Goal: Task Accomplishment & Management: Use online tool/utility

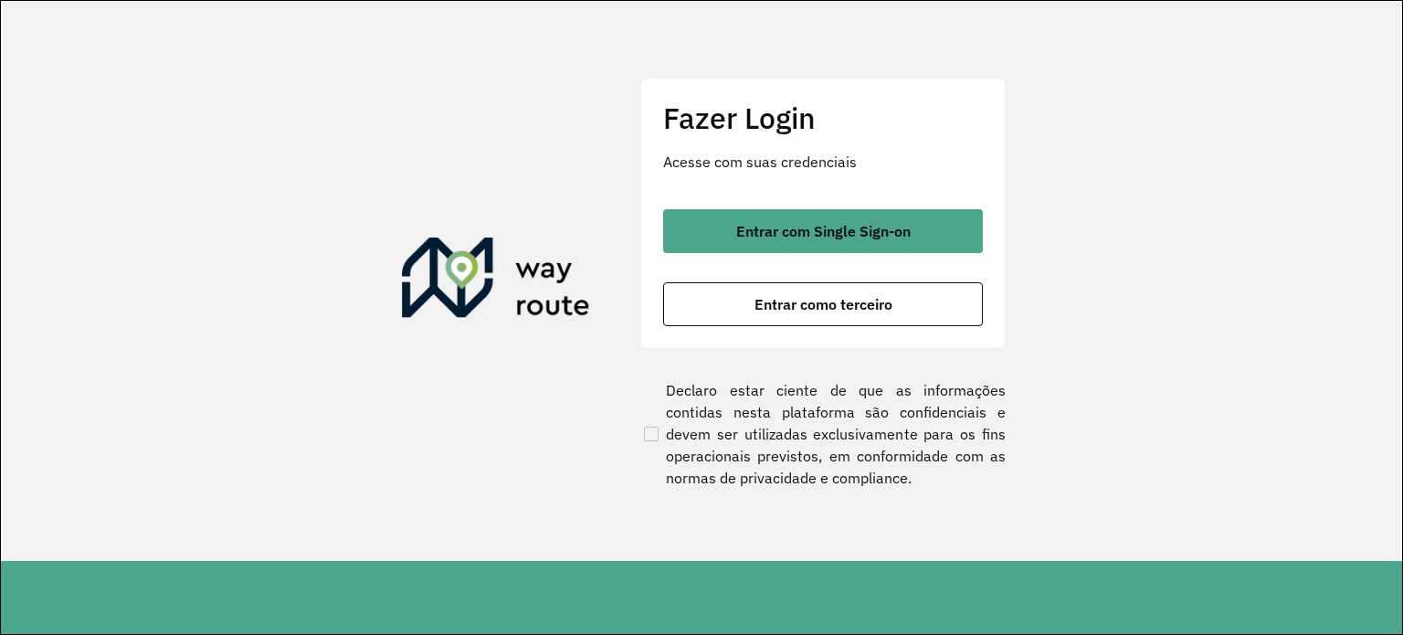
click at [757, 258] on div "Entrar com Single Sign-on Entrar como terceiro" at bounding box center [823, 267] width 320 height 117
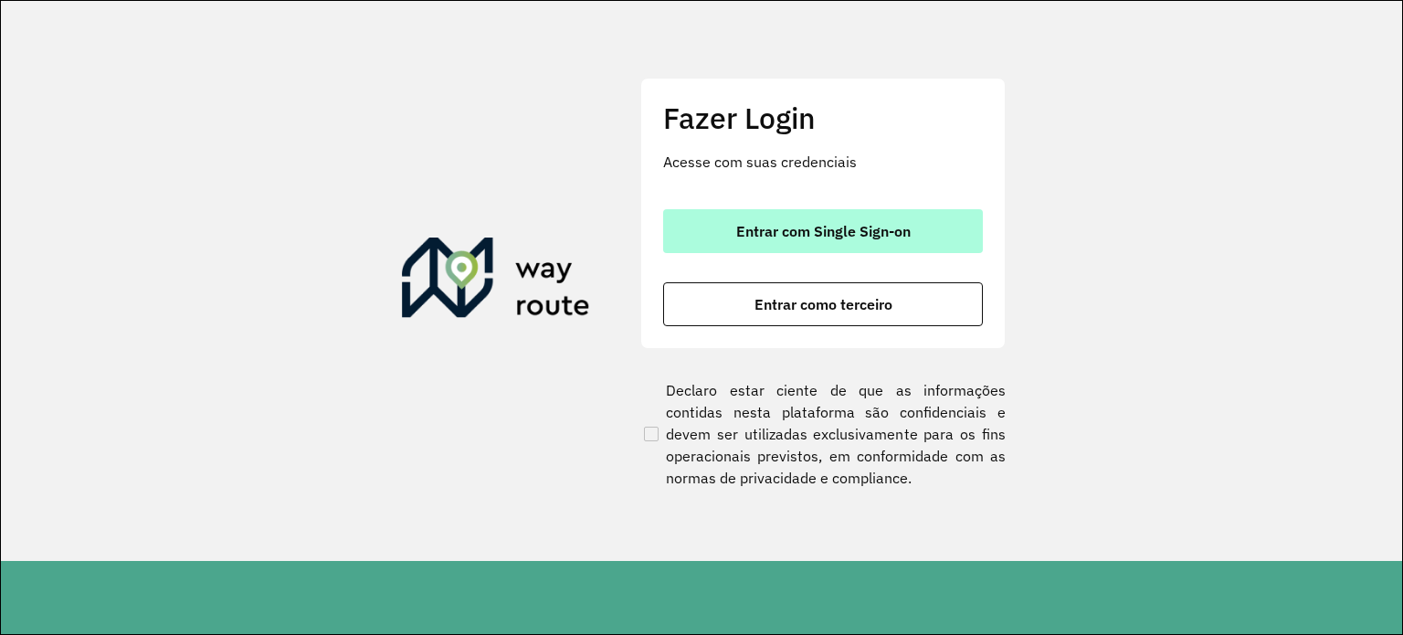
click at [748, 237] on span "Entrar com Single Sign-on" at bounding box center [823, 231] width 174 height 15
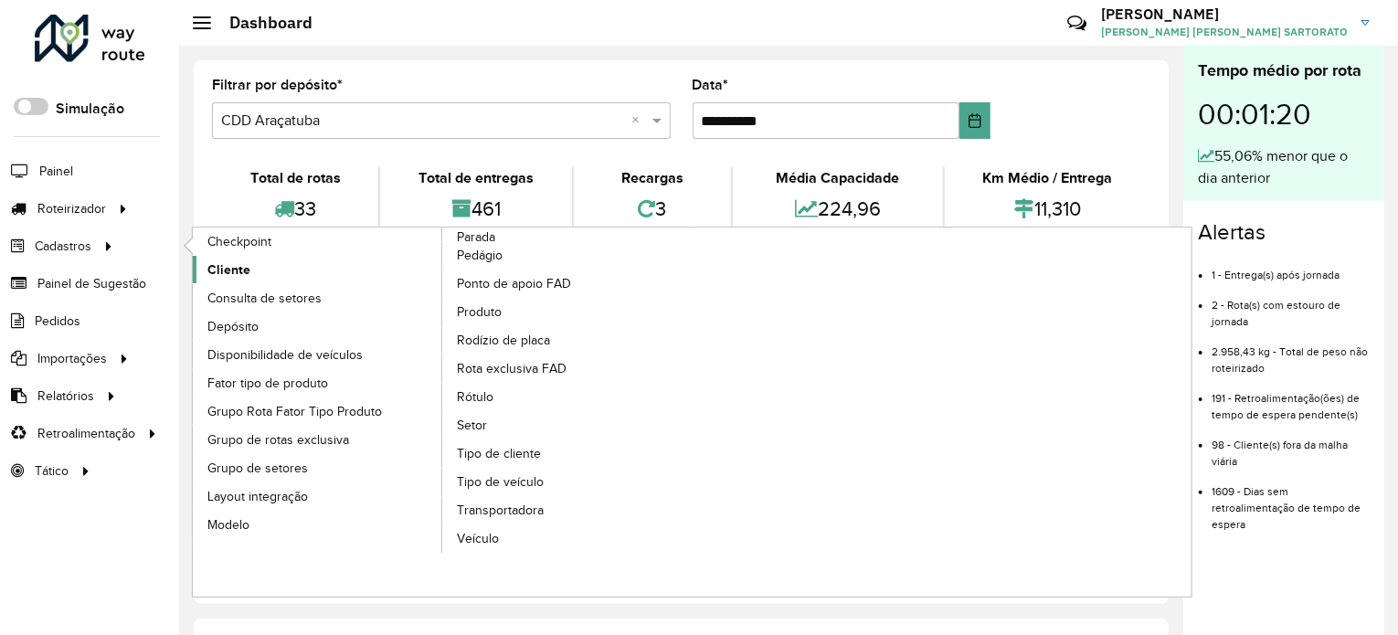
click at [252, 267] on link "Cliente" at bounding box center [318, 269] width 250 height 27
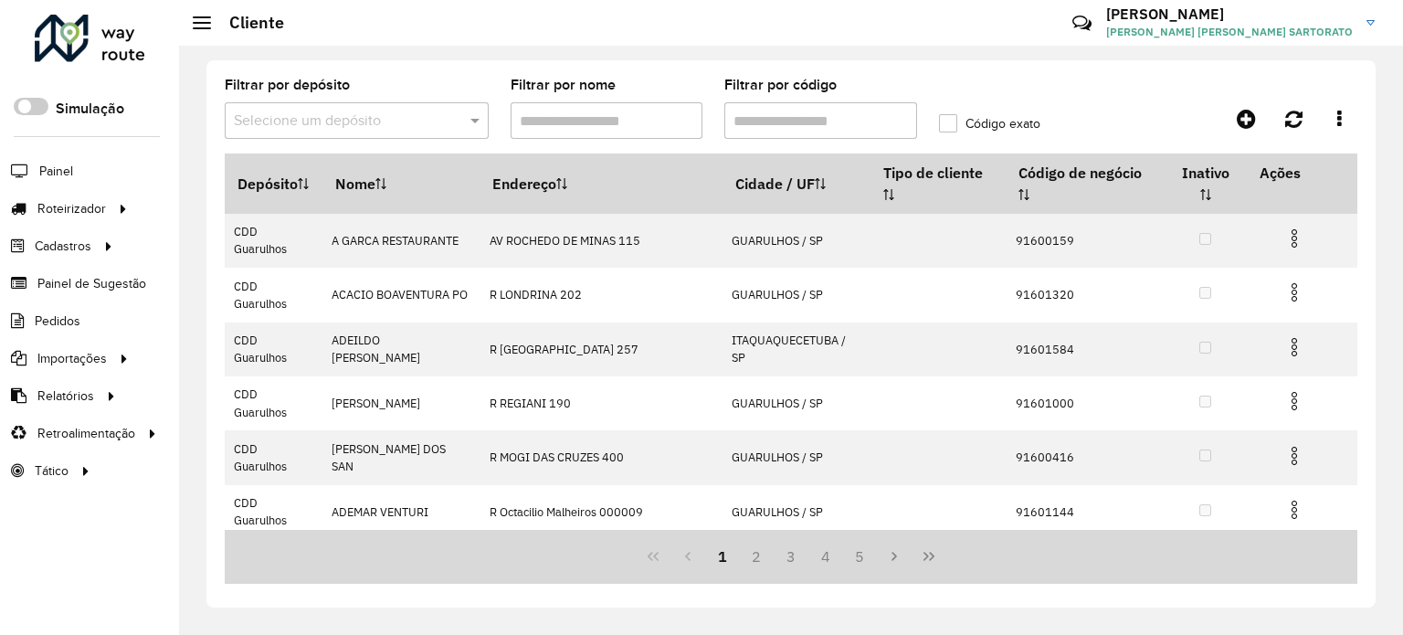
click at [337, 117] on input "text" at bounding box center [338, 122] width 209 height 22
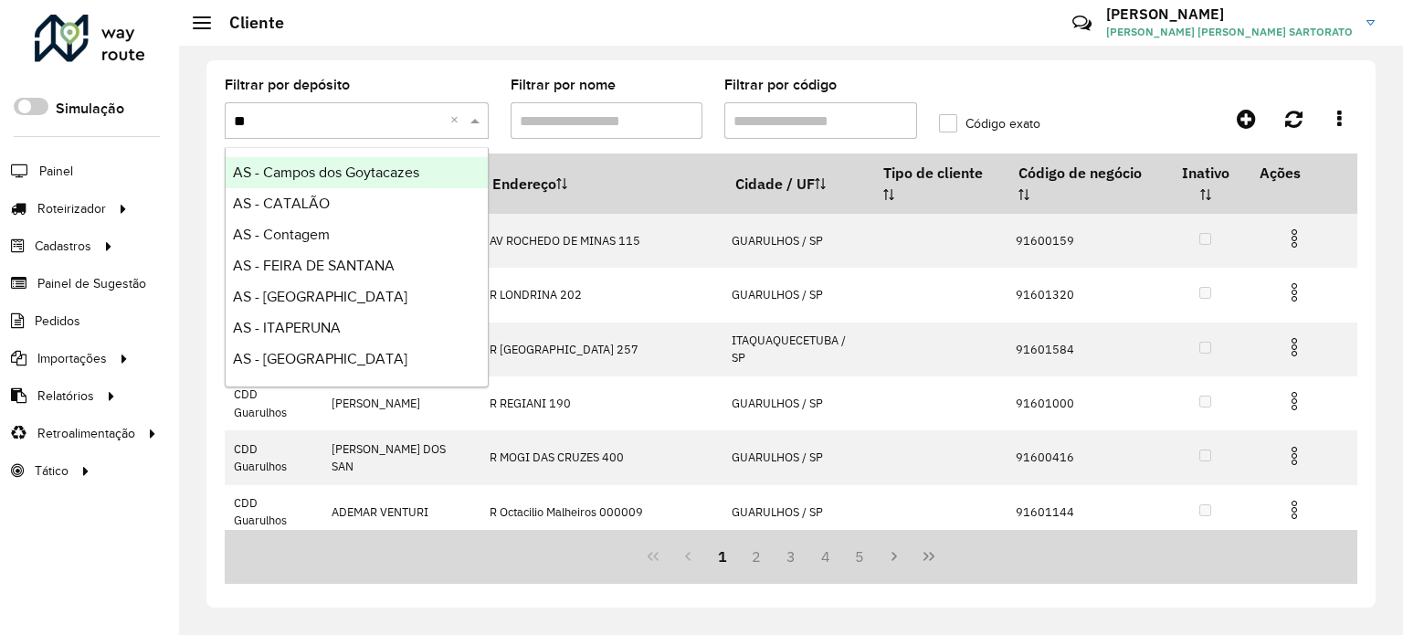
type input "***"
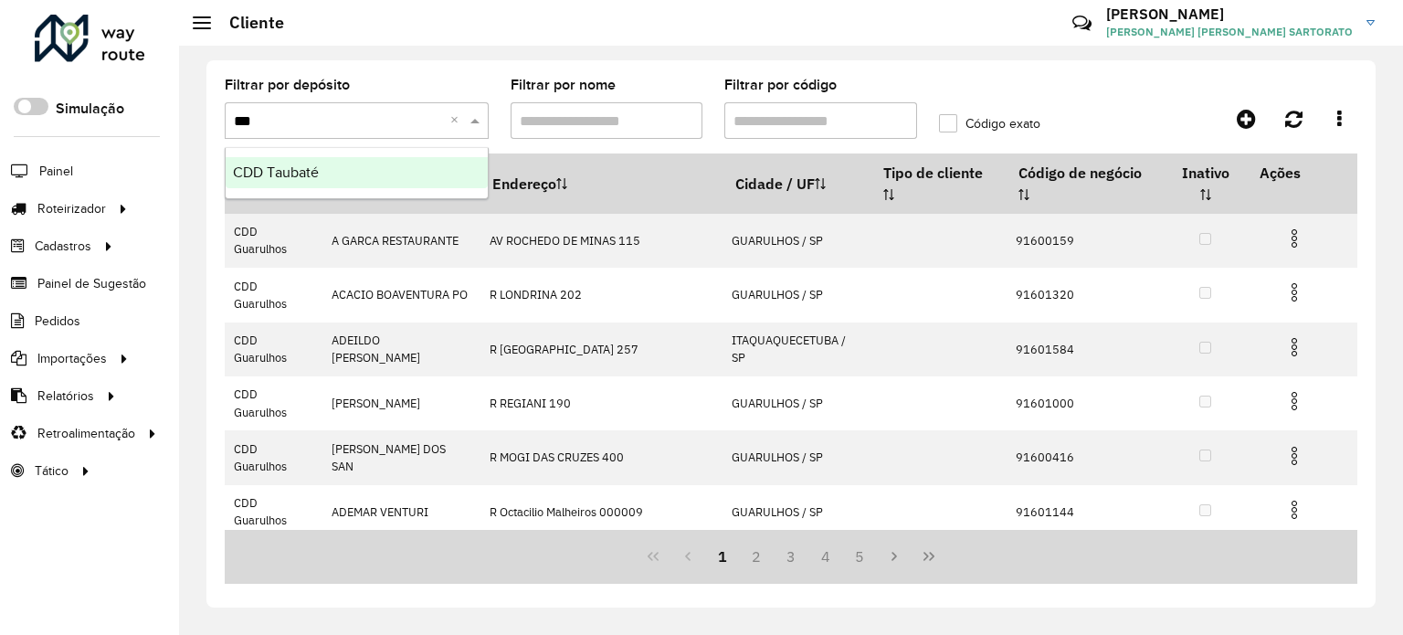
click at [314, 180] on span "CDD Taubaté" at bounding box center [276, 172] width 86 height 16
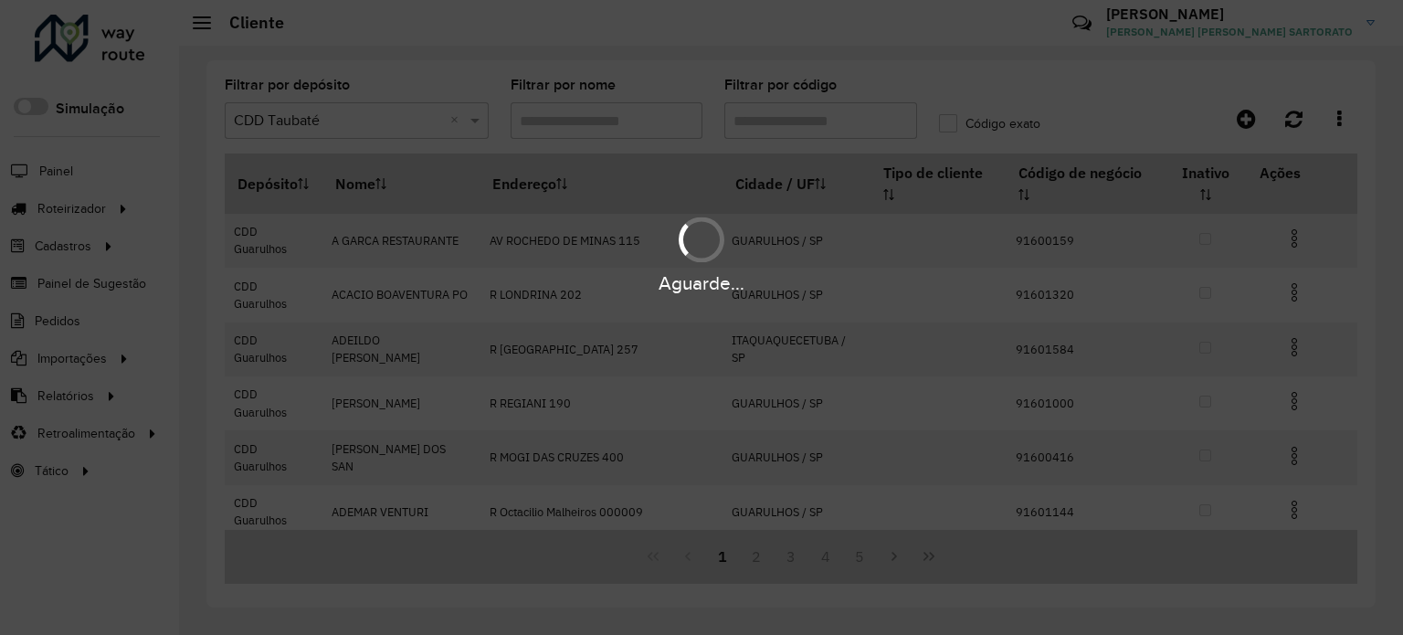
click at [771, 123] on div "Aguarde..." at bounding box center [701, 317] width 1403 height 635
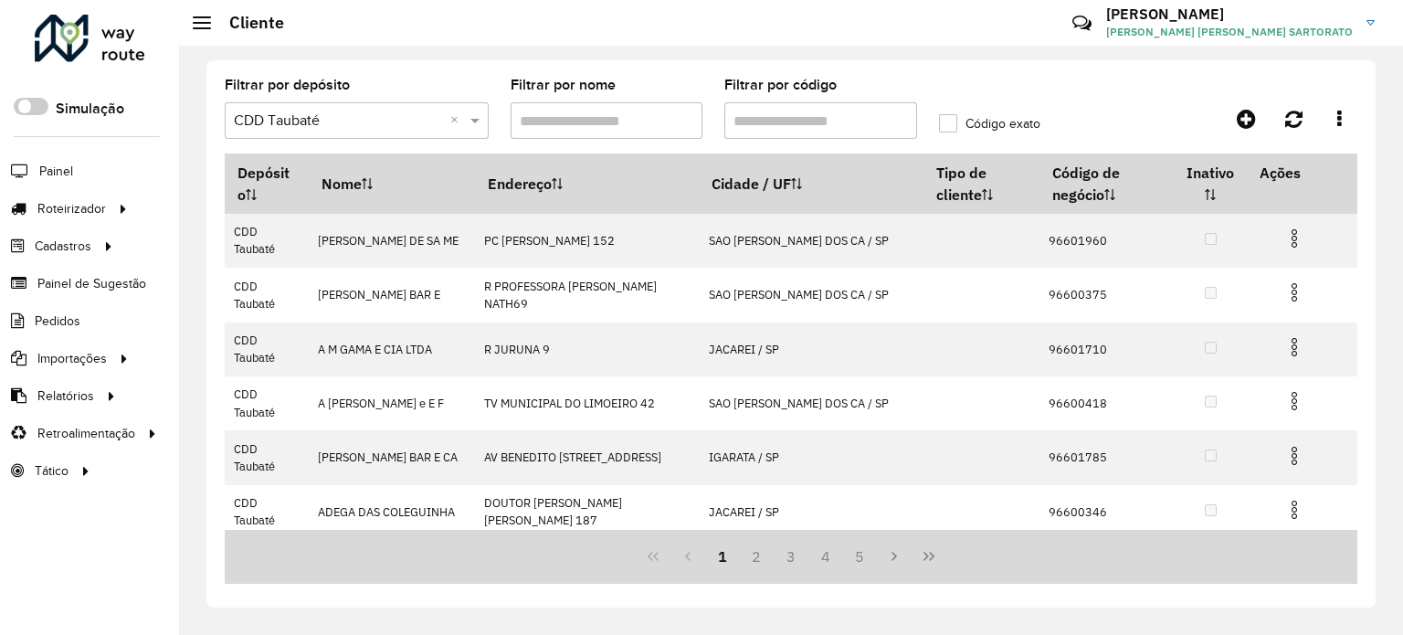
click at [756, 131] on input "Filtrar por código" at bounding box center [820, 120] width 193 height 37
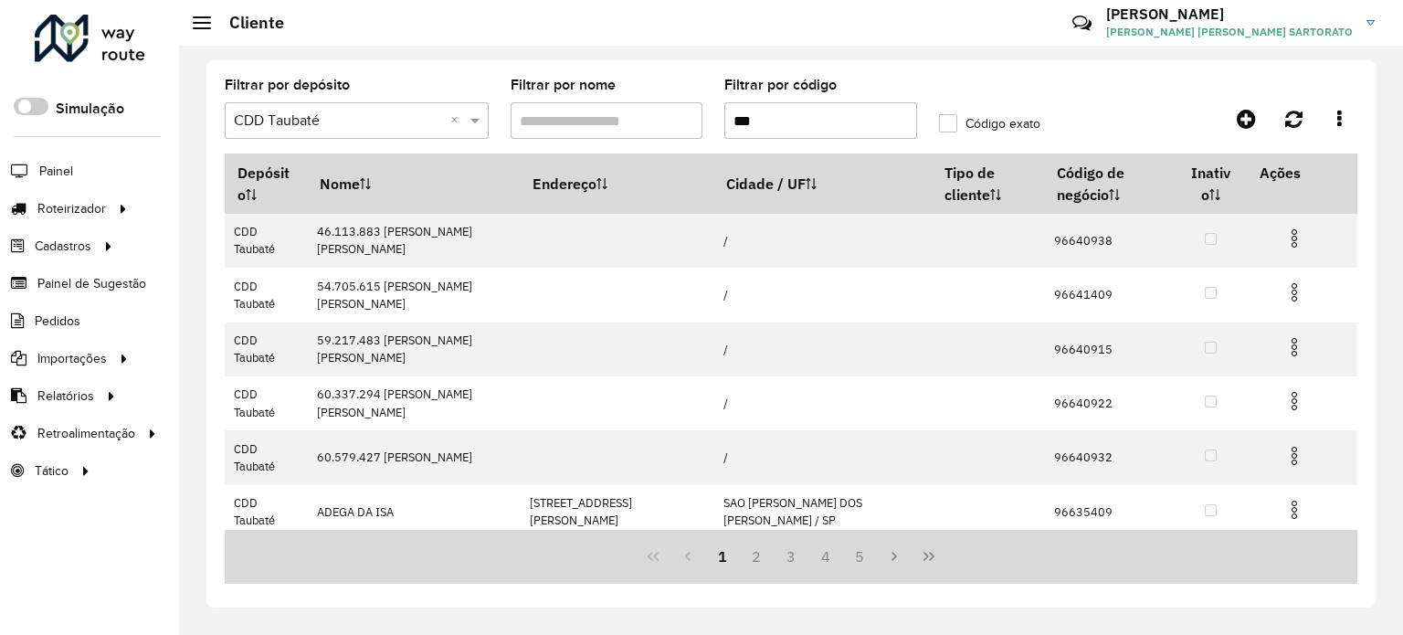
type input "*****"
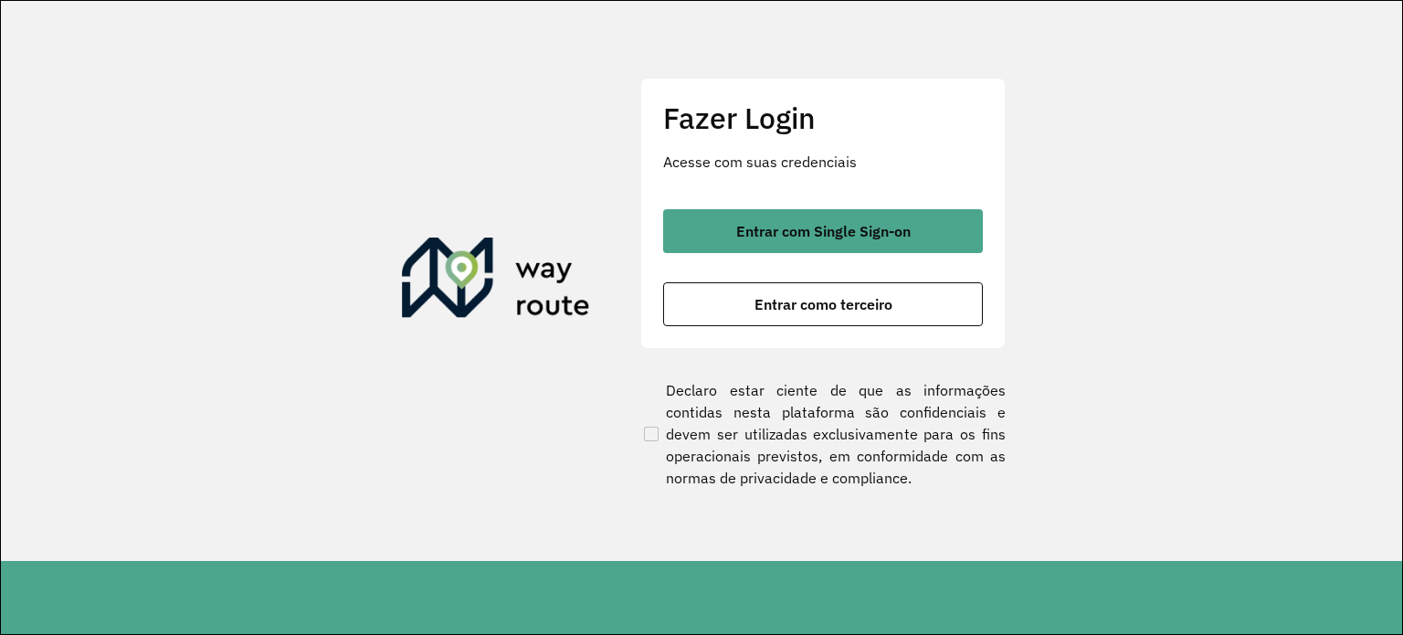
click at [860, 255] on div "Entrar com Single Sign-on Entrar como terceiro" at bounding box center [823, 267] width 320 height 117
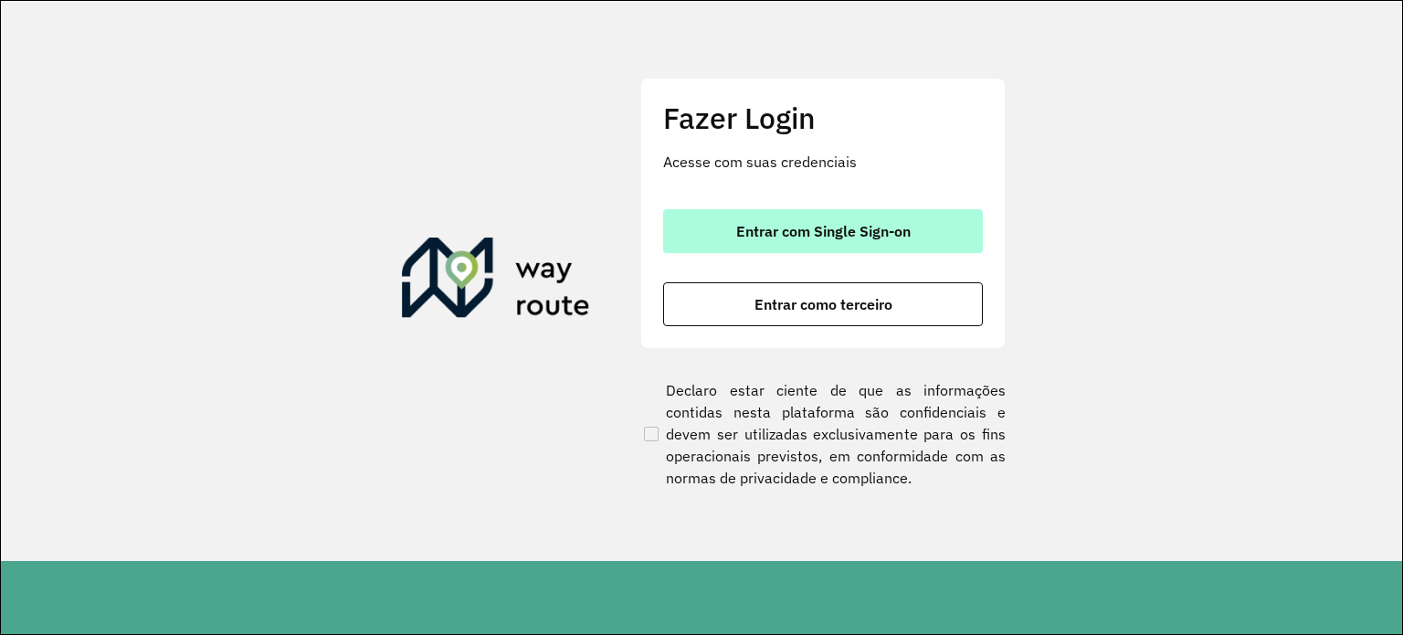
click at [848, 240] on button "Entrar com Single Sign-on" at bounding box center [823, 231] width 320 height 44
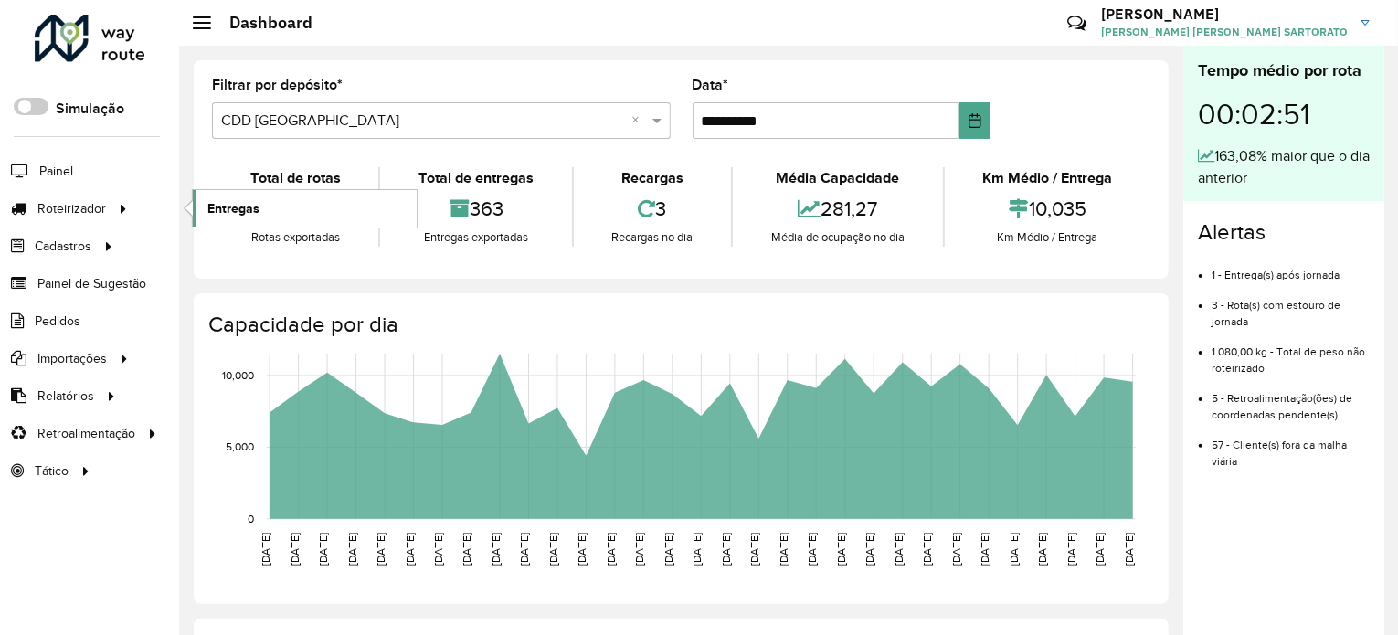
click at [248, 196] on link "Entregas" at bounding box center [305, 208] width 224 height 37
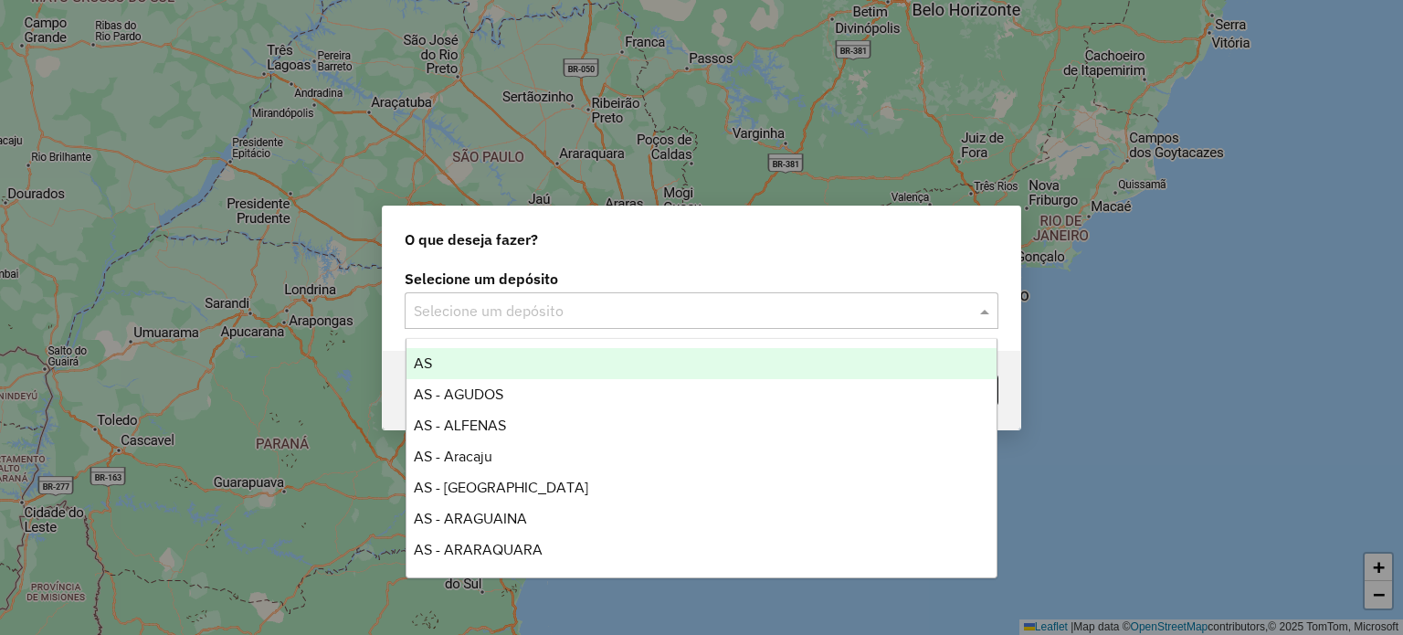
click at [508, 311] on input "text" at bounding box center [683, 312] width 539 height 22
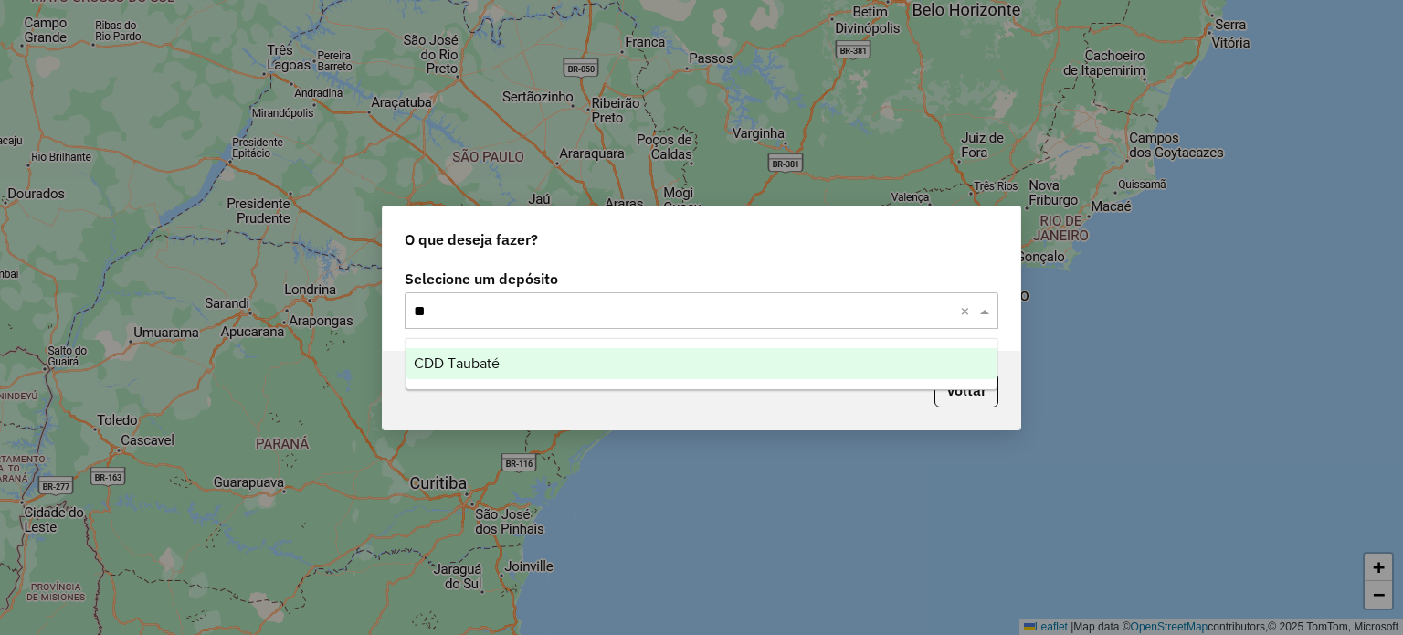
type input "***"
click at [468, 368] on span "CDD Taubaté" at bounding box center [457, 363] width 86 height 16
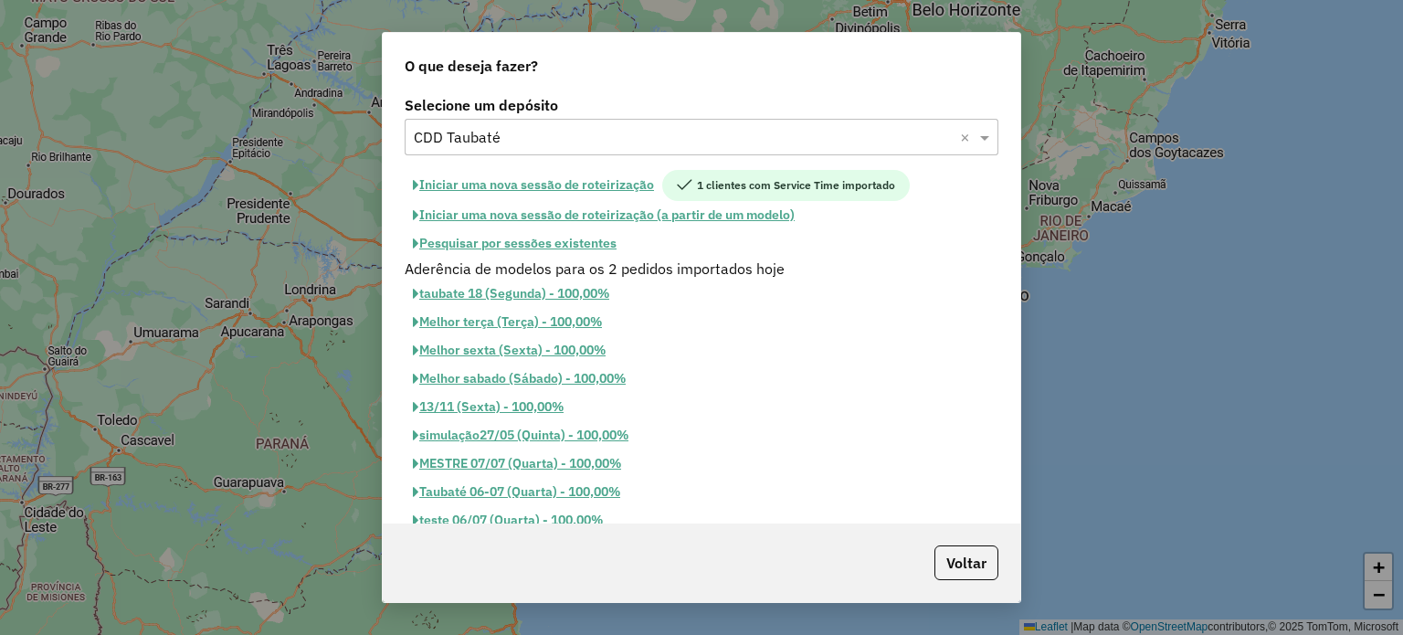
click at [506, 241] on button "Pesquisar por sessões existentes" at bounding box center [515, 243] width 220 height 28
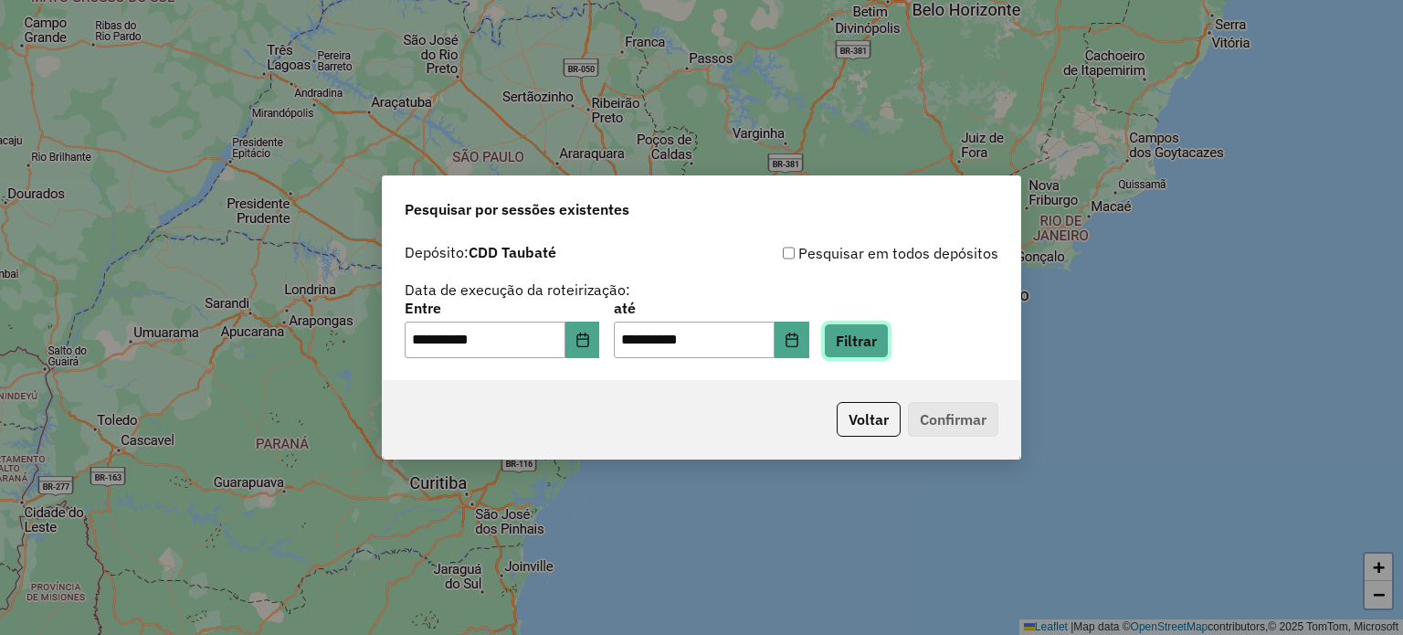
drag, startPoint x: 876, startPoint y: 343, endPoint x: 867, endPoint y: 354, distance: 14.3
click at [873, 351] on button "Filtrar" at bounding box center [856, 340] width 65 height 35
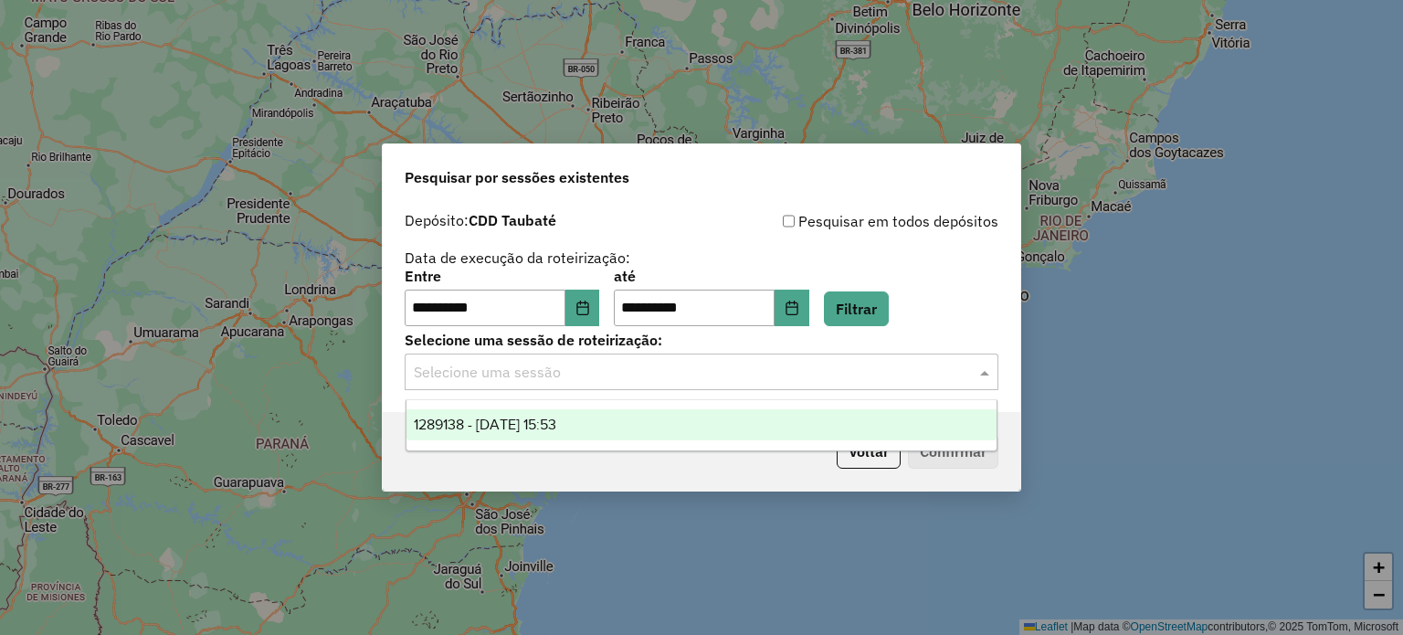
click at [488, 370] on input "text" at bounding box center [683, 373] width 539 height 22
click at [501, 417] on span "1289138 - 06/10/2025 15:53" at bounding box center [485, 425] width 142 height 16
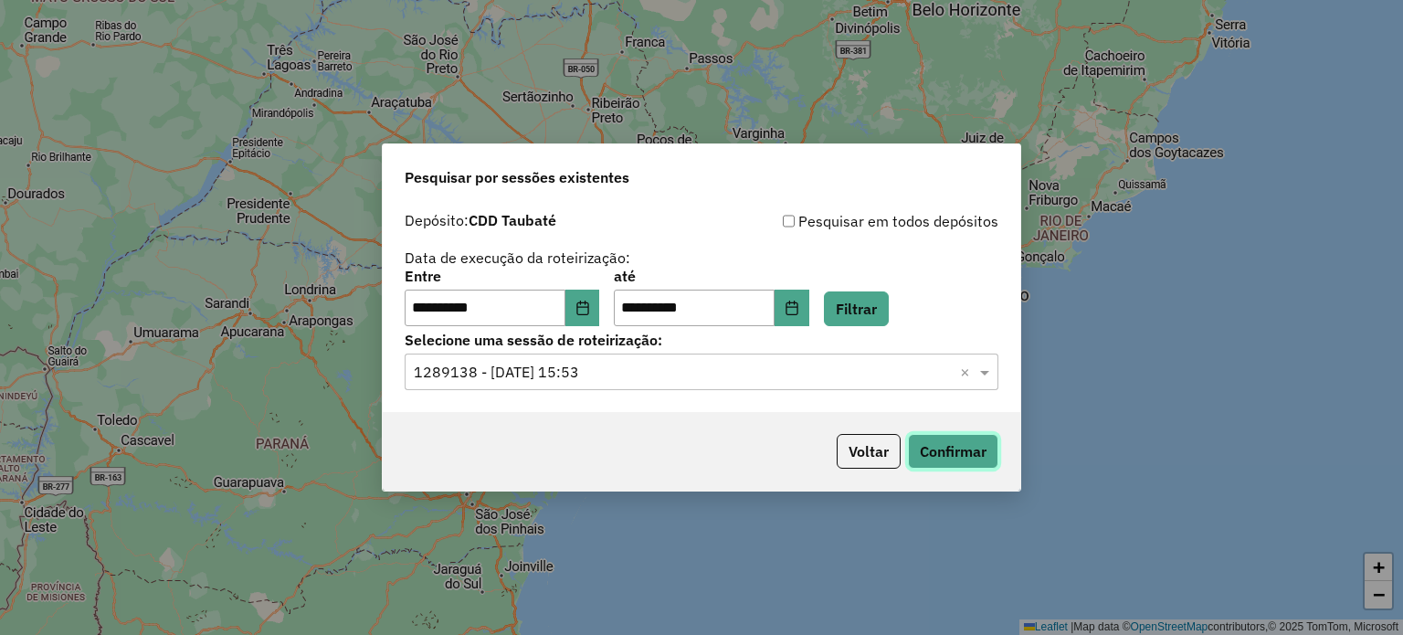
click at [963, 460] on button "Confirmar" at bounding box center [953, 451] width 90 height 35
click at [869, 453] on button "Voltar" at bounding box center [869, 451] width 64 height 35
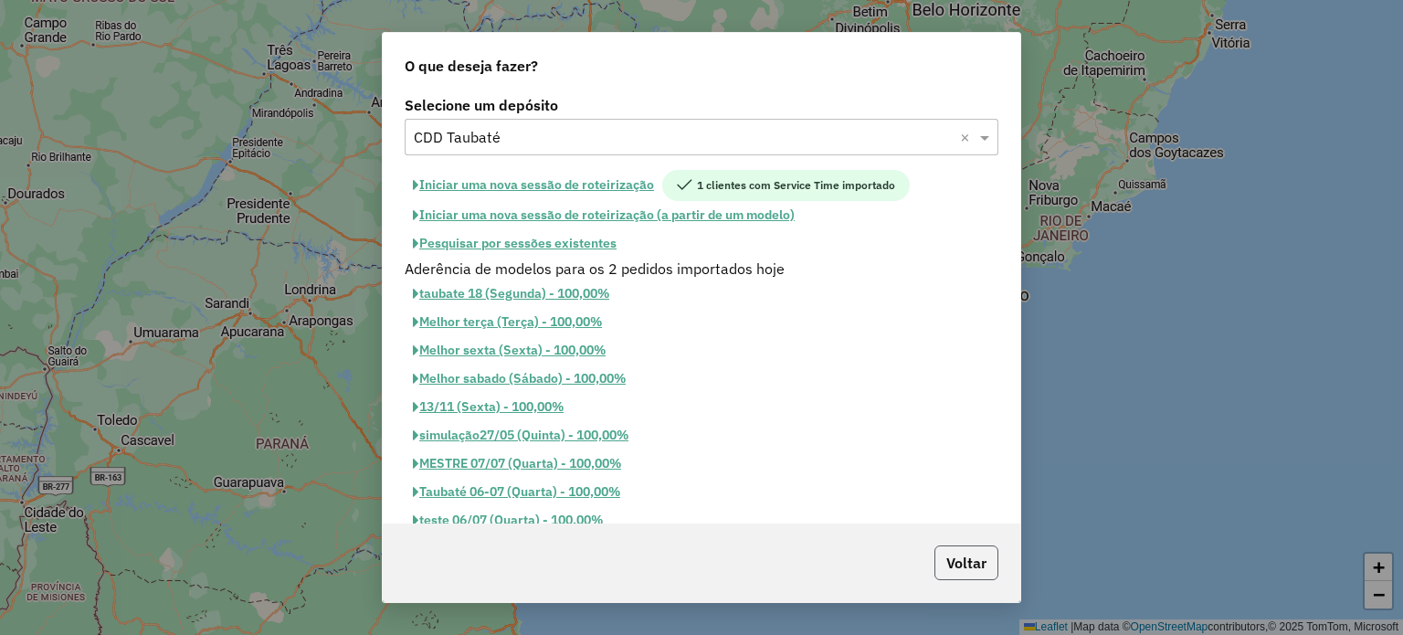
click at [969, 557] on button "Voltar" at bounding box center [966, 562] width 64 height 35
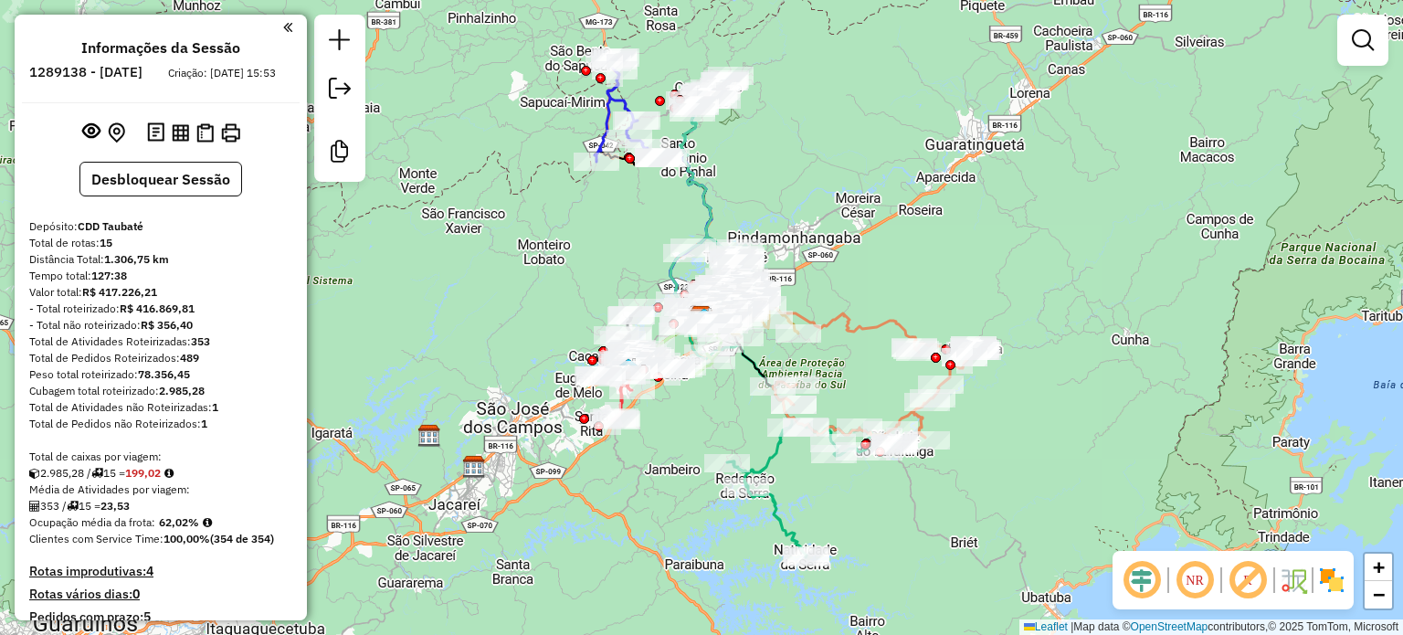
click at [1242, 580] on em at bounding box center [1248, 580] width 44 height 44
click at [1328, 584] on img at bounding box center [1331, 579] width 29 height 29
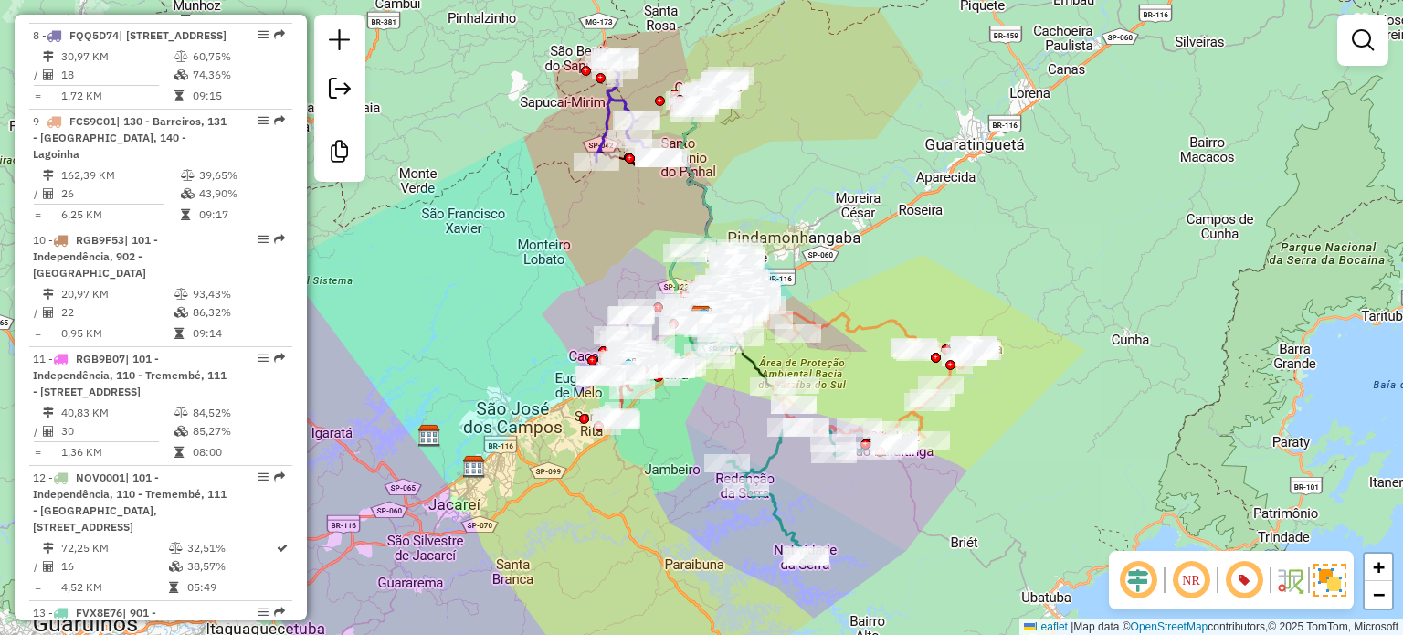
scroll to position [1644, 0]
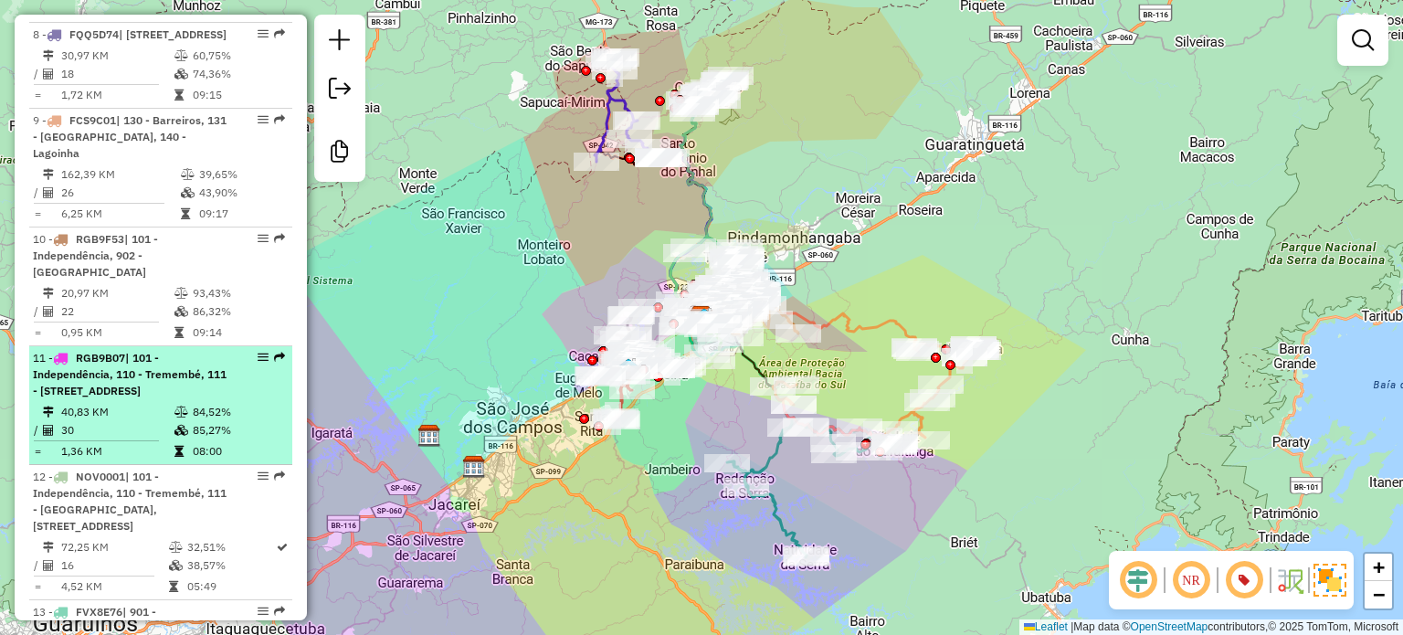
click at [59, 364] on icon at bounding box center [60, 358] width 15 height 11
select select "**********"
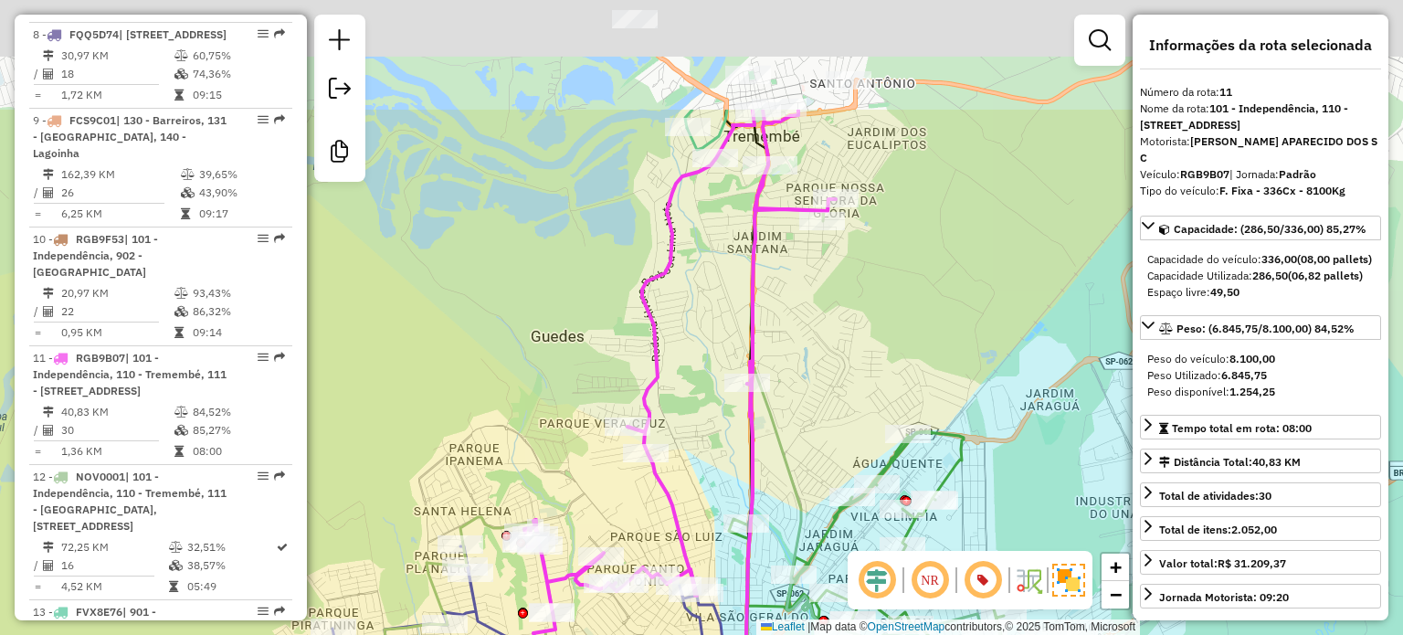
drag, startPoint x: 884, startPoint y: 140, endPoint x: 767, endPoint y: 301, distance: 199.5
click at [815, 375] on div "Janela de atendimento Grade de atendimento Capacidade Transportadoras Veículos …" at bounding box center [701, 317] width 1403 height 635
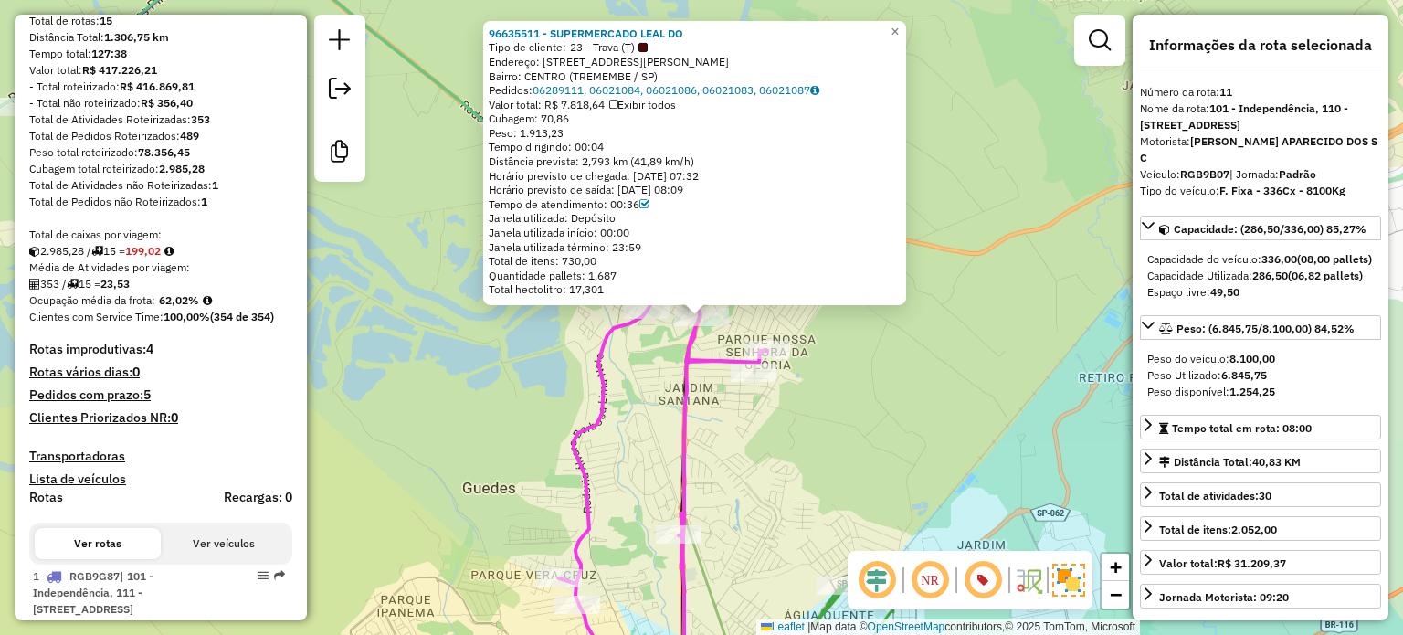
scroll to position [0, 0]
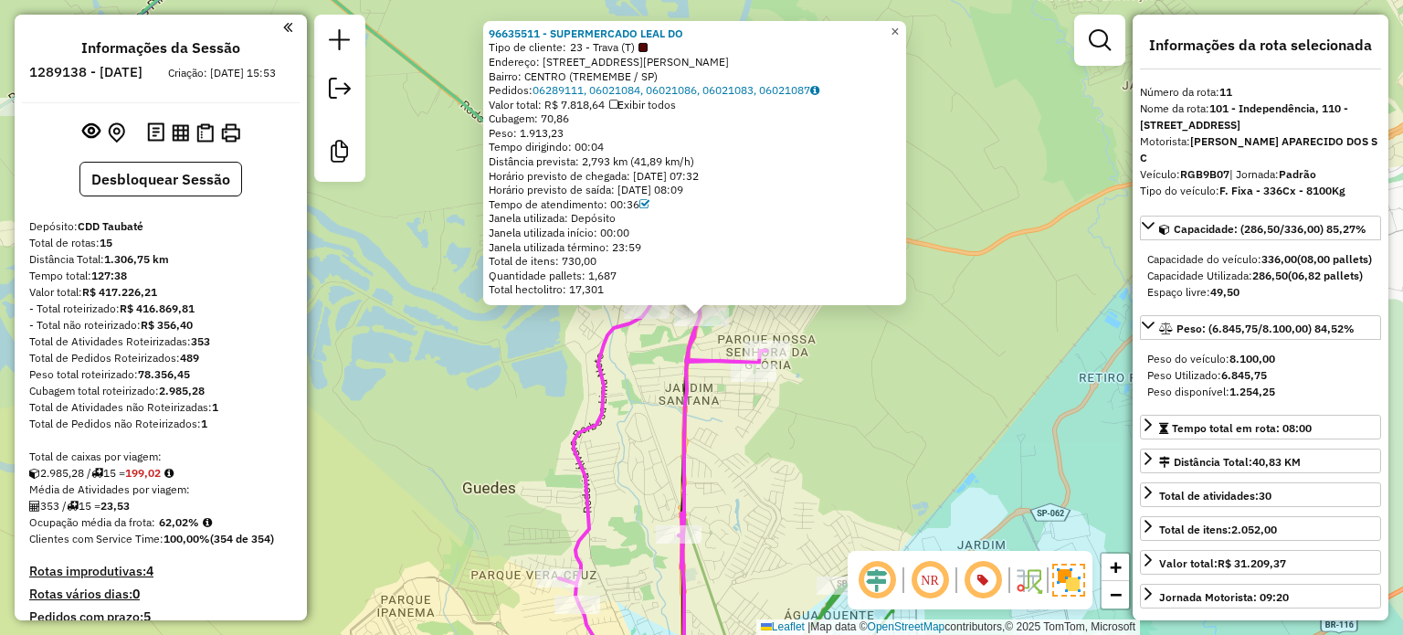
click at [899, 26] on span "×" at bounding box center [895, 32] width 8 height 16
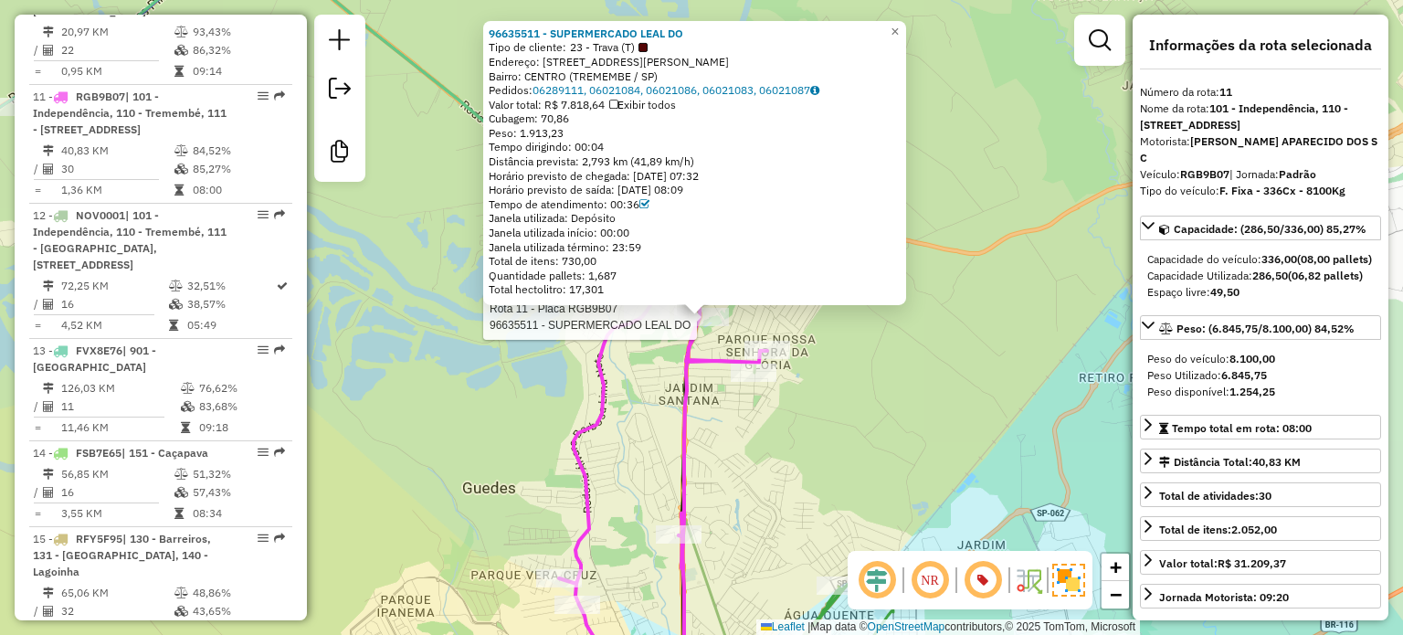
scroll to position [2006, 0]
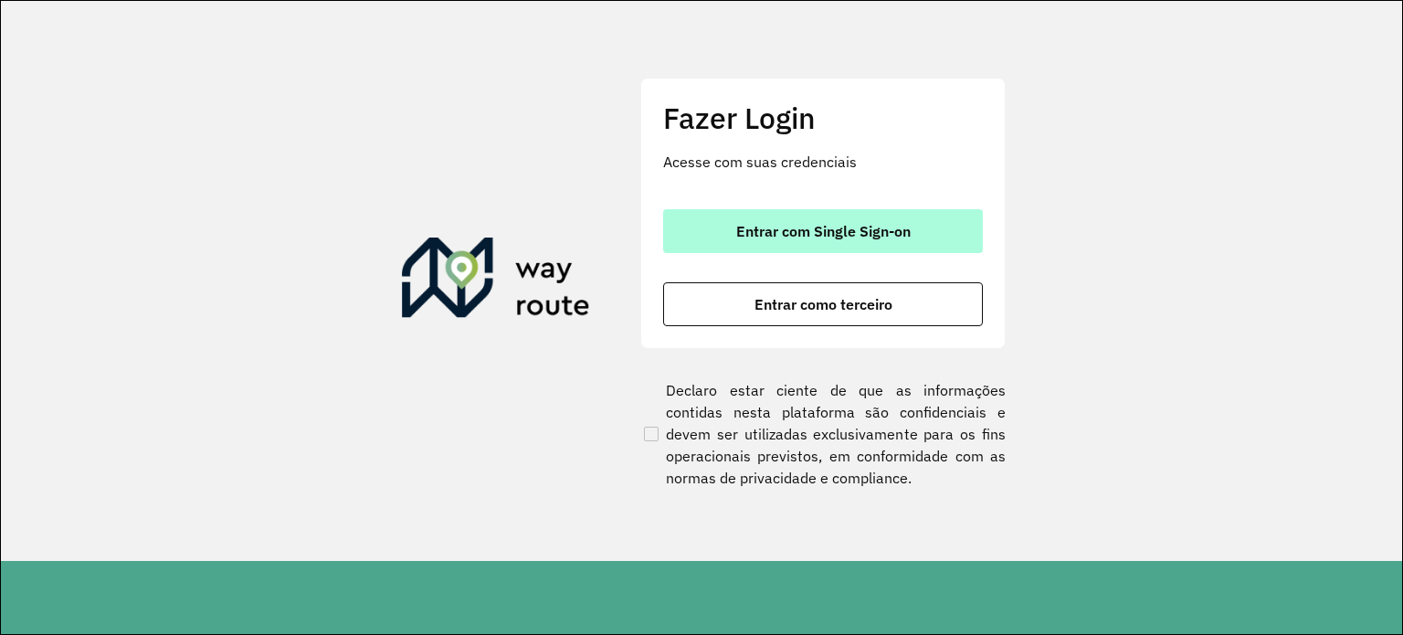
drag, startPoint x: 751, startPoint y: 226, endPoint x: 740, endPoint y: 227, distance: 11.0
click at [751, 226] on span "Entrar com Single Sign-on" at bounding box center [823, 231] width 174 height 15
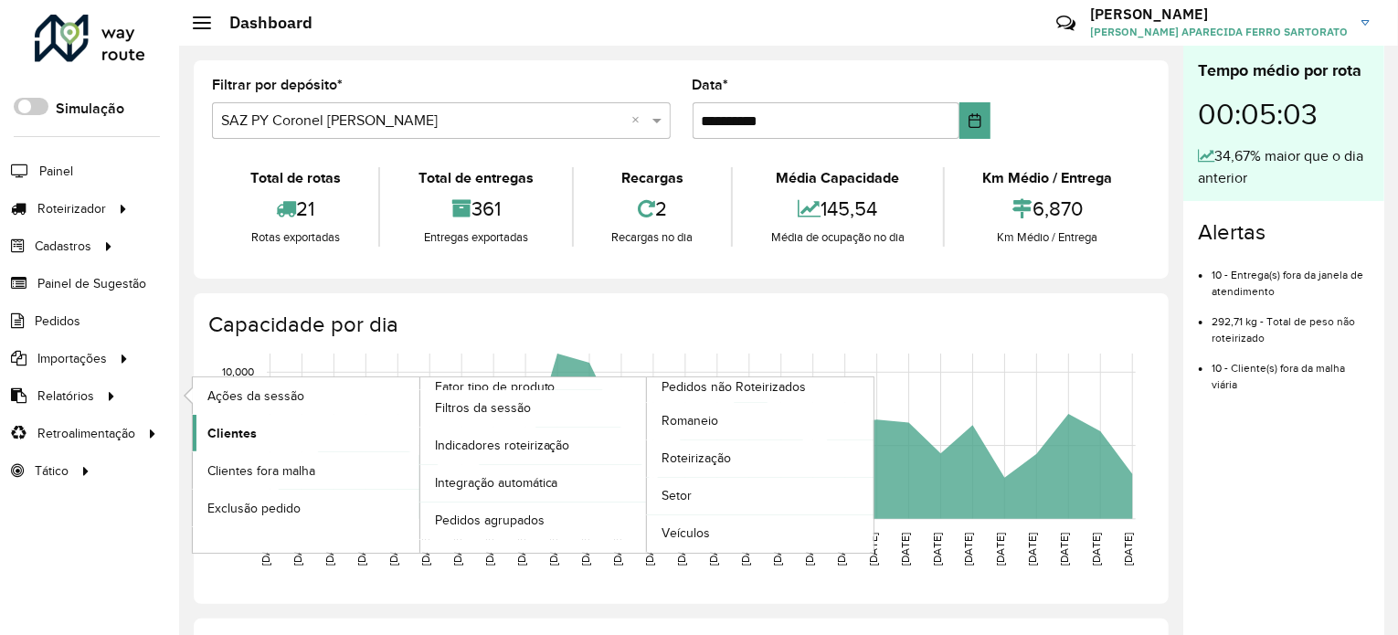
click at [259, 432] on link "Clientes" at bounding box center [306, 433] width 227 height 37
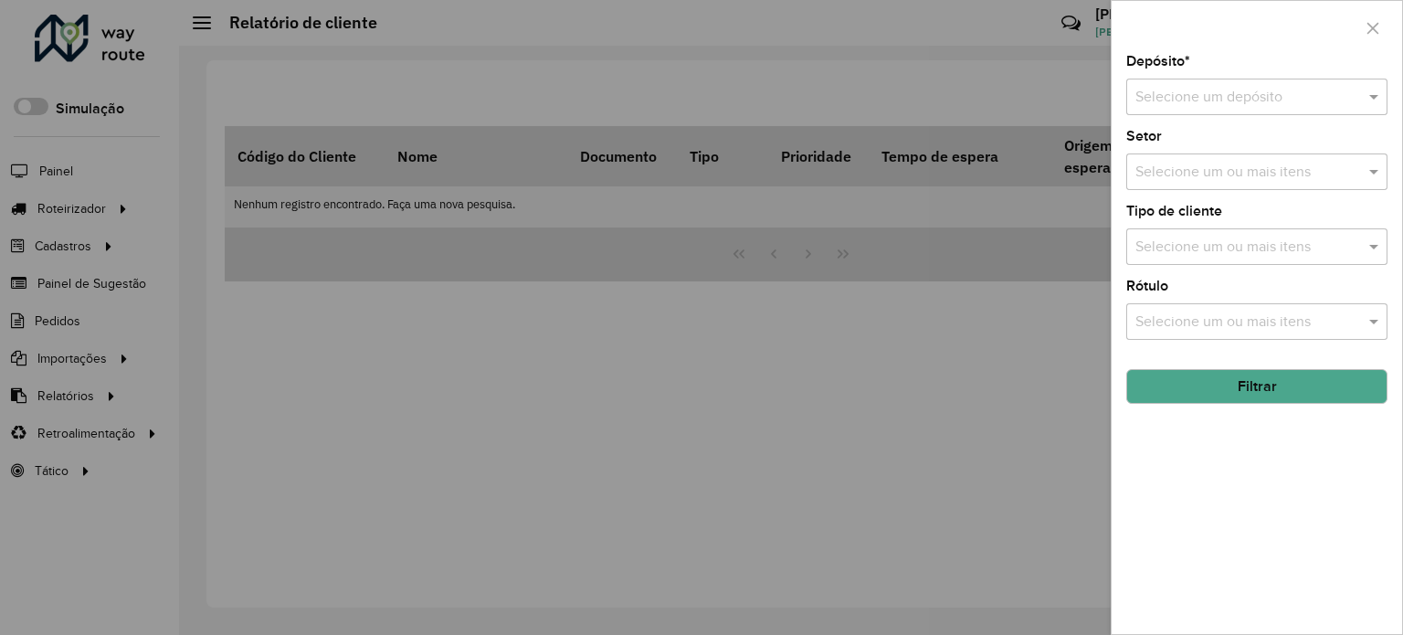
click at [1176, 97] on input "text" at bounding box center [1238, 98] width 206 height 22
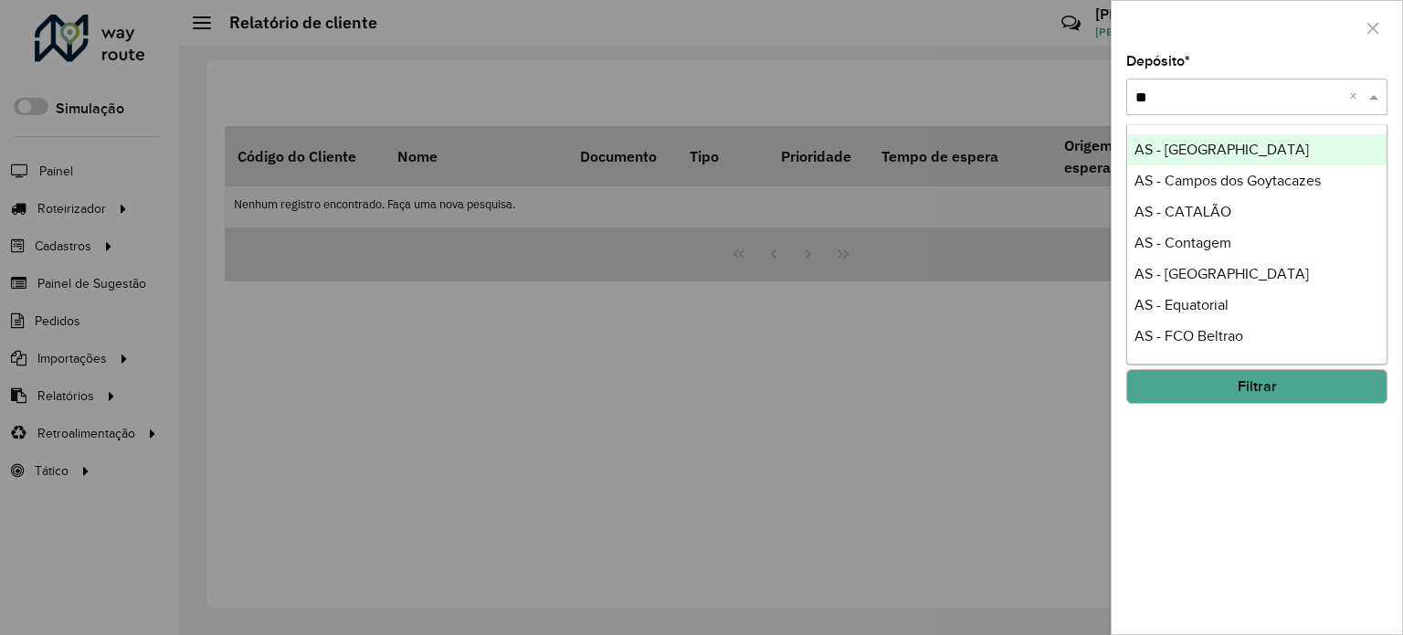
type input "***"
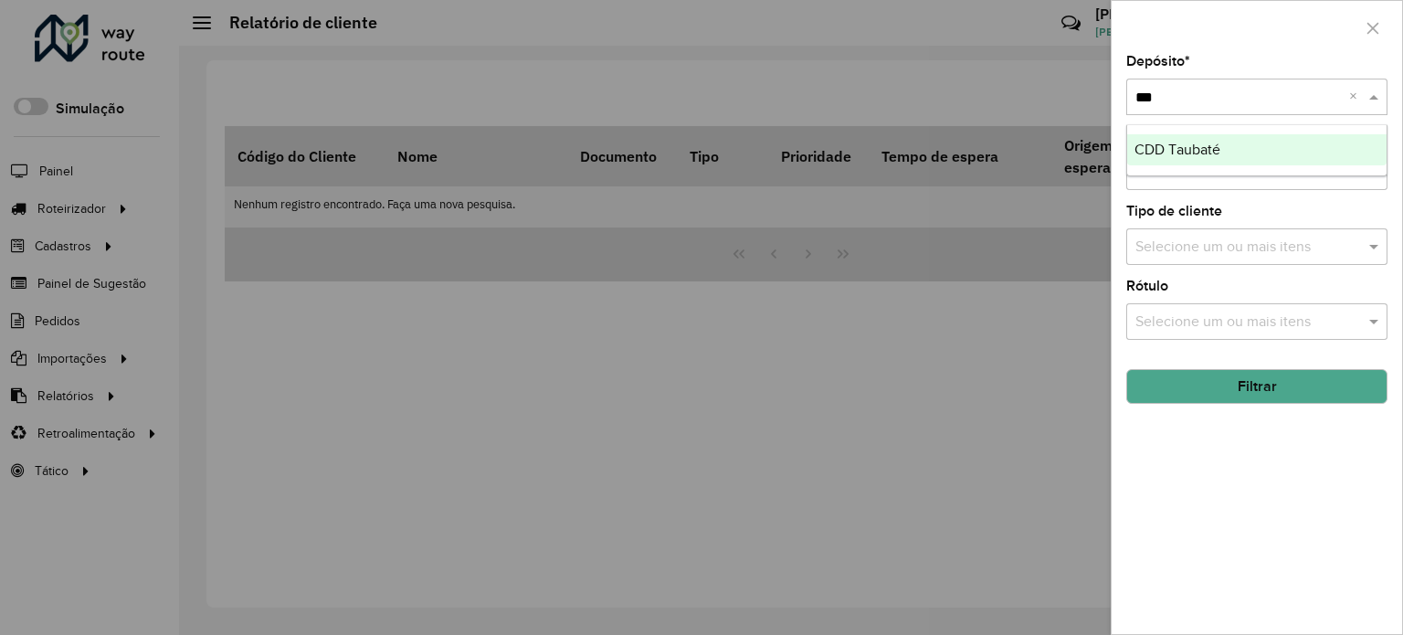
click at [1181, 142] on span "CDD Taubaté" at bounding box center [1177, 150] width 86 height 16
click at [1168, 247] on input "text" at bounding box center [1248, 248] width 234 height 22
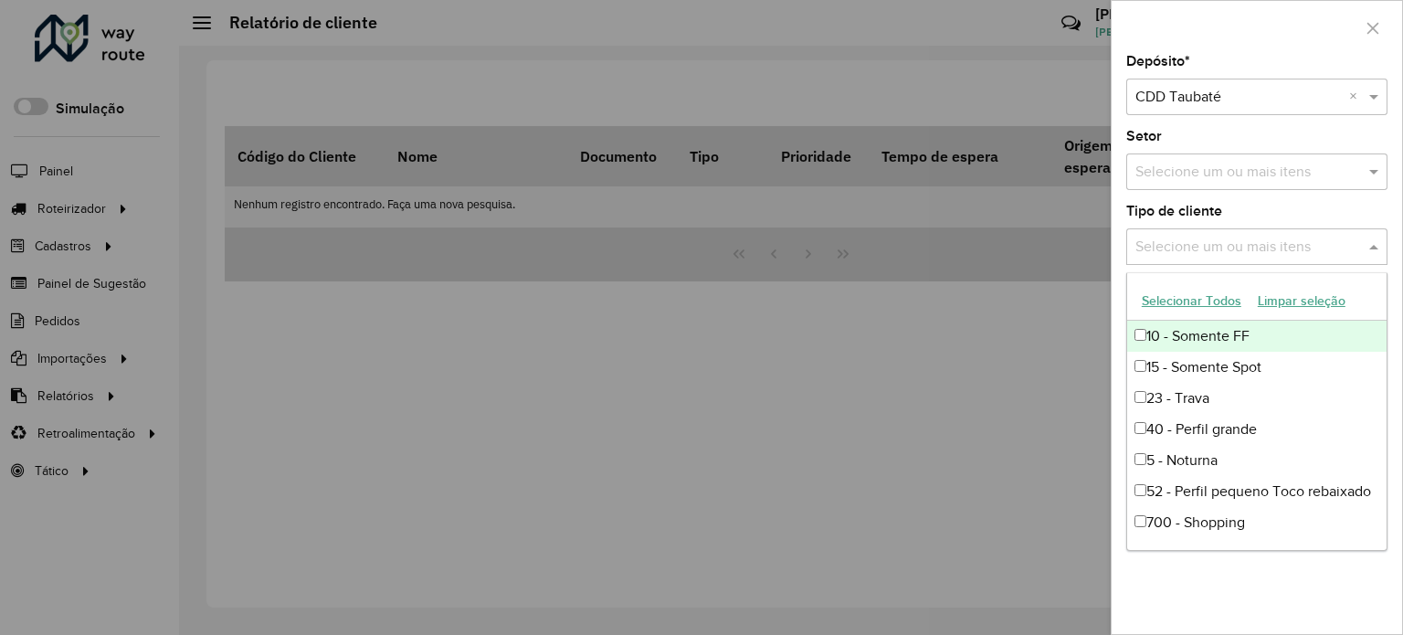
click at [1015, 342] on div at bounding box center [701, 317] width 1403 height 635
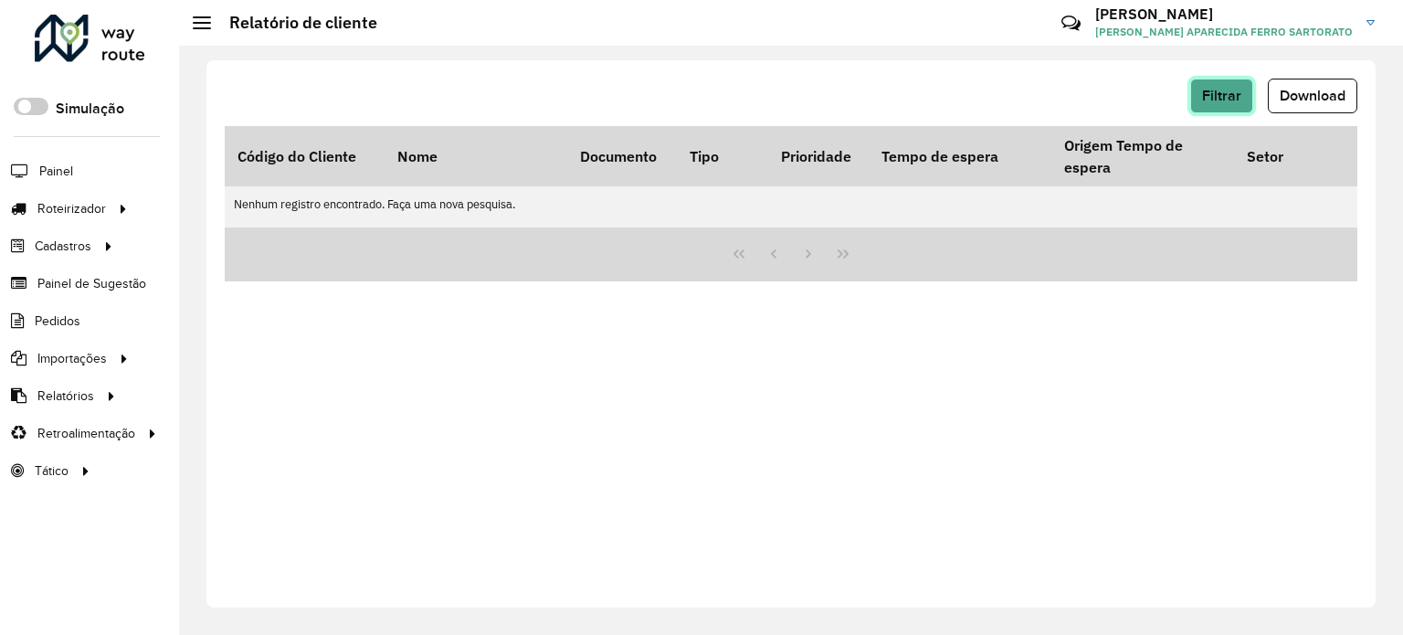
click at [1198, 90] on button "Filtrar" at bounding box center [1221, 96] width 63 height 35
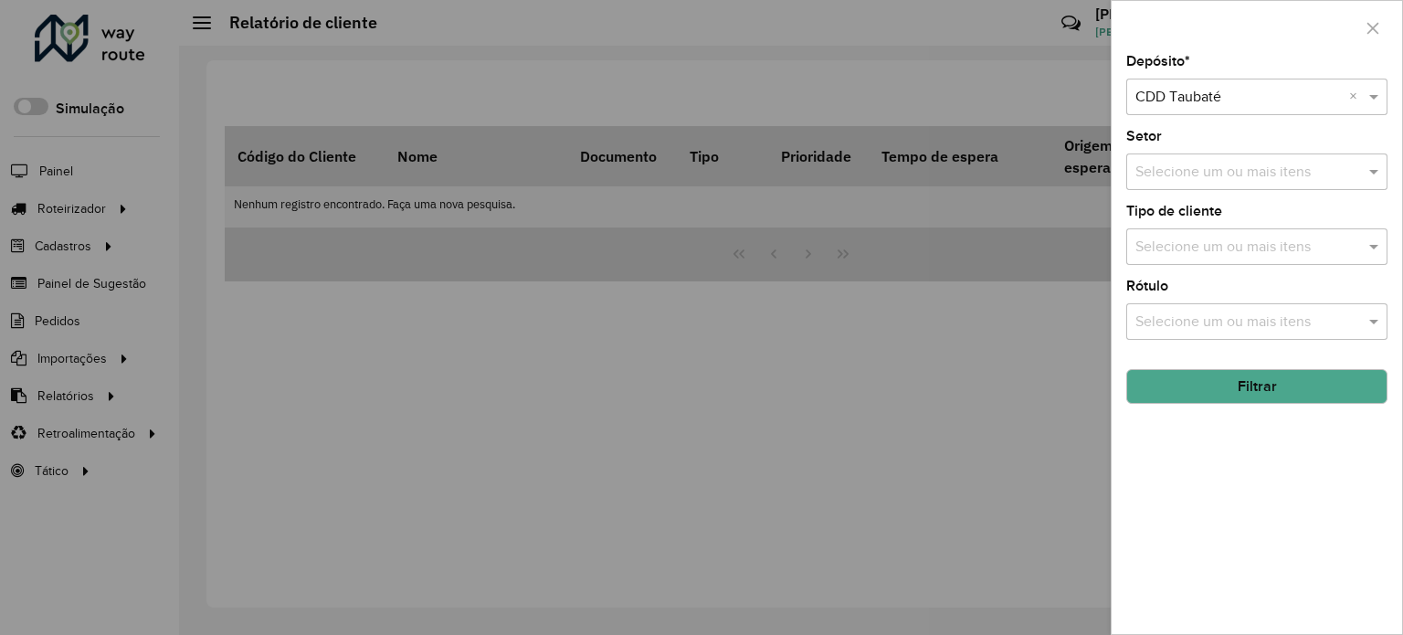
click at [1190, 394] on button "Filtrar" at bounding box center [1256, 386] width 261 height 35
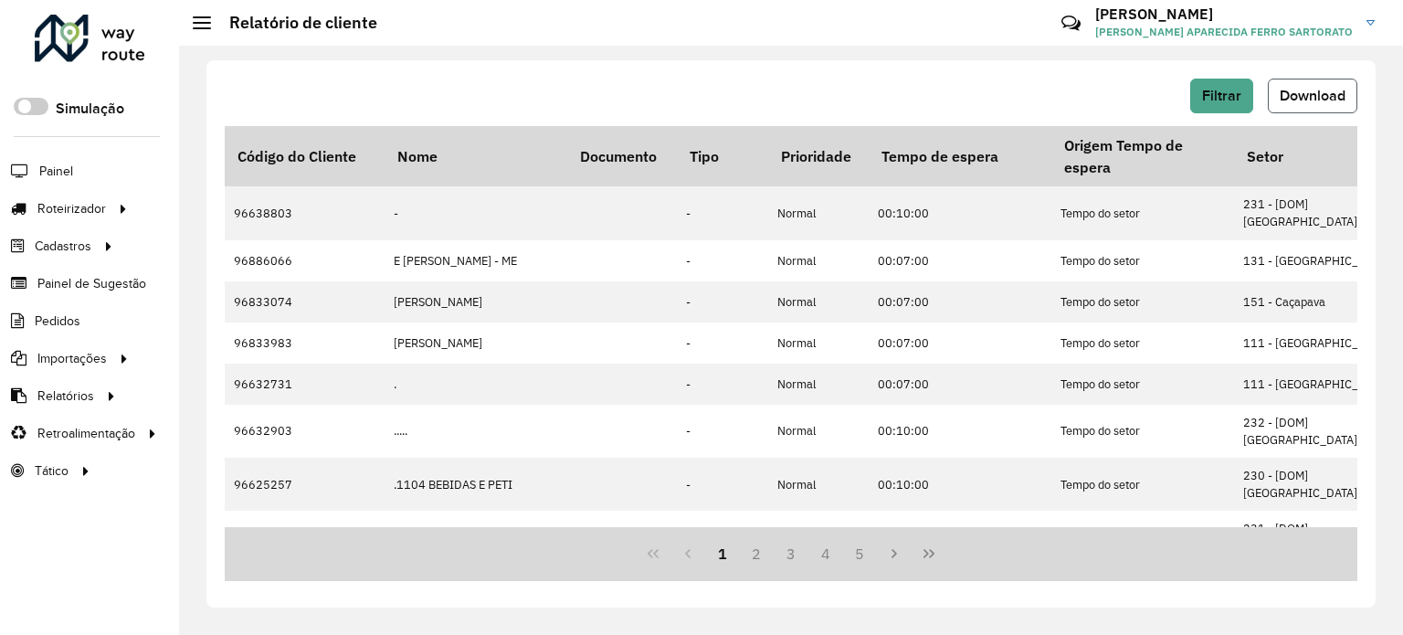
click at [1303, 94] on span "Download" at bounding box center [1313, 96] width 66 height 16
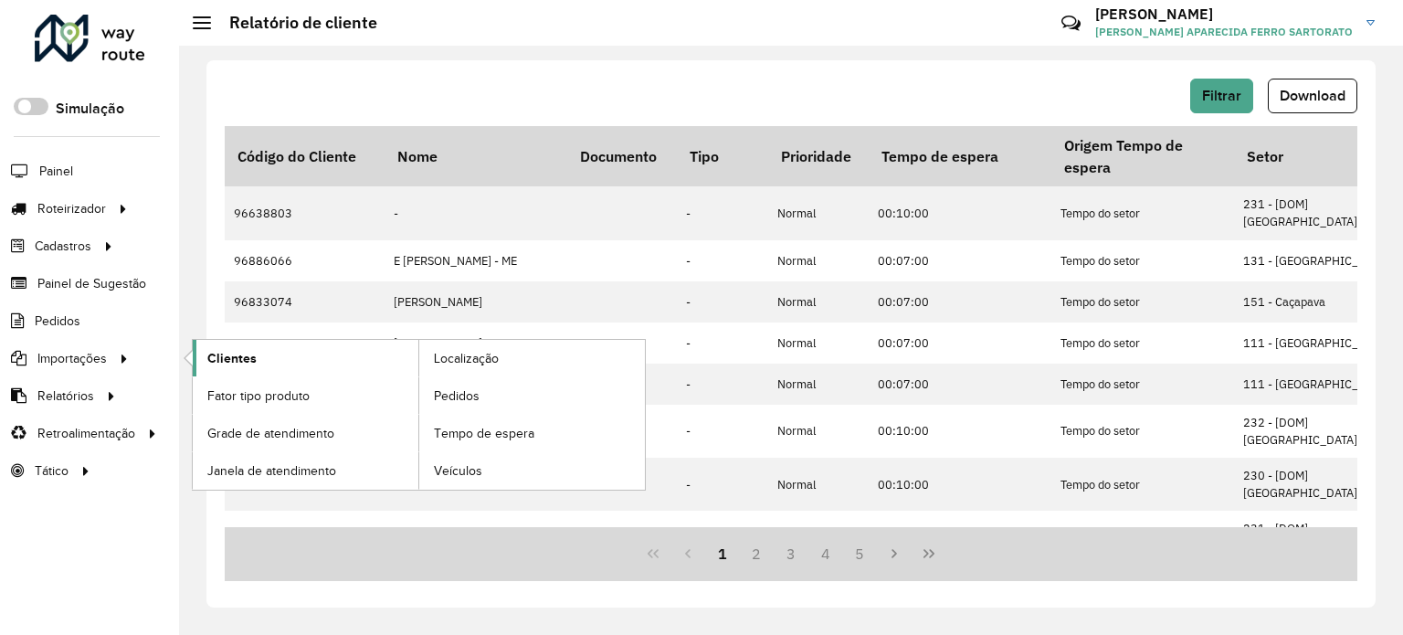
click at [238, 358] on span "Clientes" at bounding box center [231, 358] width 49 height 19
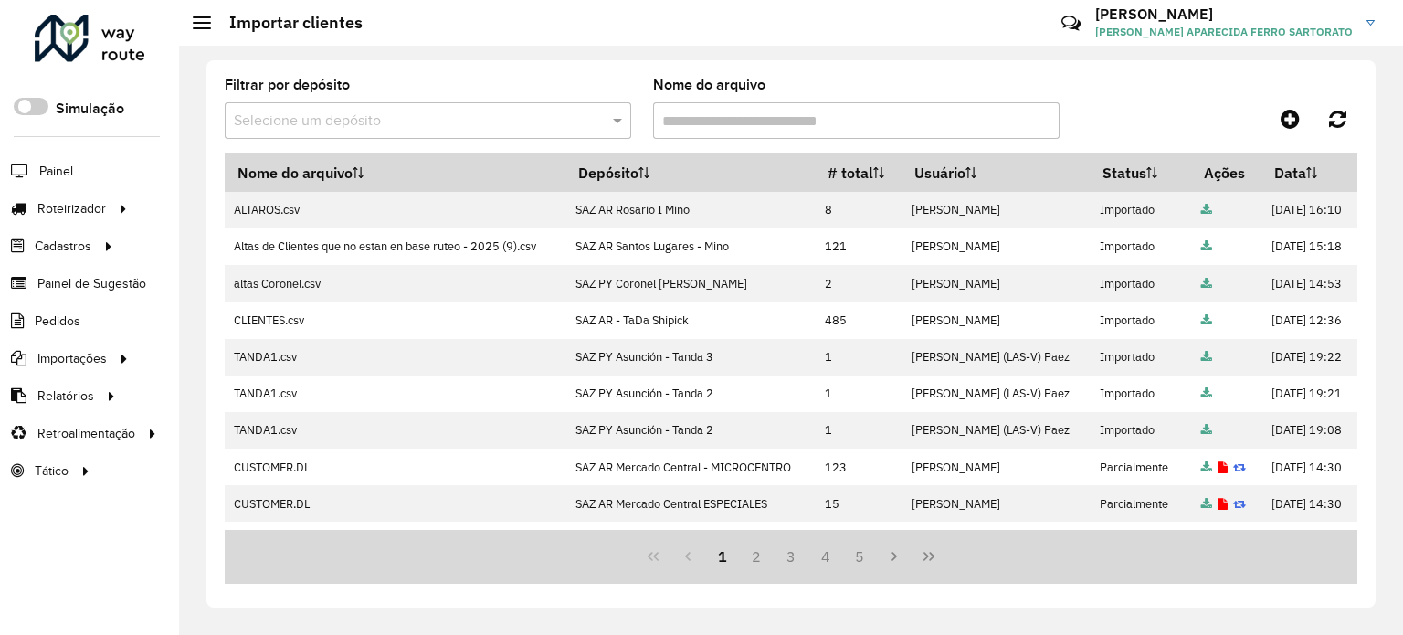
click at [306, 116] on input "text" at bounding box center [410, 122] width 352 height 22
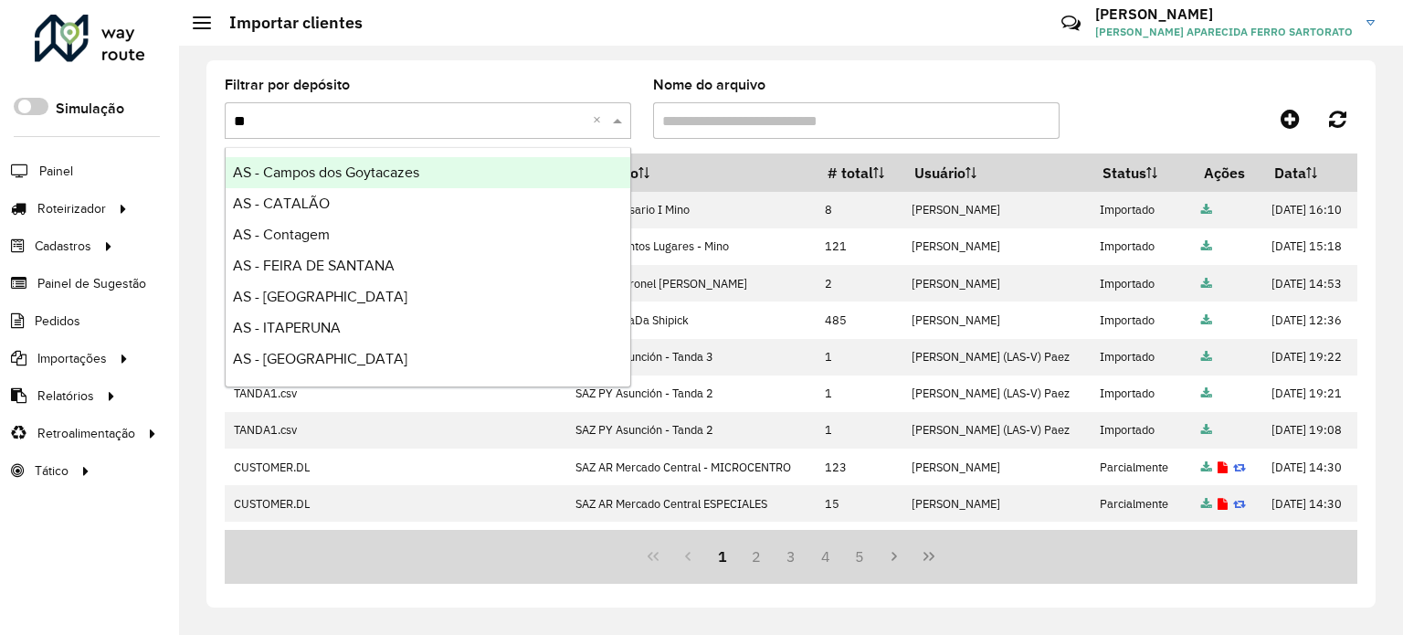
type input "***"
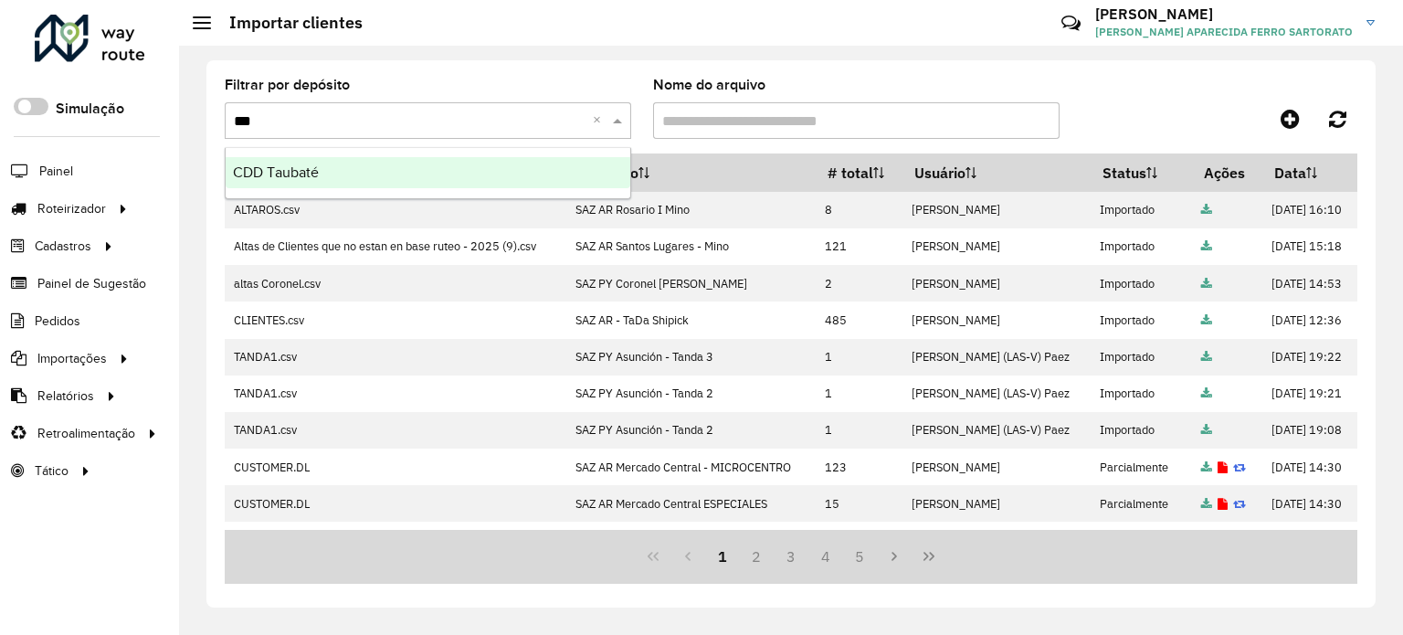
click at [293, 178] on span "CDD Taubaté" at bounding box center [276, 172] width 86 height 16
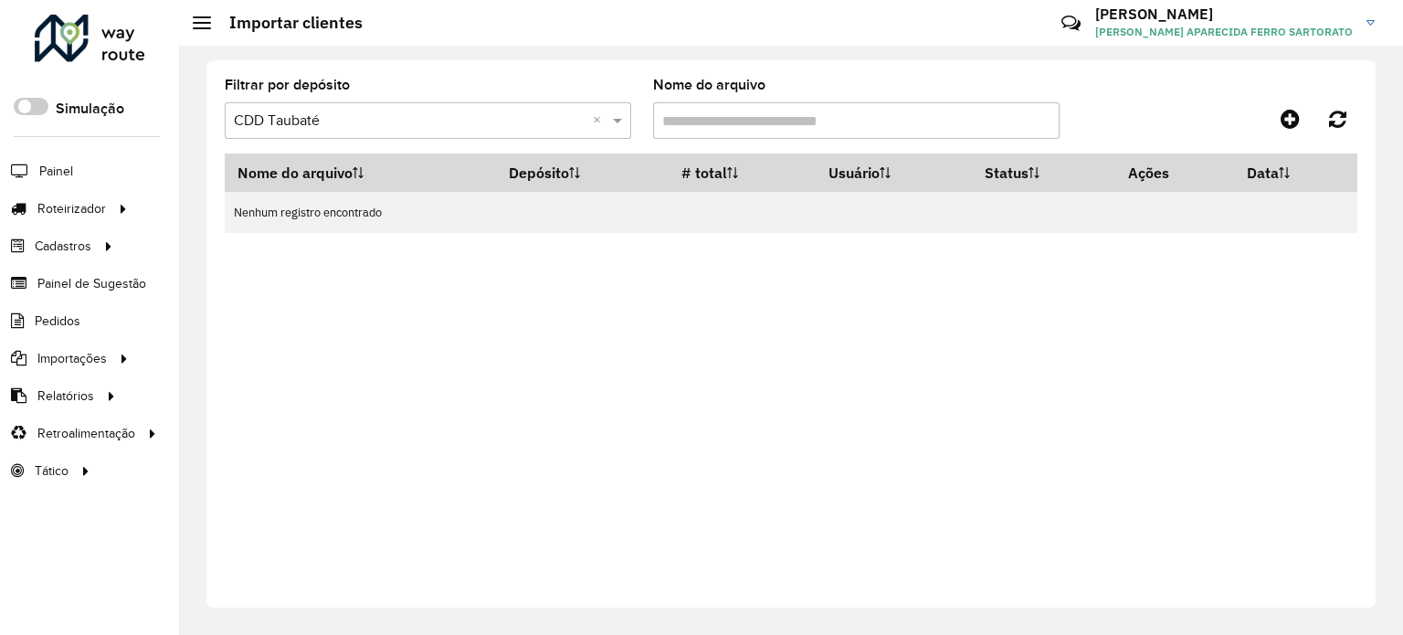
click at [712, 134] on input "Nome do arquivo" at bounding box center [856, 120] width 406 height 37
click at [232, 208] on span "Entregas" at bounding box center [233, 208] width 52 height 19
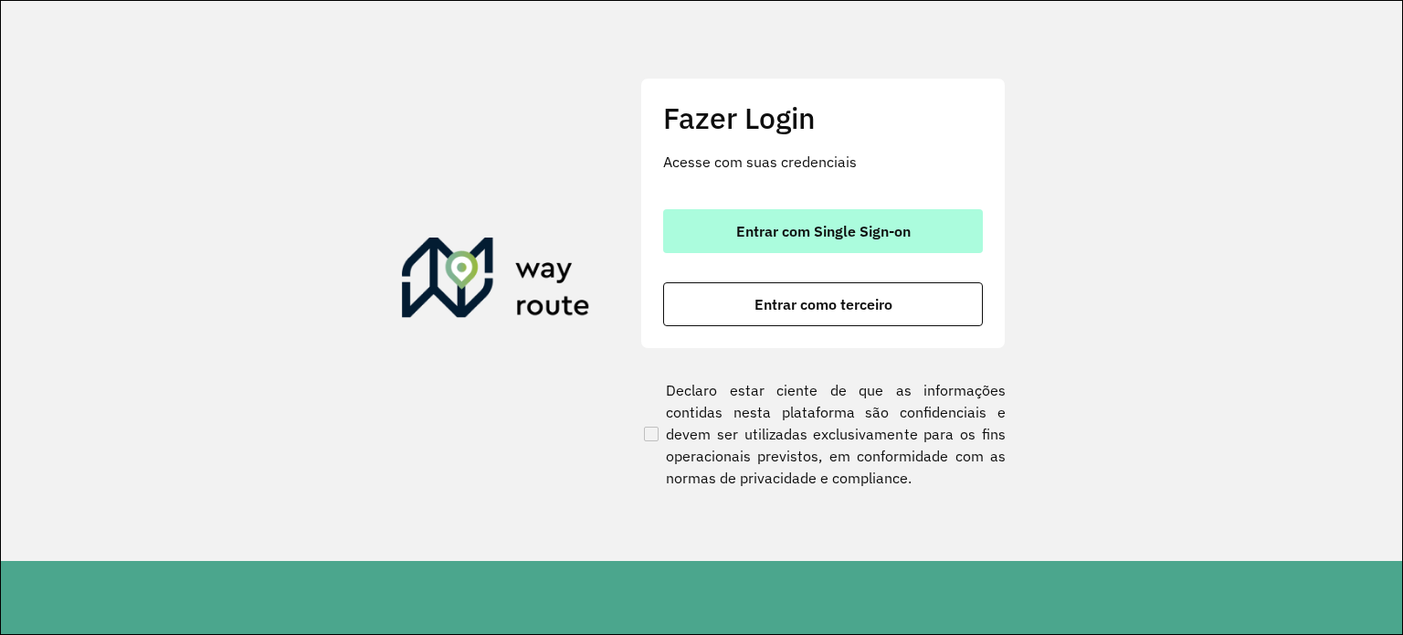
click at [819, 233] on span "Entrar com Single Sign-on" at bounding box center [823, 231] width 174 height 15
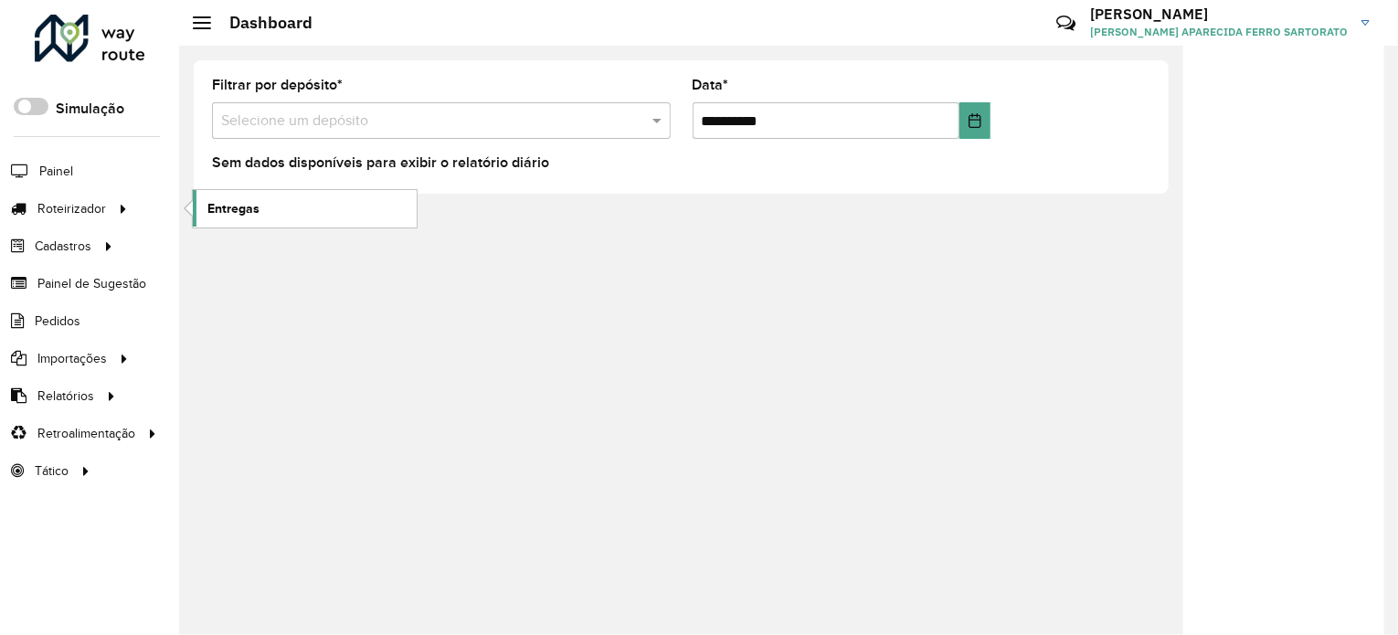
click at [227, 212] on span "Entregas" at bounding box center [233, 208] width 52 height 19
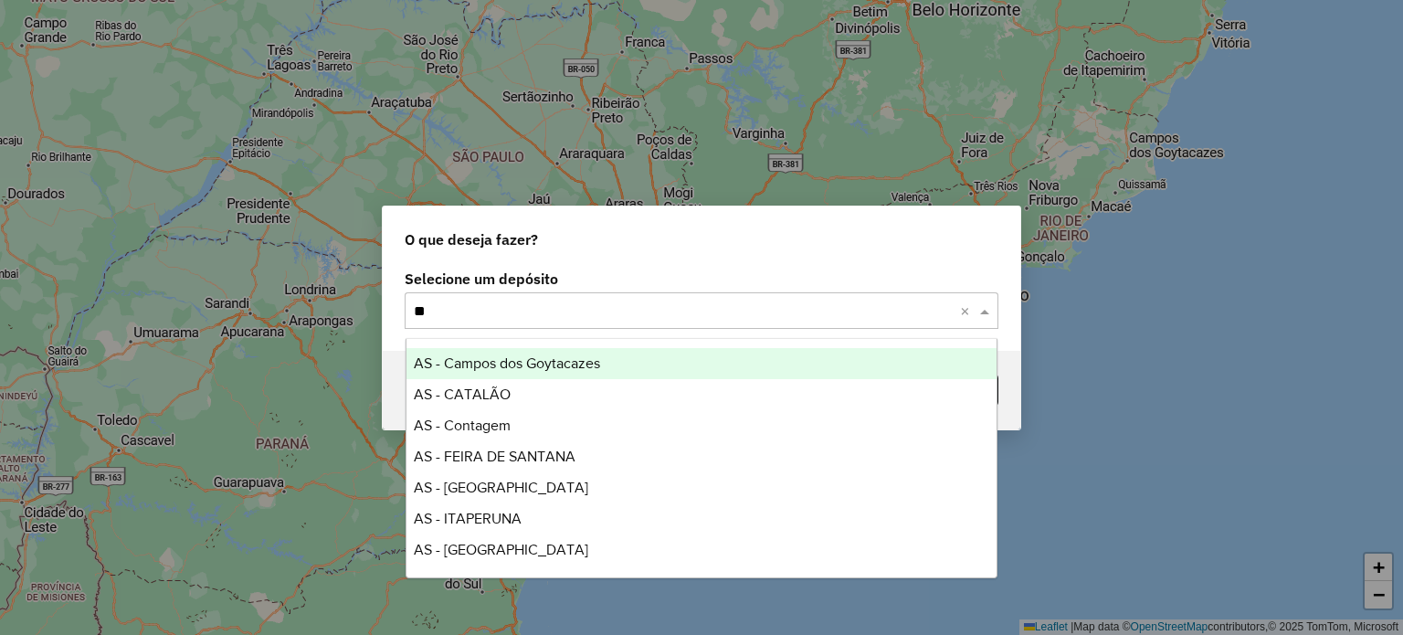
type input "***"
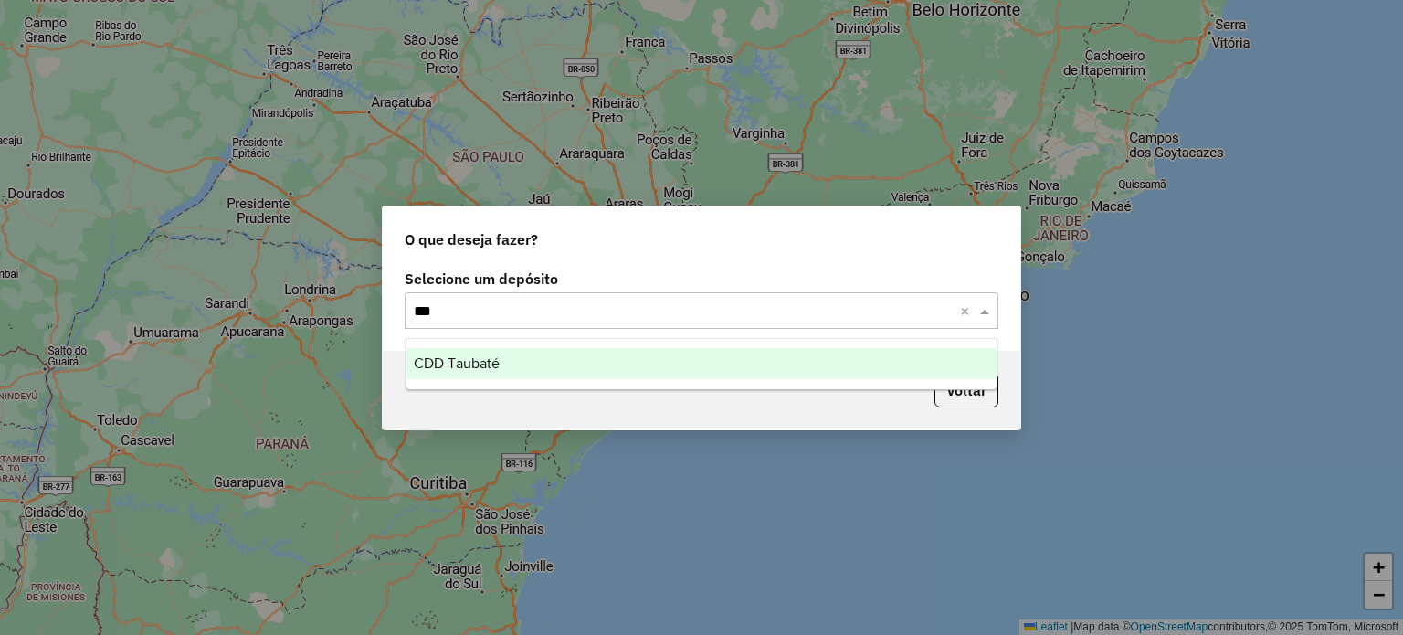
click at [442, 372] on div "CDD Taubaté" at bounding box center [701, 363] width 591 height 31
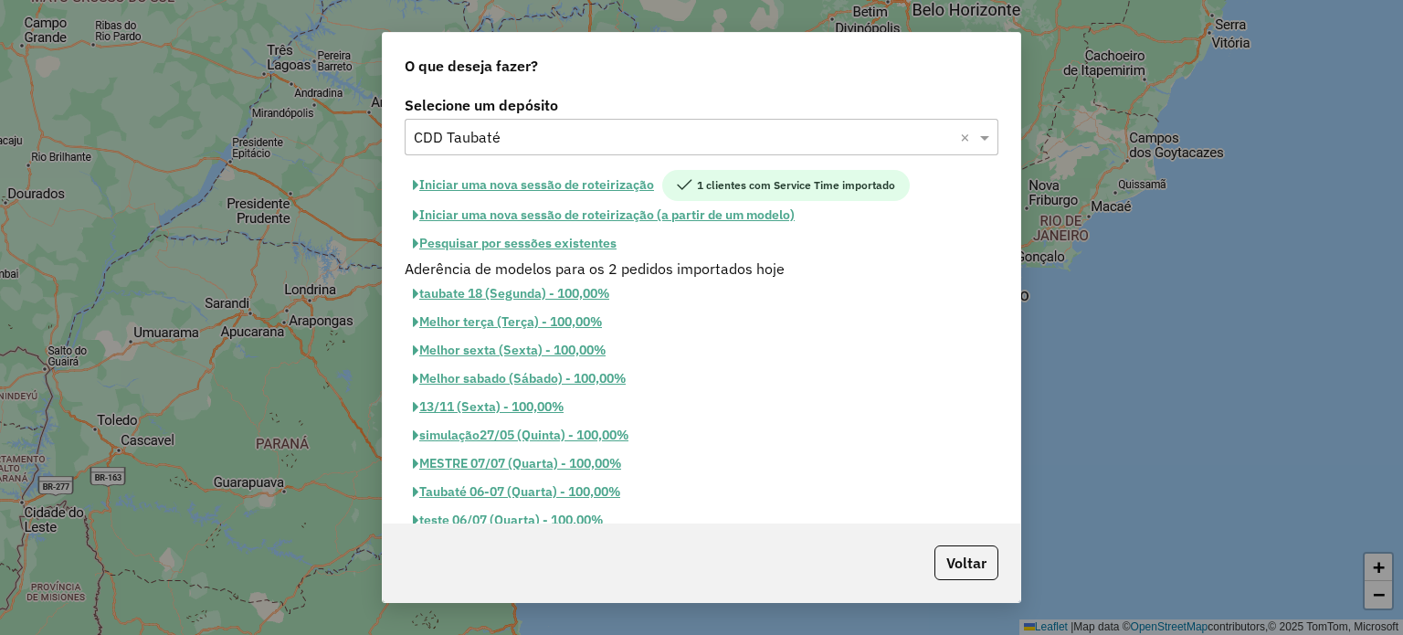
click at [492, 233] on button "Pesquisar por sessões existentes" at bounding box center [515, 243] width 220 height 28
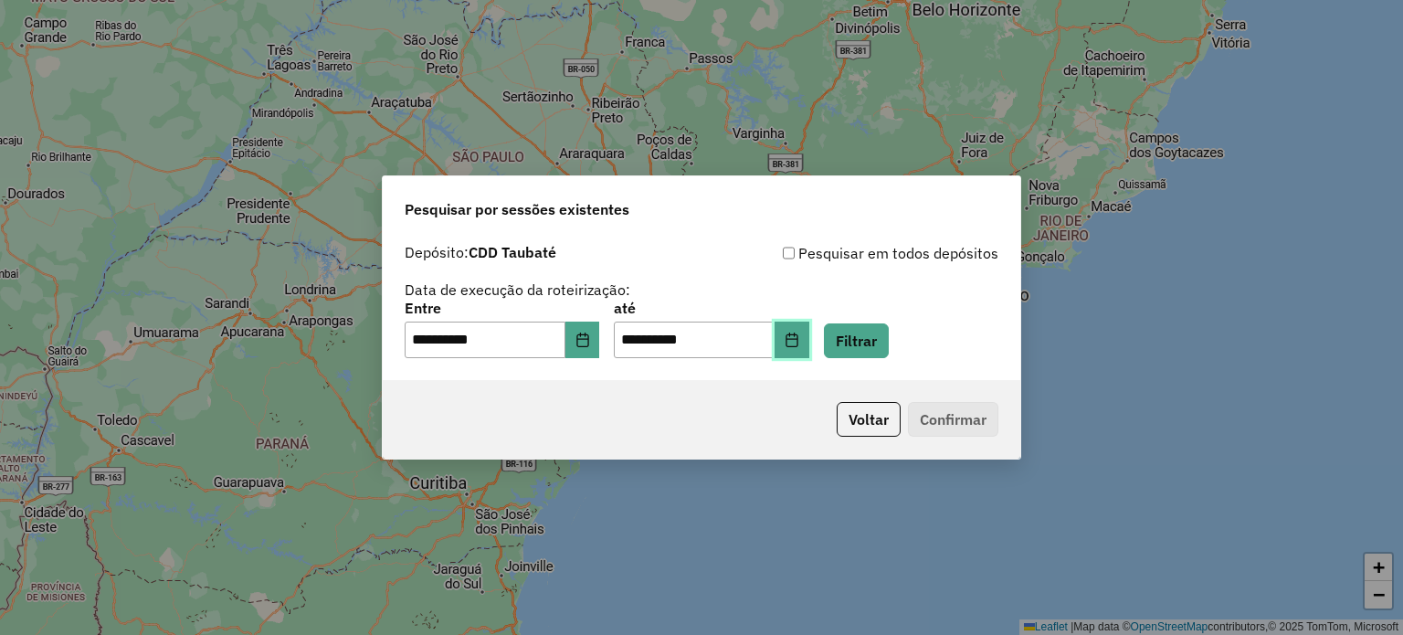
click at [799, 343] on icon "Choose Date" at bounding box center [792, 339] width 15 height 15
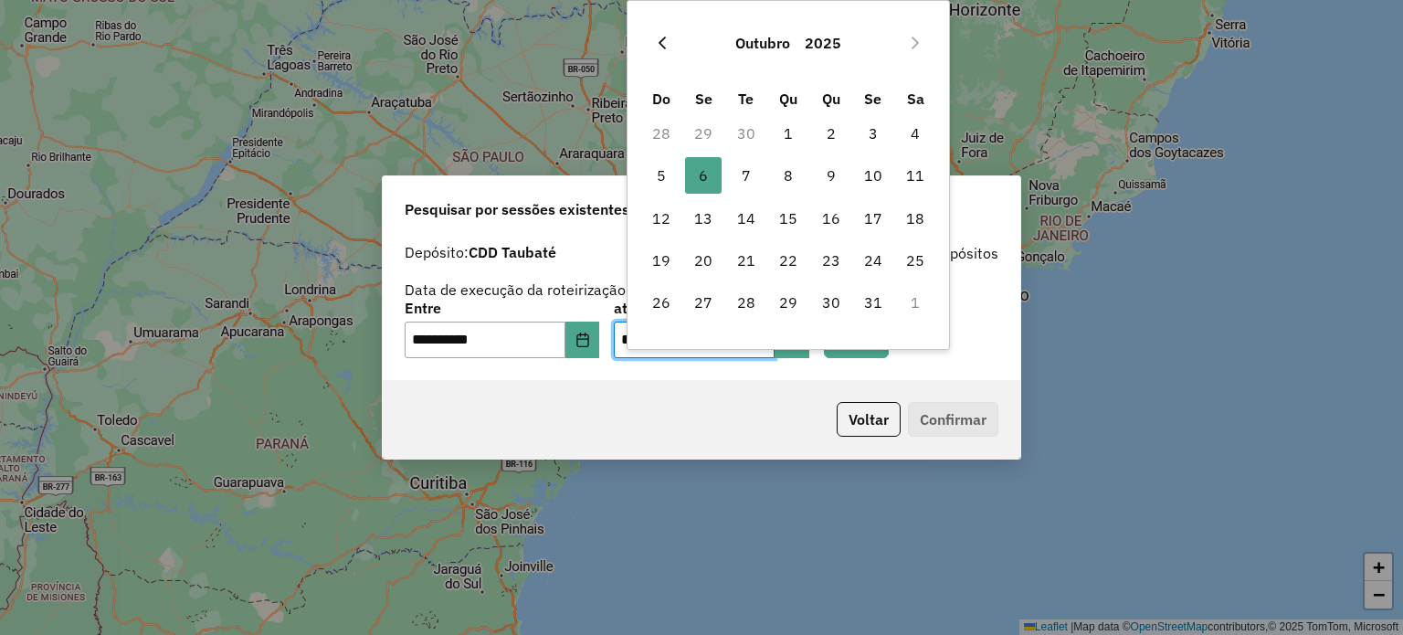
click at [660, 39] on icon "Previous Month" at bounding box center [662, 43] width 15 height 15
click at [703, 226] on span "15" at bounding box center [703, 218] width 37 height 37
type input "**********"
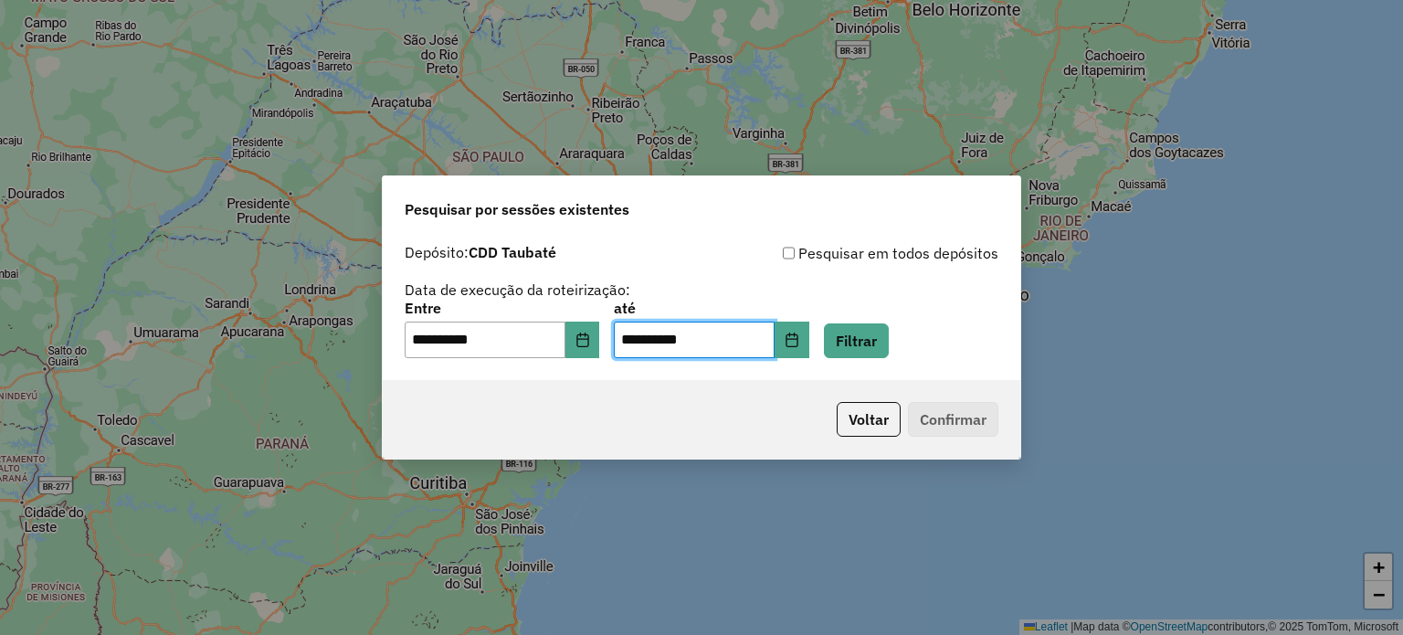
click at [837, 340] on div "**********" at bounding box center [702, 329] width 594 height 57
click at [797, 339] on icon "Choose Date" at bounding box center [792, 339] width 12 height 15
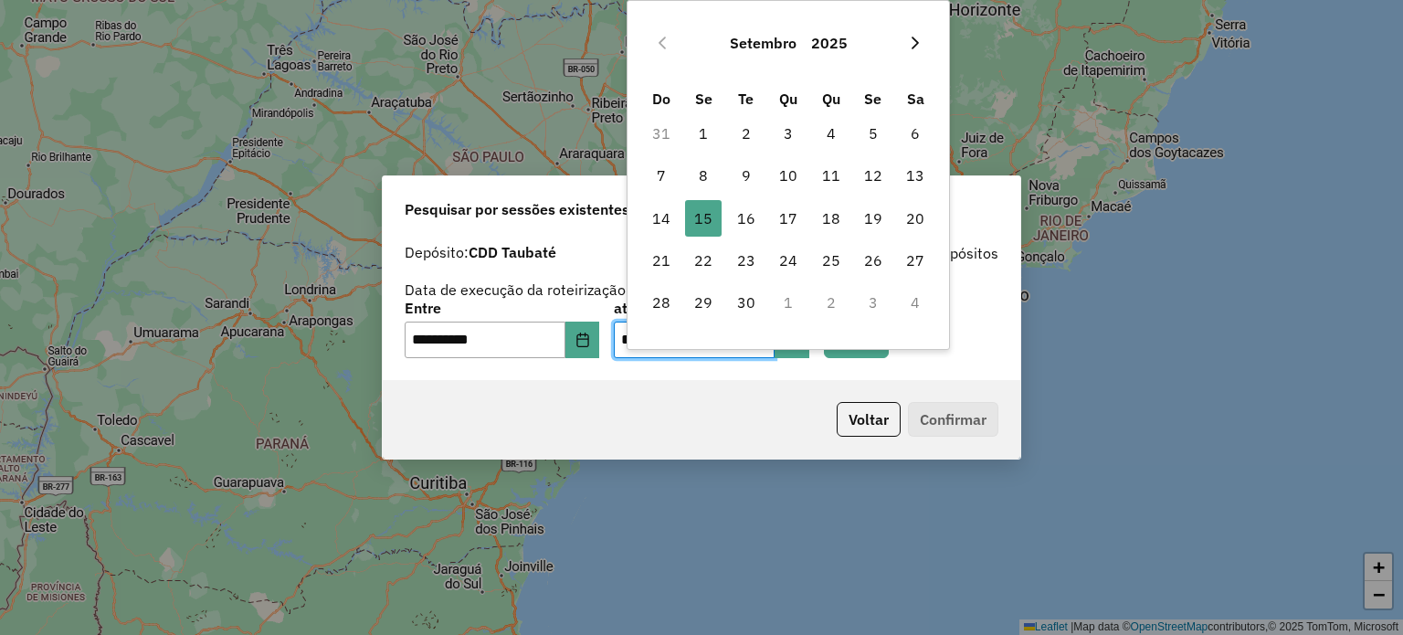
click at [913, 47] on icon "Next Month" at bounding box center [915, 43] width 15 height 15
click at [698, 169] on span "6" at bounding box center [703, 175] width 37 height 37
type input "**********"
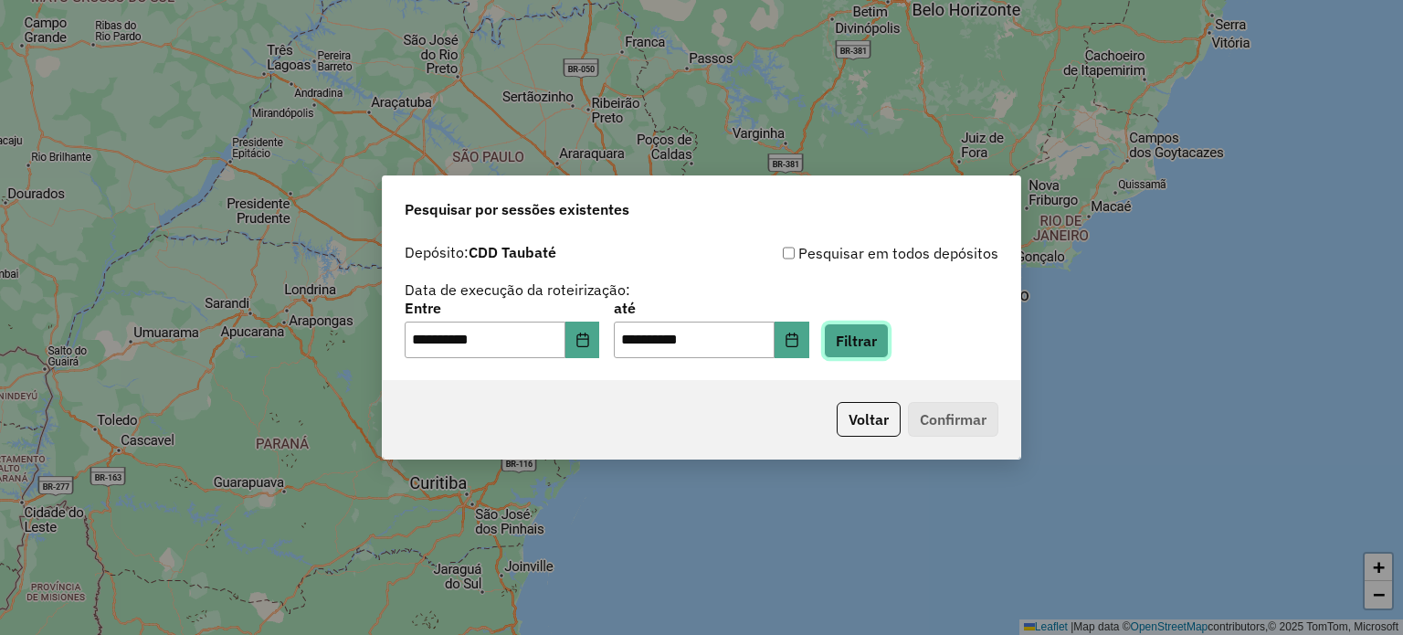
click at [877, 344] on button "Filtrar" at bounding box center [856, 340] width 65 height 35
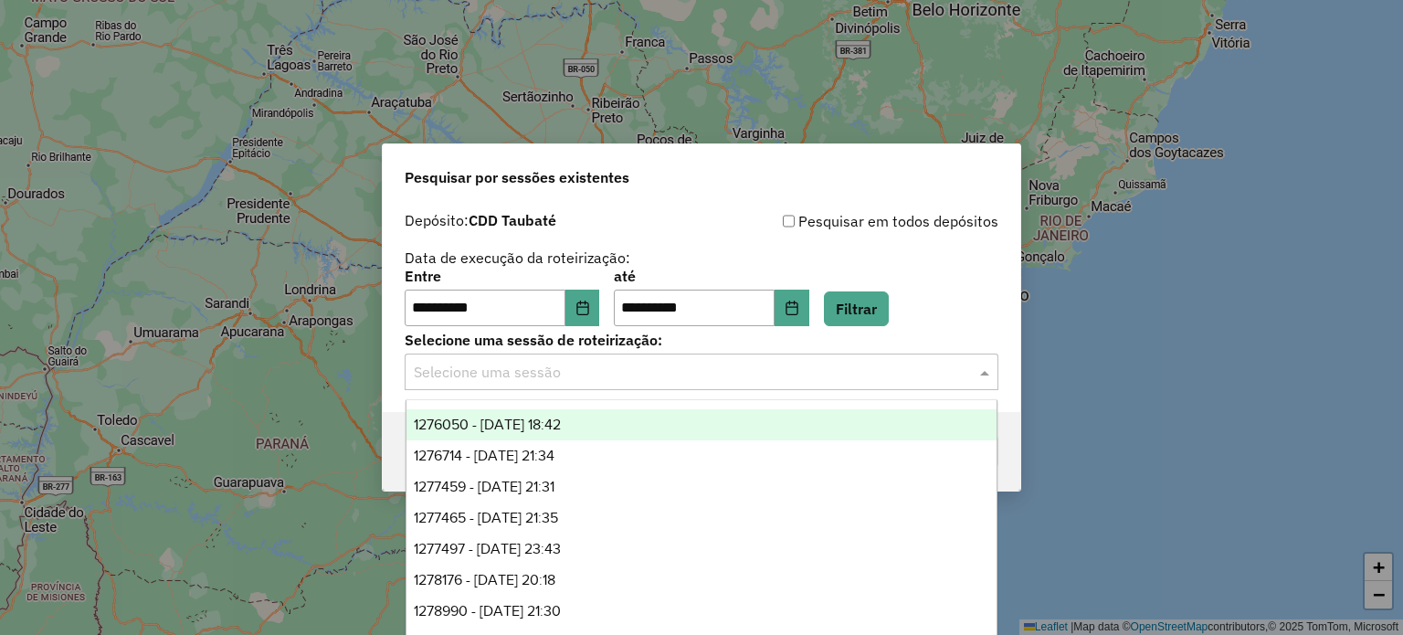
click at [541, 355] on div "Selecione uma sessão" at bounding box center [702, 371] width 594 height 37
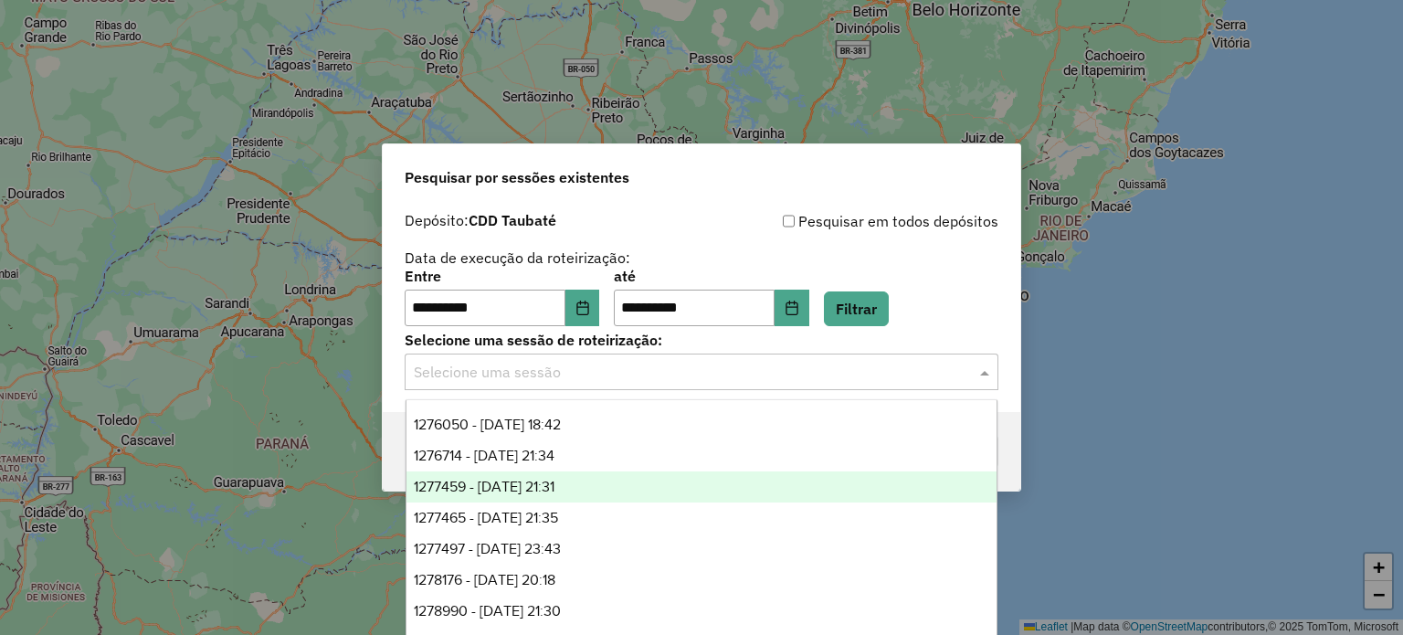
click at [545, 495] on div "1277459 - 17/09/2025 21:31" at bounding box center [701, 486] width 591 height 31
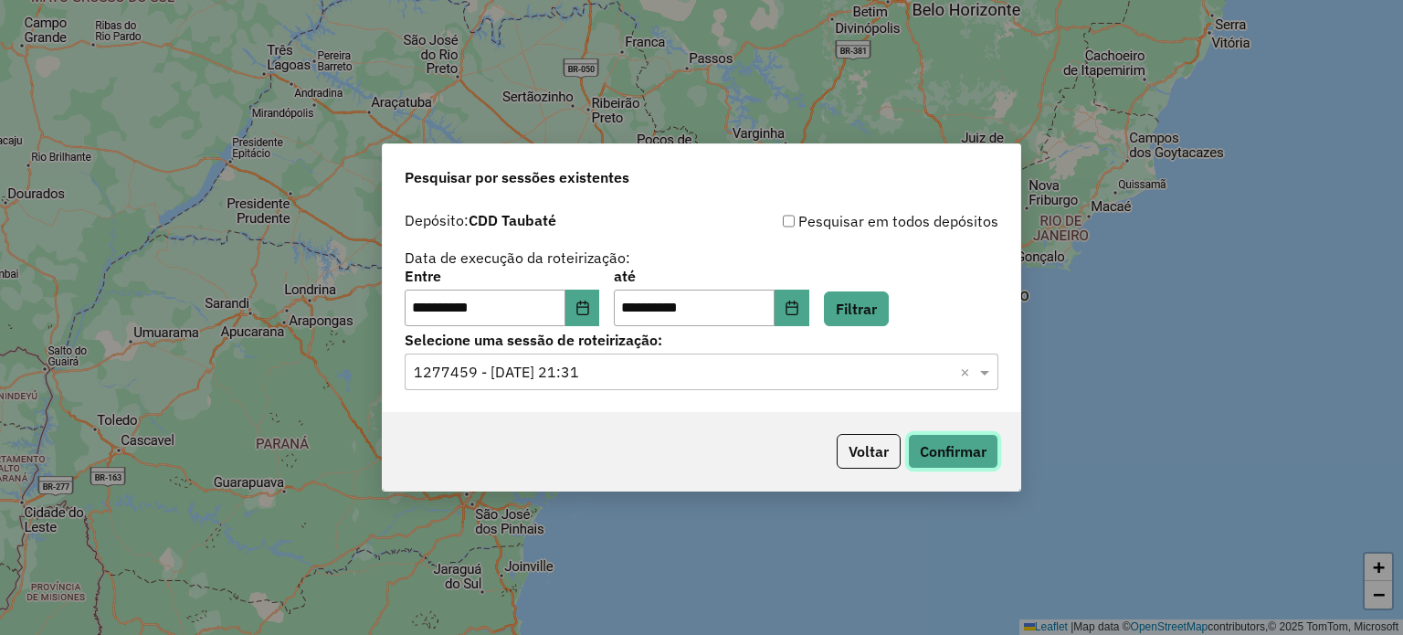
click at [958, 456] on button "Confirmar" at bounding box center [953, 451] width 90 height 35
click at [621, 378] on input "text" at bounding box center [683, 373] width 539 height 22
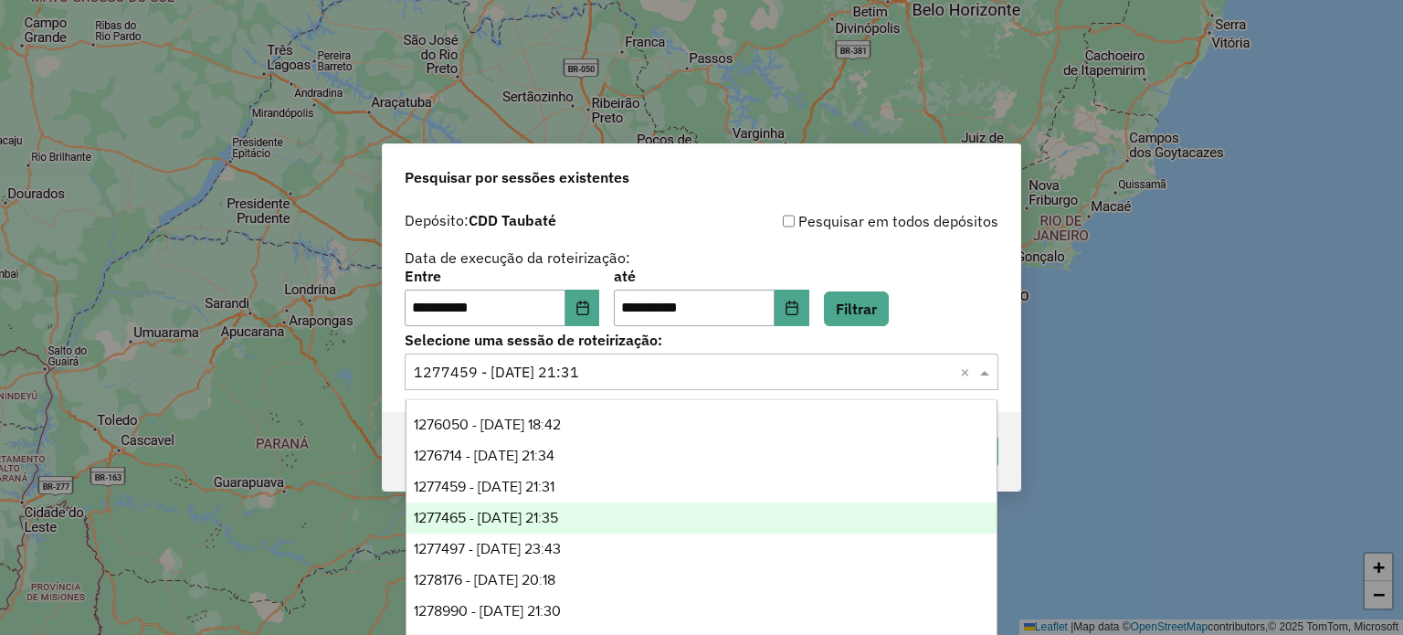
click at [522, 519] on span "1277465 - 17/09/2025 21:35" at bounding box center [486, 518] width 144 height 16
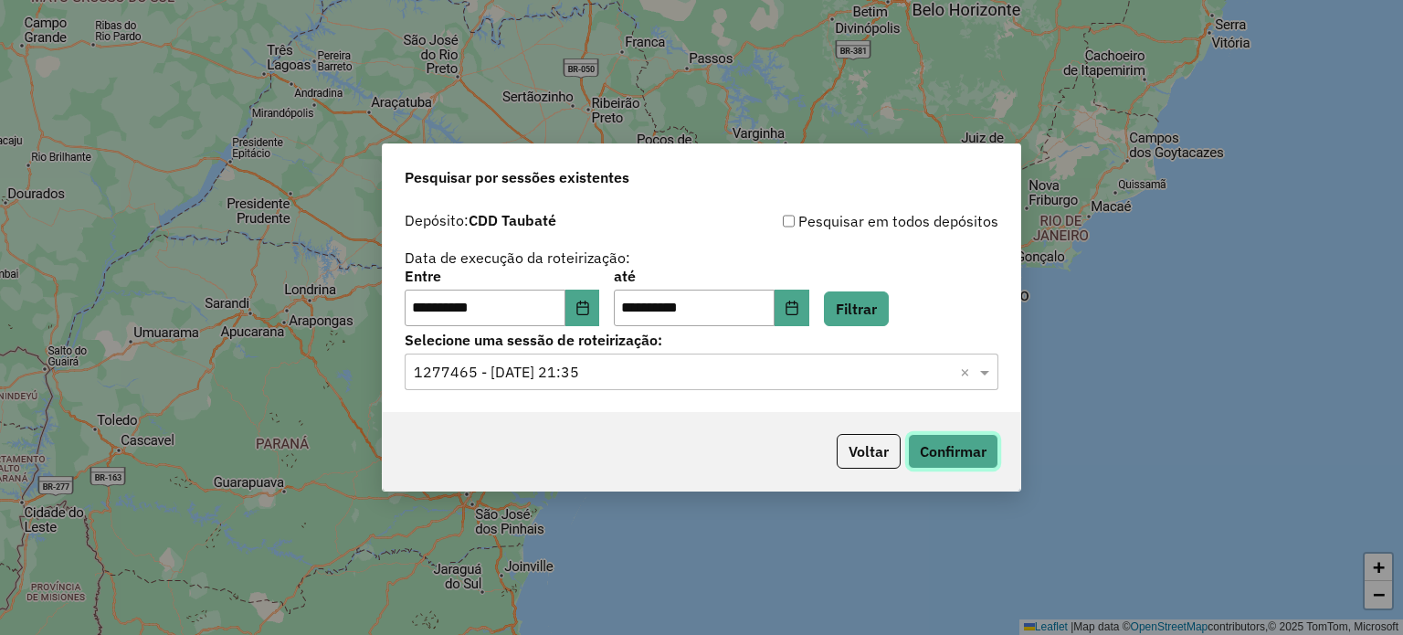
click at [955, 441] on button "Confirmar" at bounding box center [953, 451] width 90 height 35
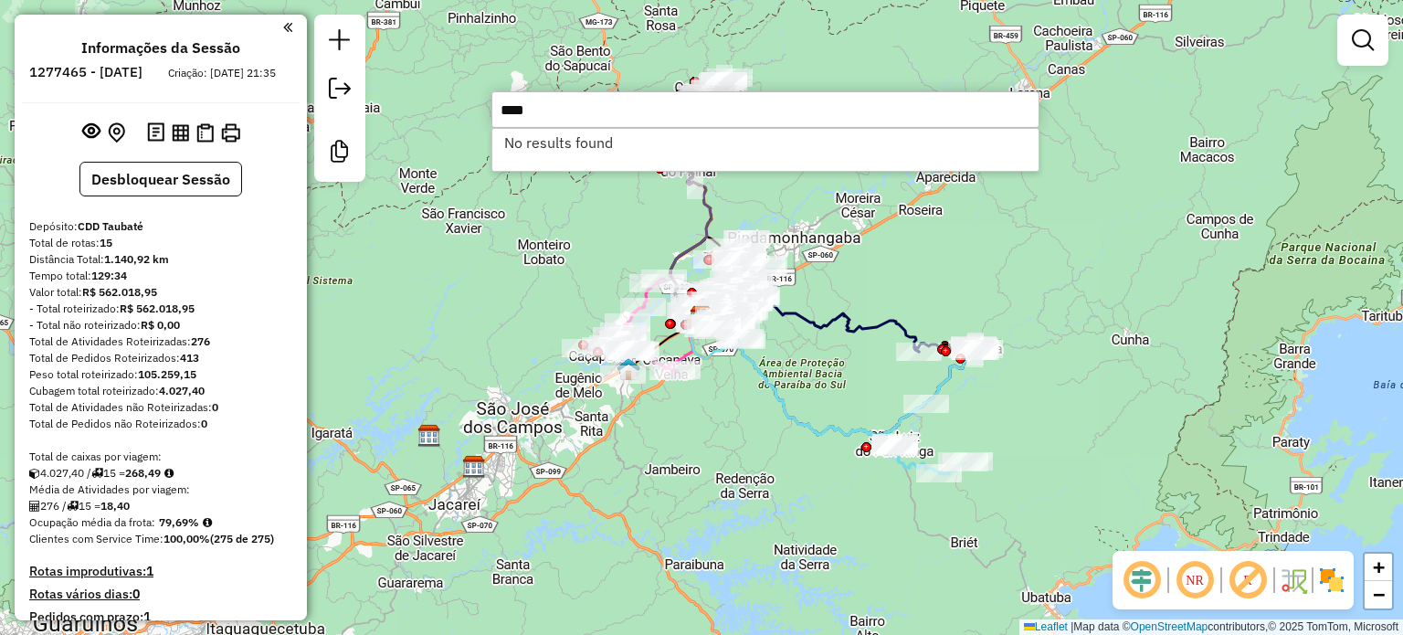
type input "****"
click at [575, 118] on input "****" at bounding box center [765, 109] width 548 height 37
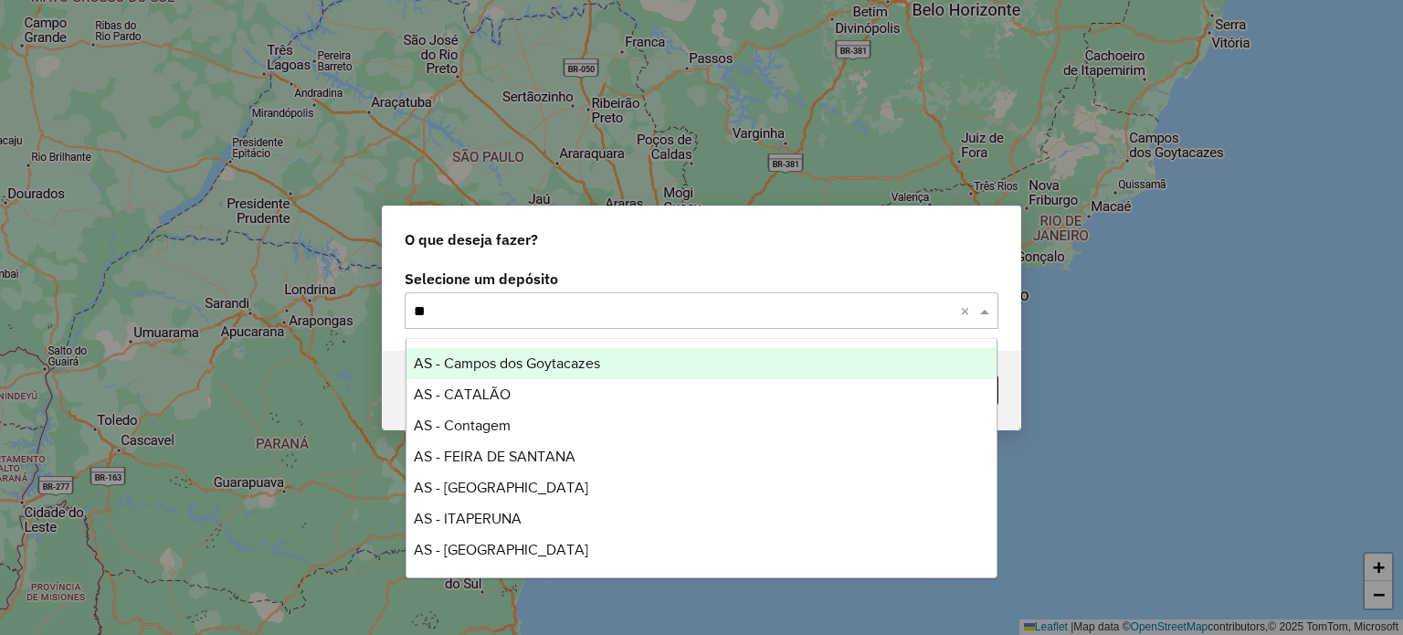
type input "***"
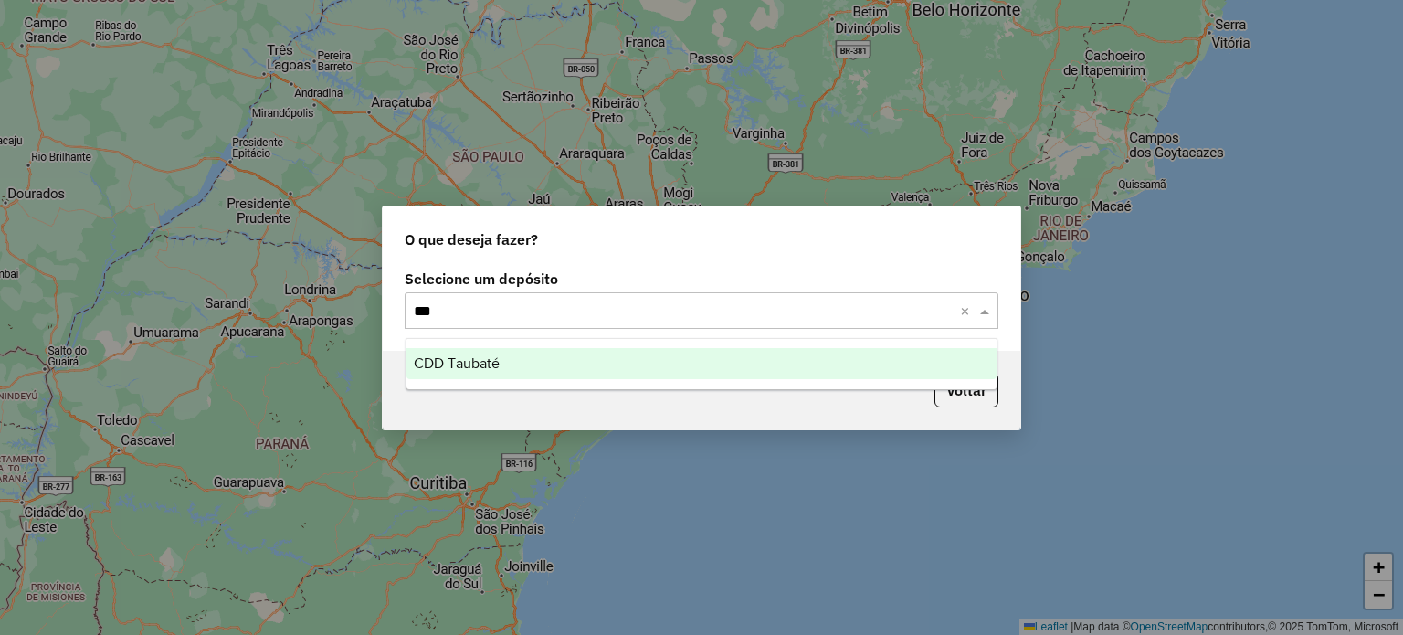
click at [457, 361] on span "CDD Taubaté" at bounding box center [457, 363] width 86 height 16
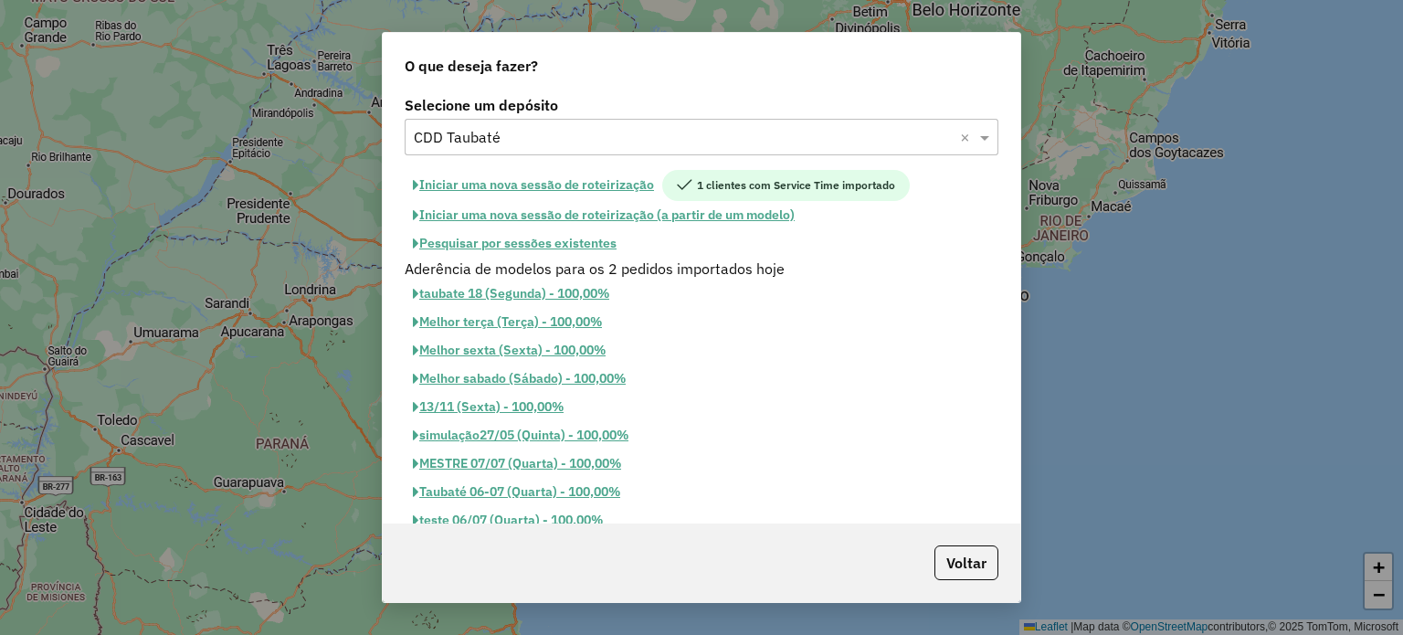
click at [511, 237] on button "Pesquisar por sessões existentes" at bounding box center [515, 243] width 220 height 28
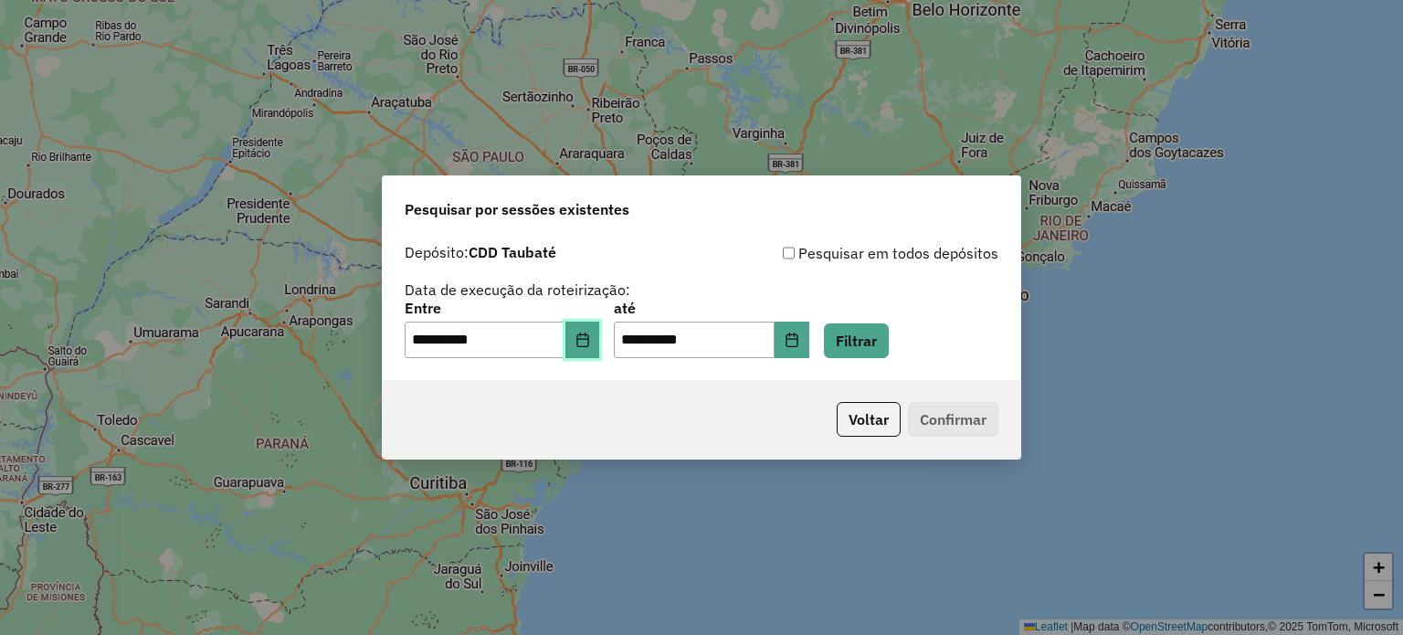
click at [590, 343] on icon "Choose Date" at bounding box center [582, 339] width 15 height 15
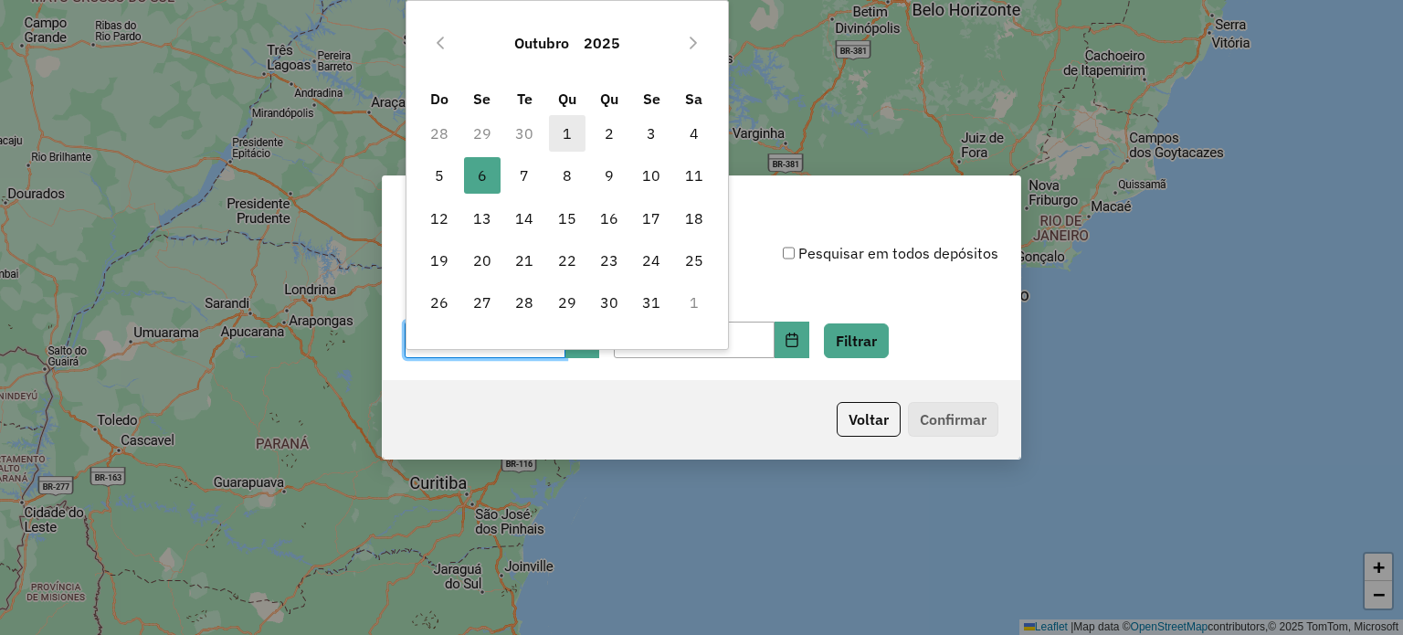
click at [559, 137] on span "1" at bounding box center [567, 133] width 37 height 37
type input "**********"
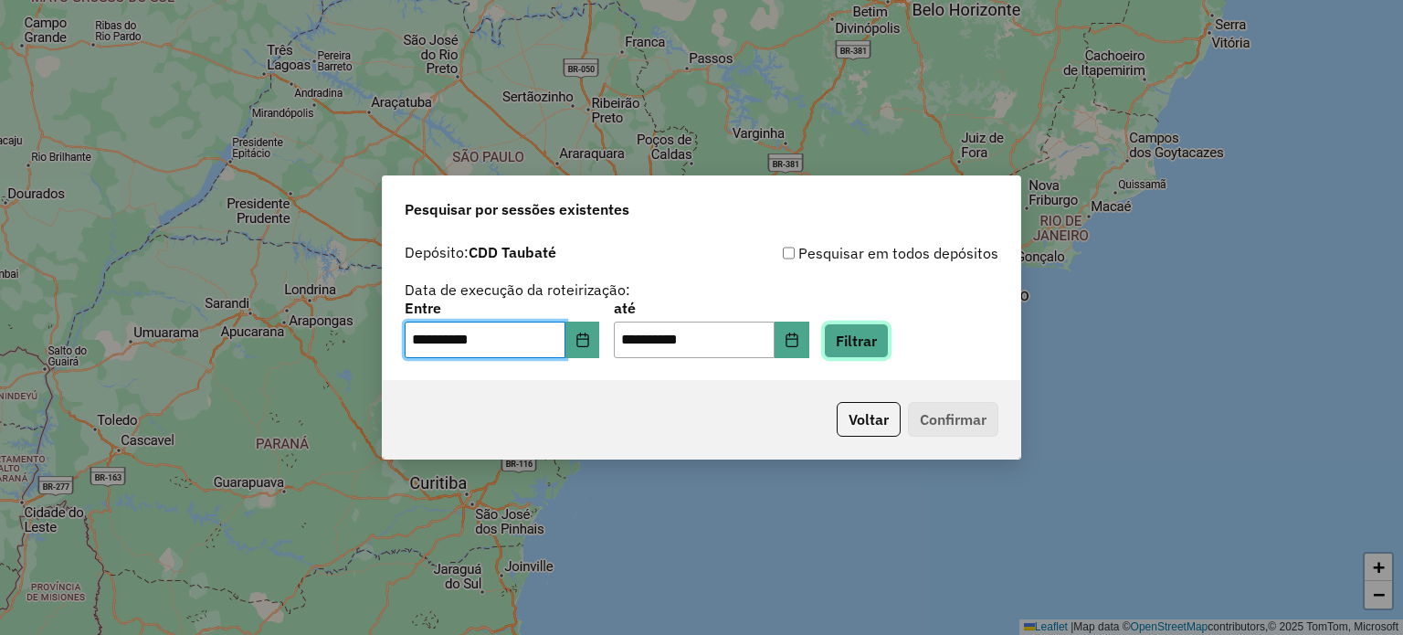
click at [889, 346] on button "Filtrar" at bounding box center [856, 340] width 65 height 35
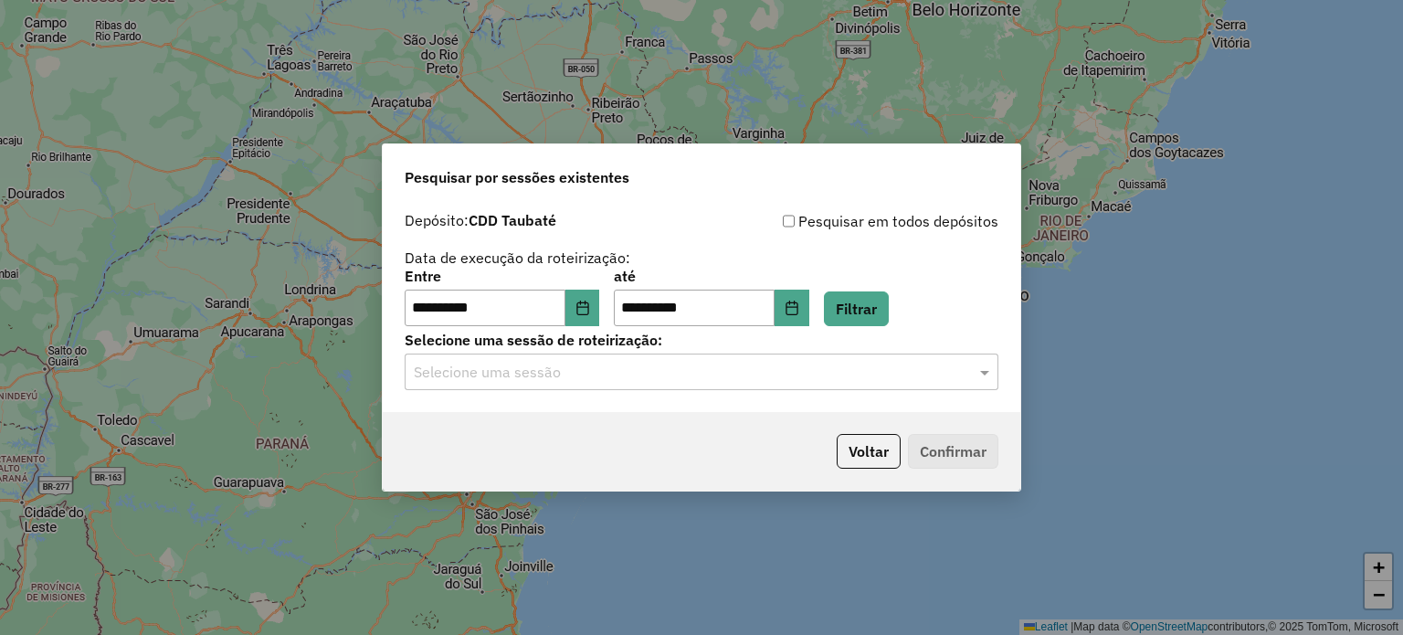
drag, startPoint x: 513, startPoint y: 366, endPoint x: 504, endPoint y: 364, distance: 9.5
click at [509, 364] on input "text" at bounding box center [683, 373] width 539 height 22
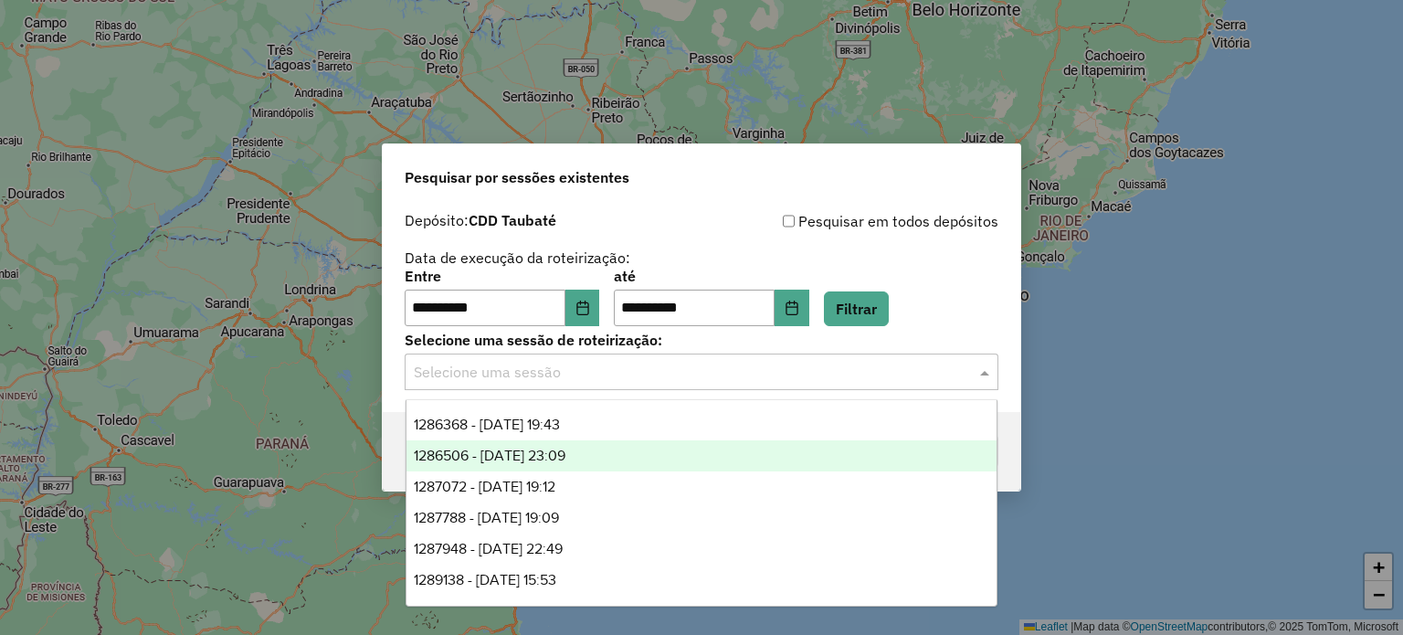
click at [494, 458] on span "1286506 - 01/10/2025 23:09" at bounding box center [490, 456] width 152 height 16
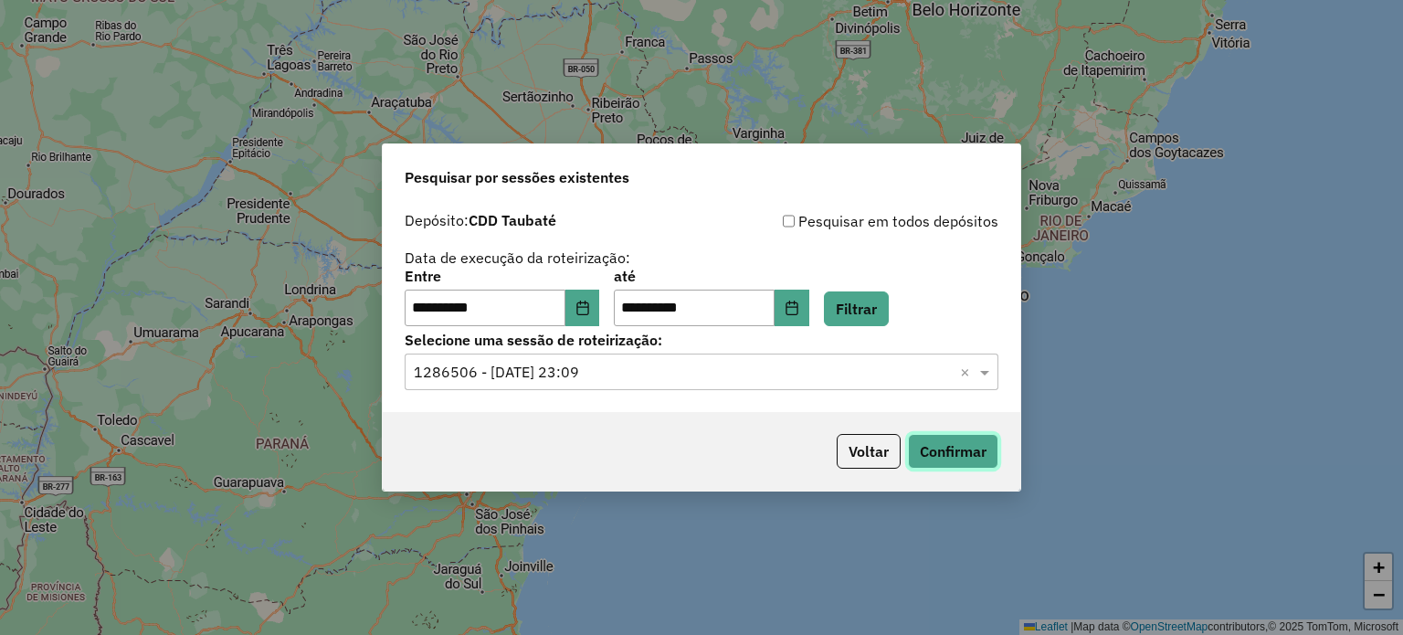
click at [940, 454] on button "Confirmar" at bounding box center [953, 451] width 90 height 35
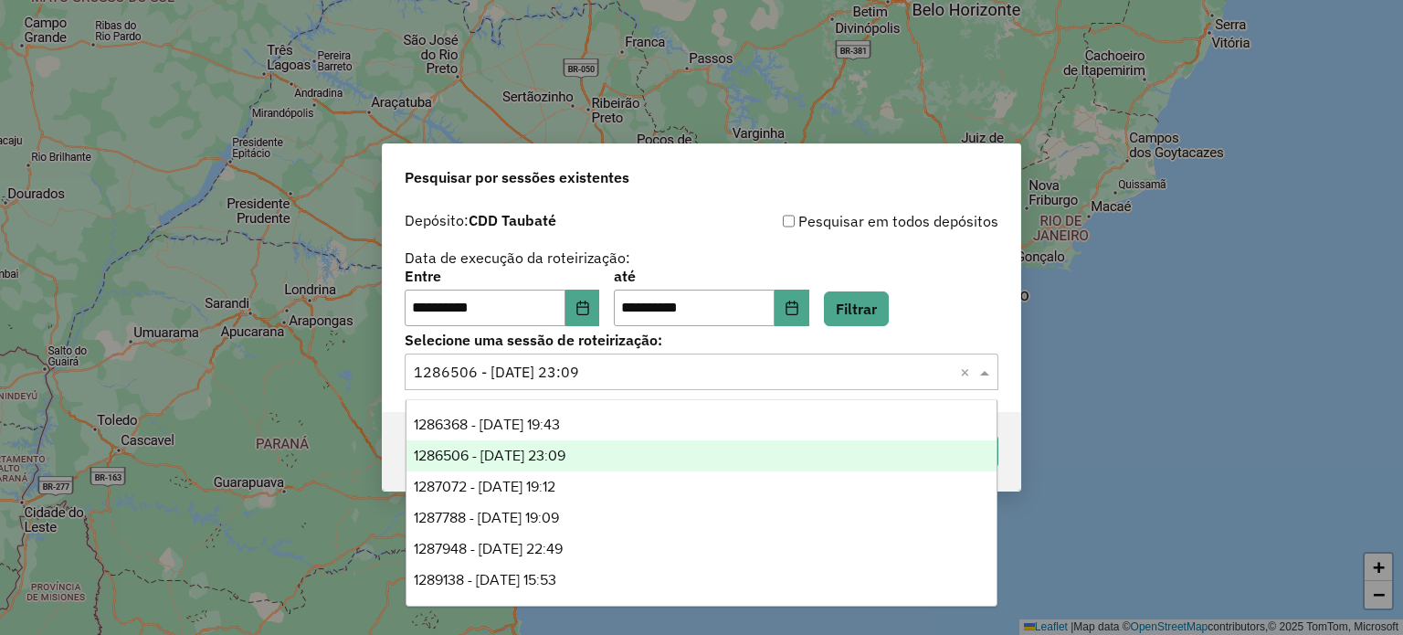
click at [564, 382] on input "text" at bounding box center [683, 373] width 539 height 22
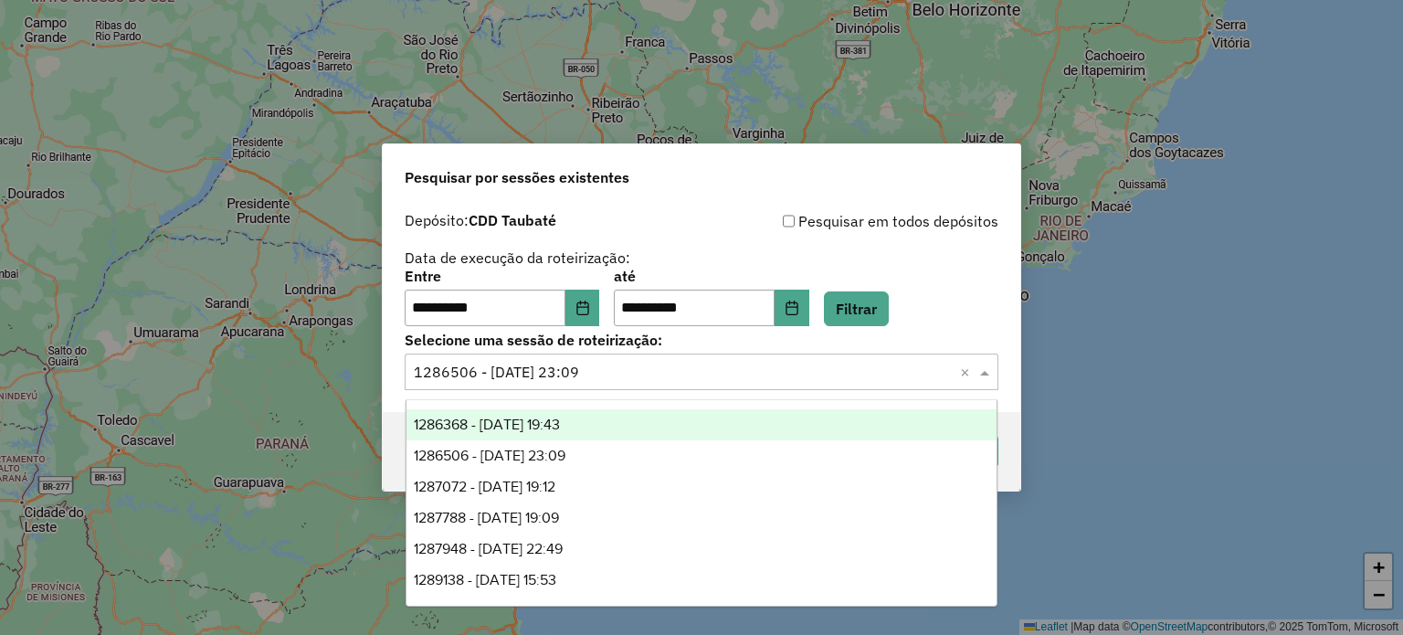
click at [560, 423] on span "1286368 - 01/10/2025 19:43" at bounding box center [487, 425] width 146 height 16
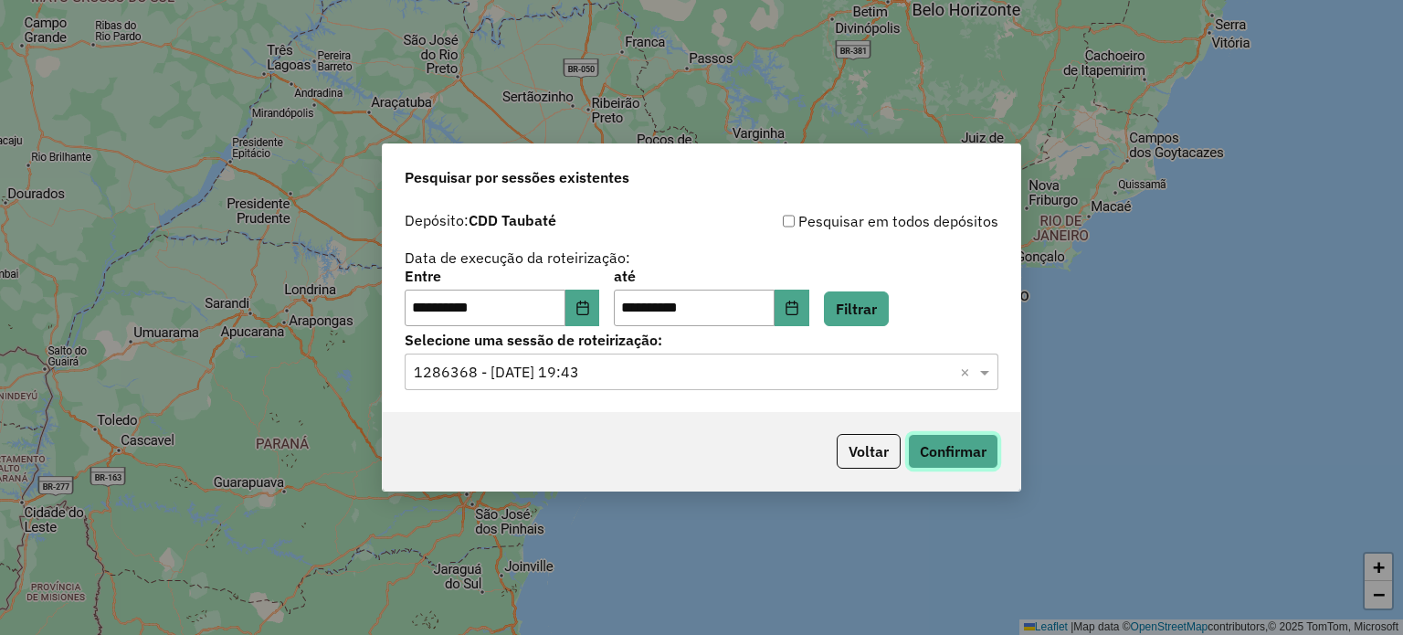
click at [948, 454] on button "Confirmar" at bounding box center [953, 451] width 90 height 35
click at [858, 459] on button "Voltar" at bounding box center [869, 451] width 64 height 35
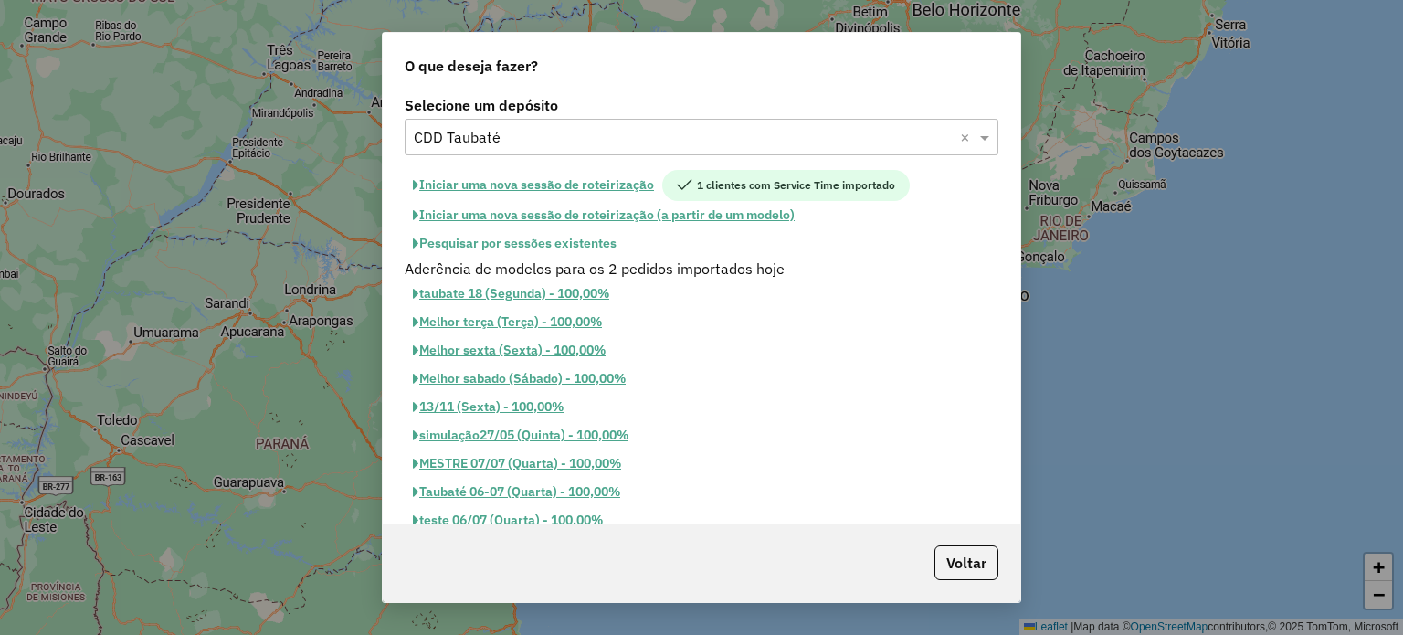
click at [512, 240] on button "Pesquisar por sessões existentes" at bounding box center [515, 243] width 220 height 28
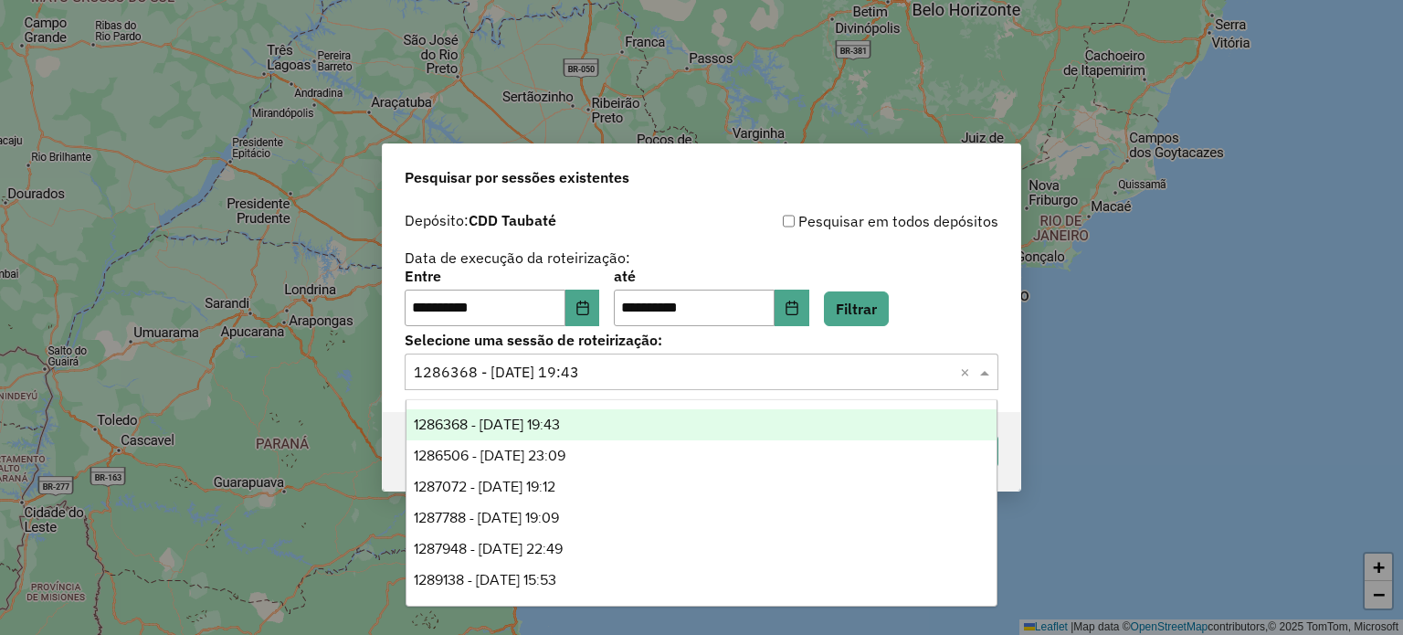
click at [648, 374] on input "text" at bounding box center [683, 373] width 539 height 22
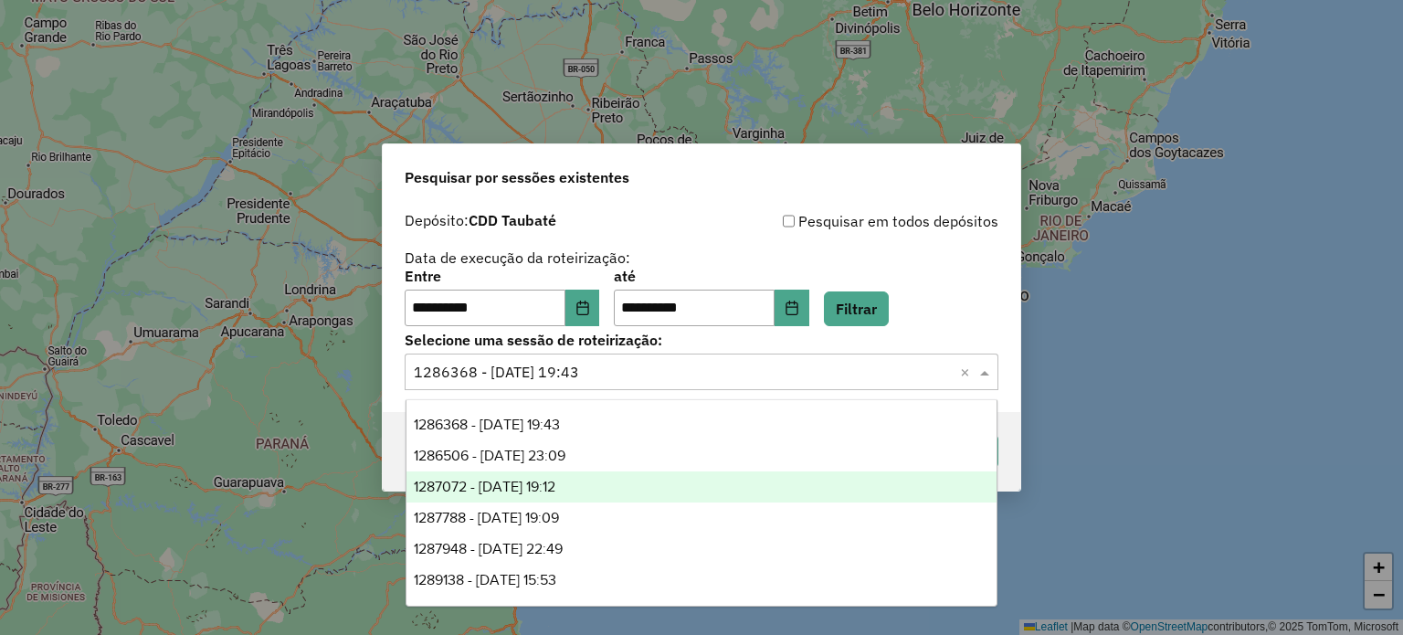
click at [541, 495] on div "1287072 - 02/10/2025 19:12" at bounding box center [701, 486] width 591 height 31
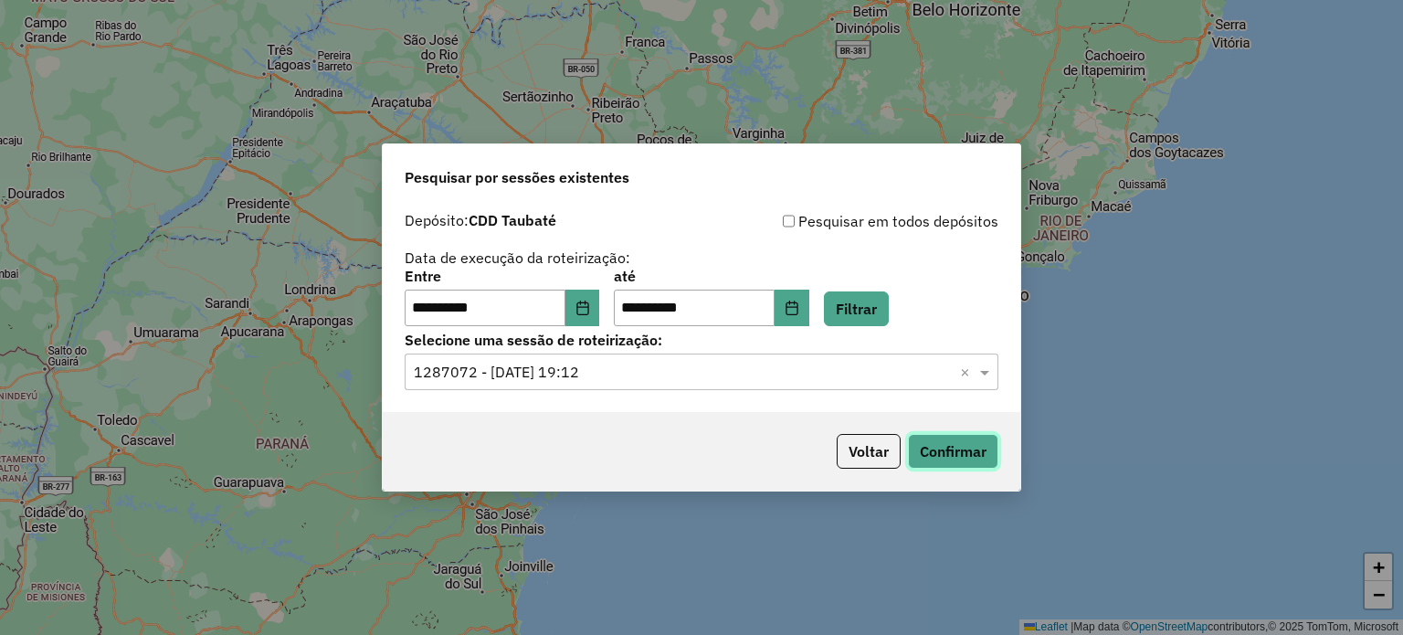
click at [945, 438] on button "Confirmar" at bounding box center [953, 451] width 90 height 35
click at [681, 376] on input "text" at bounding box center [683, 373] width 539 height 22
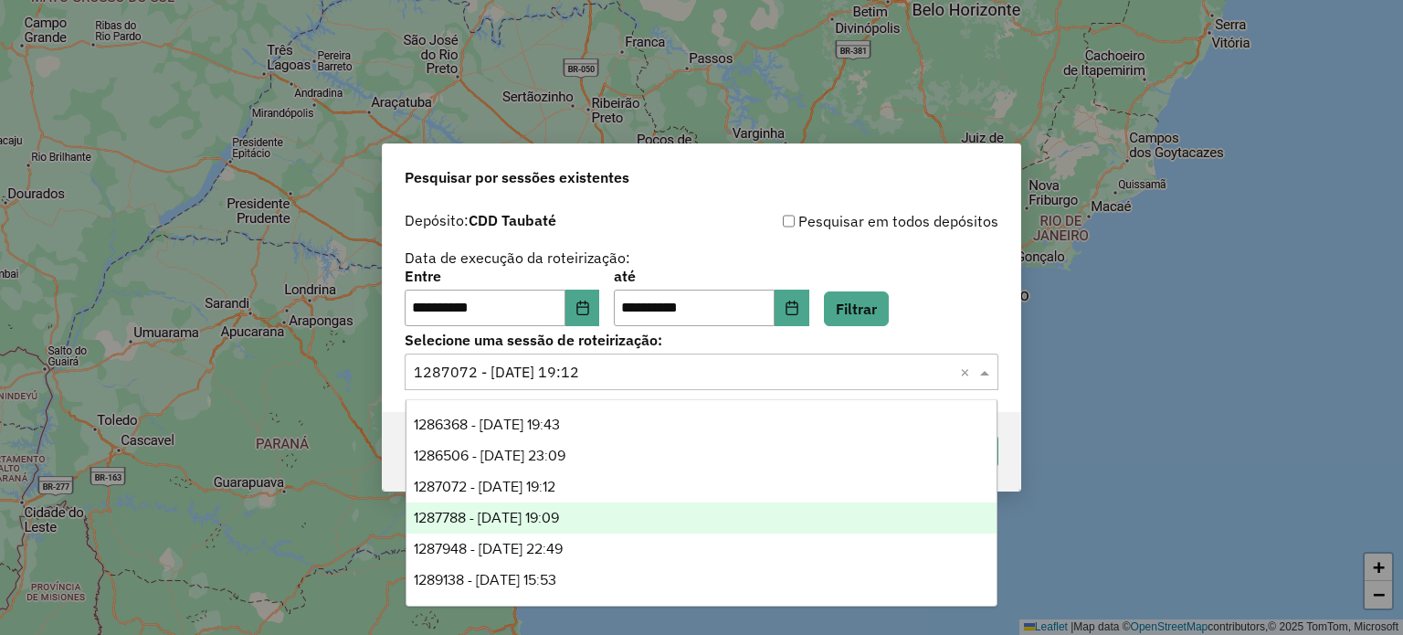
click at [548, 516] on span "1287788 - 03/10/2025 19:09" at bounding box center [486, 518] width 145 height 16
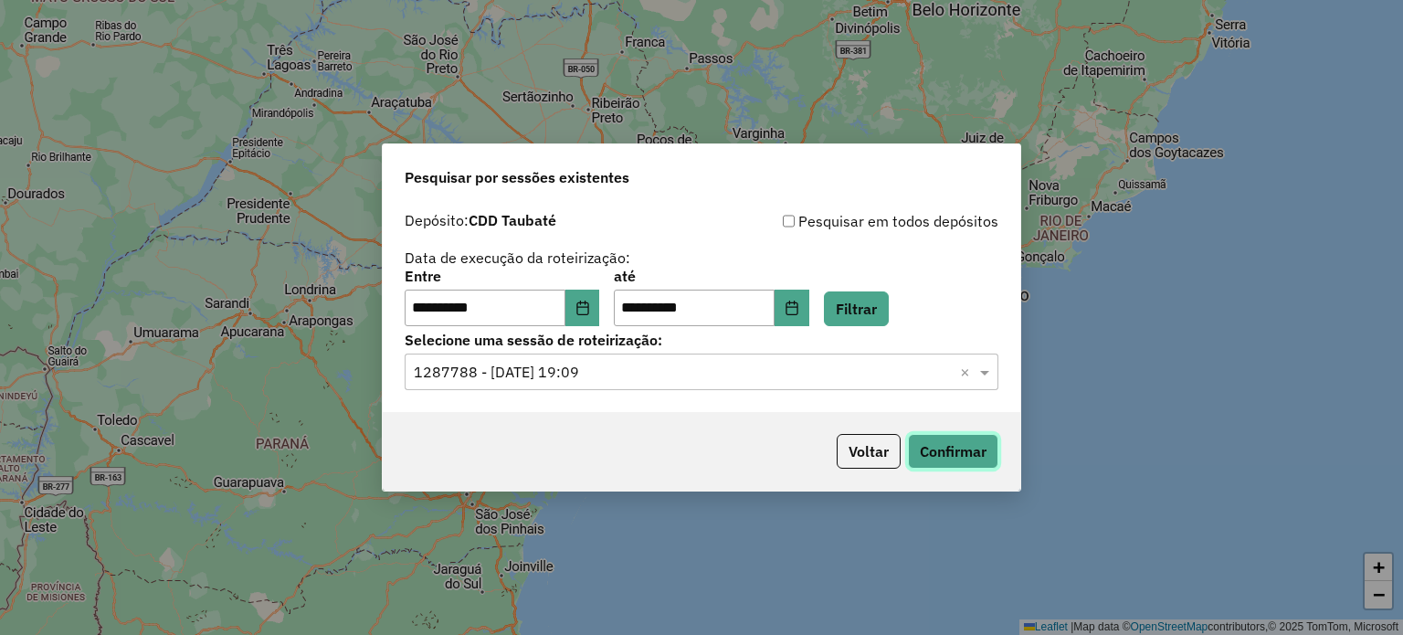
click at [958, 453] on button "Confirmar" at bounding box center [953, 451] width 90 height 35
click at [624, 375] on input "text" at bounding box center [683, 373] width 539 height 22
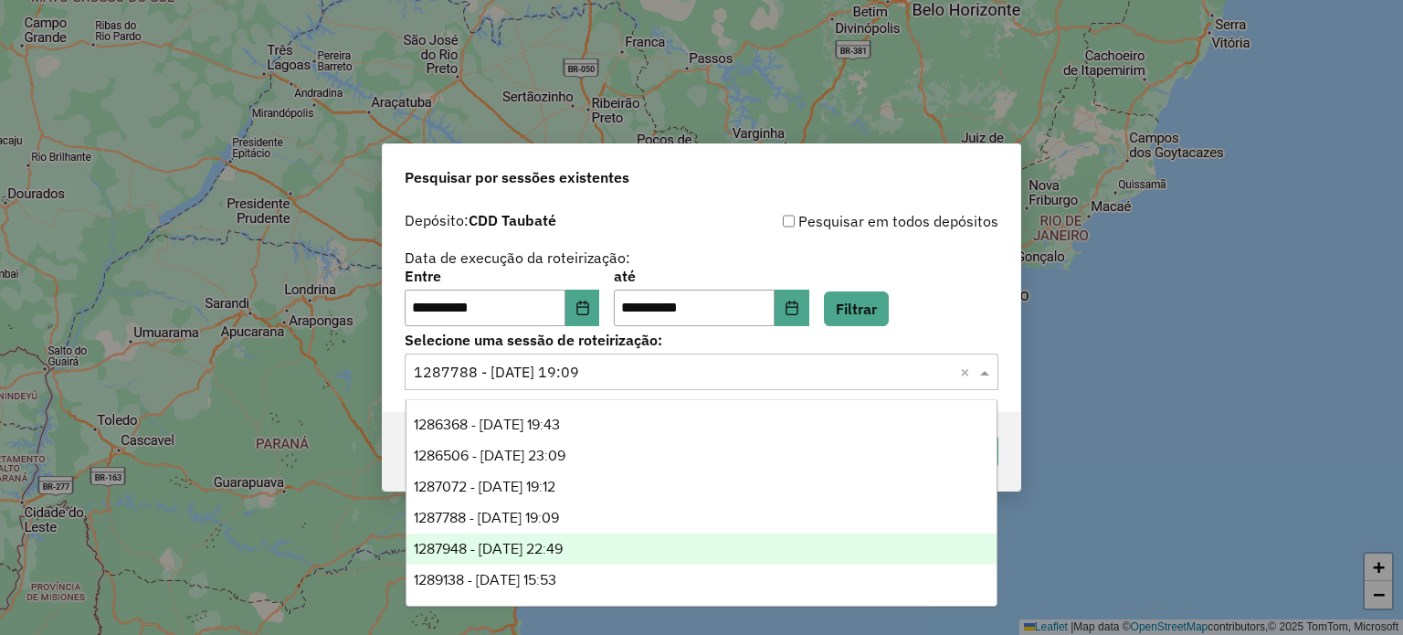
click at [520, 540] on div "1287948 - 03/10/2025 22:49" at bounding box center [701, 548] width 591 height 31
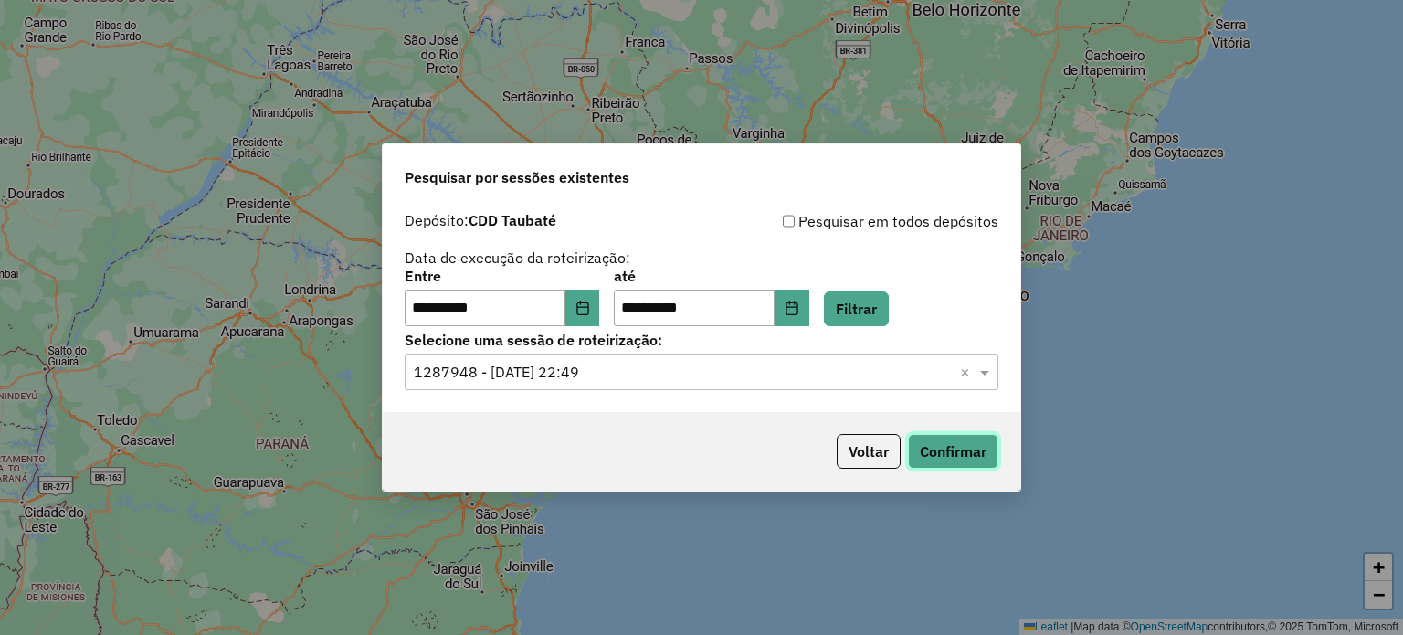
click at [982, 447] on button "Confirmar" at bounding box center [953, 451] width 90 height 35
click at [799, 306] on icon "Choose Date" at bounding box center [792, 308] width 15 height 15
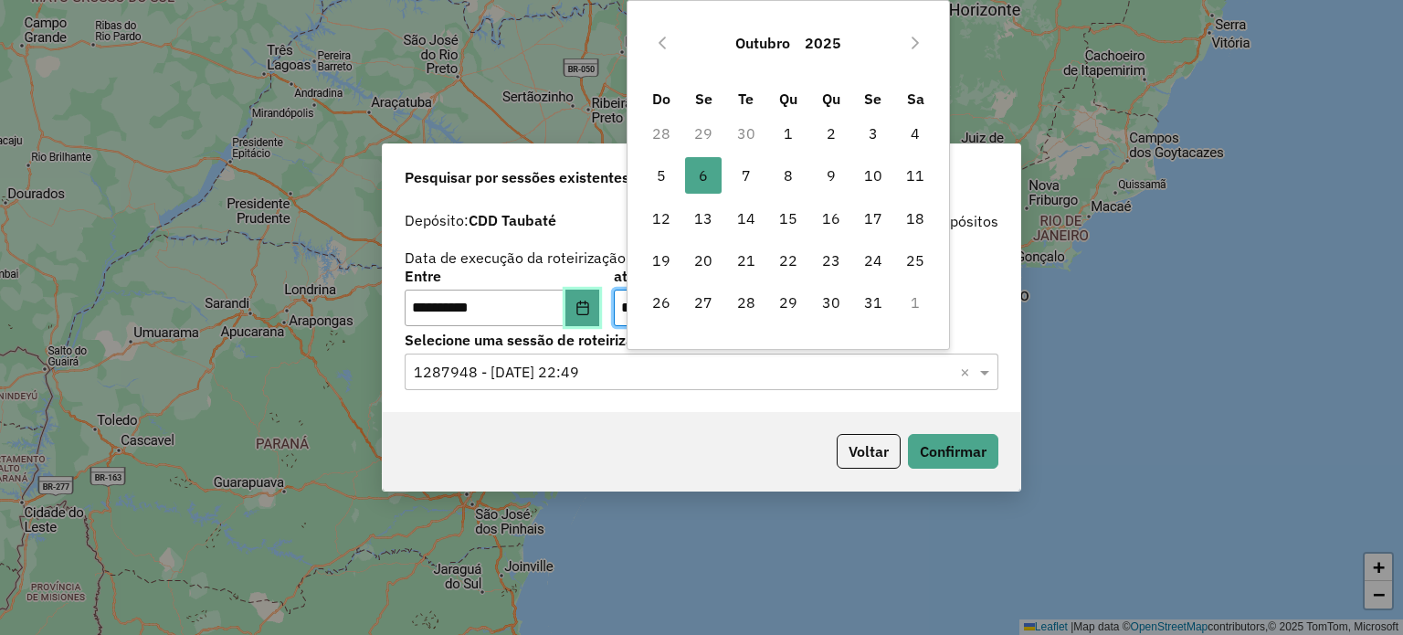
click at [600, 311] on button "Choose Date" at bounding box center [582, 308] width 35 height 37
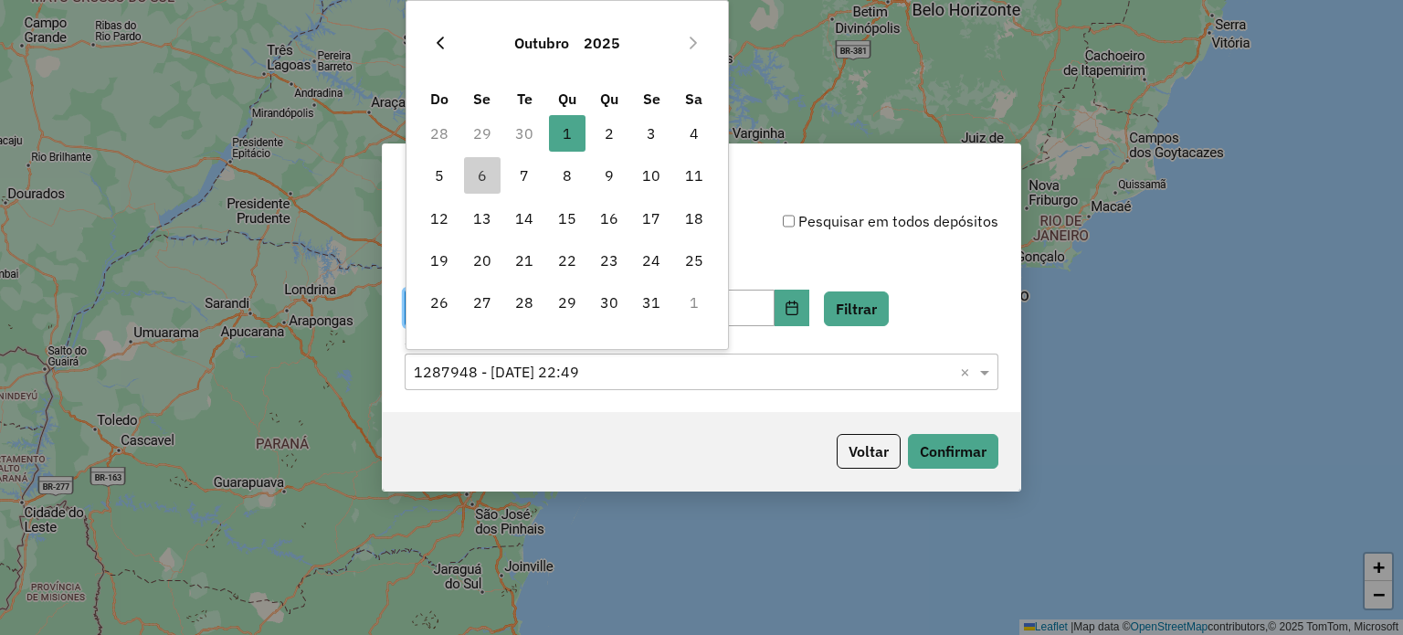
click at [433, 47] on icon "Previous Month" at bounding box center [440, 43] width 15 height 15
click at [571, 257] on span "24" at bounding box center [567, 260] width 37 height 37
type input "**********"
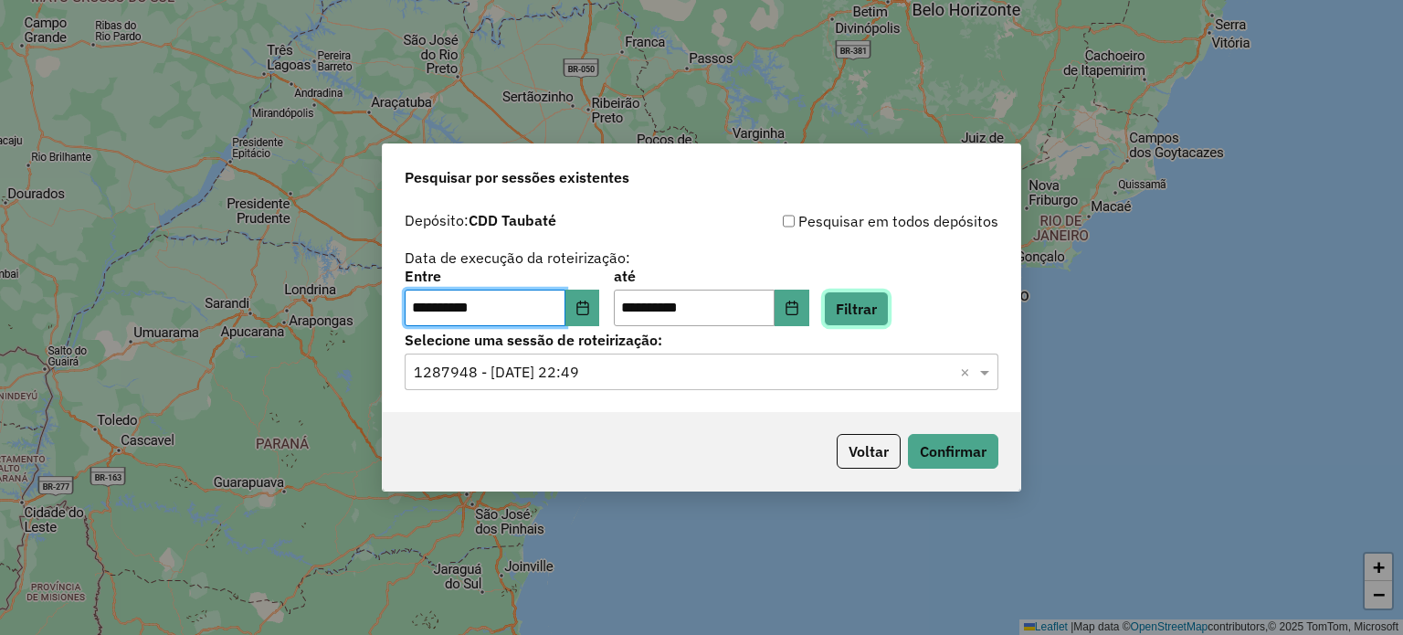
click at [886, 308] on button "Filtrar" at bounding box center [856, 308] width 65 height 35
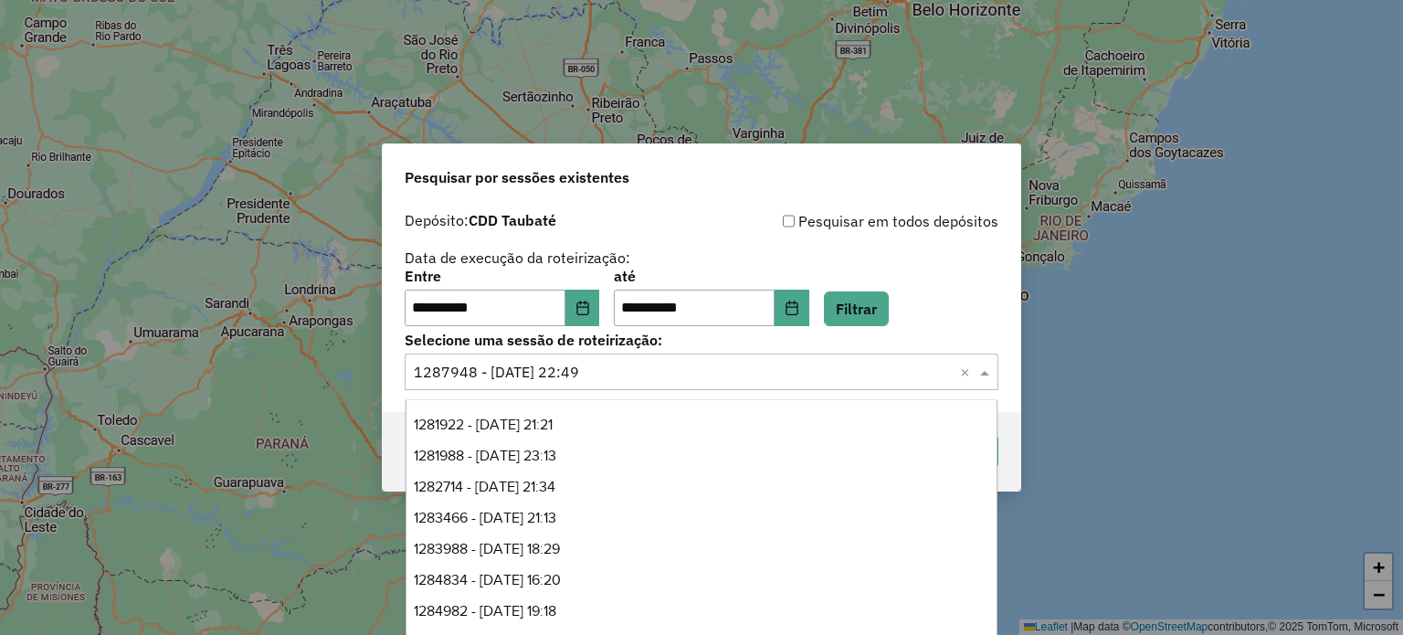
click at [515, 383] on div "Selecione uma sessão × 1287948 - 03/10/2025 22:49 ×" at bounding box center [702, 371] width 594 height 37
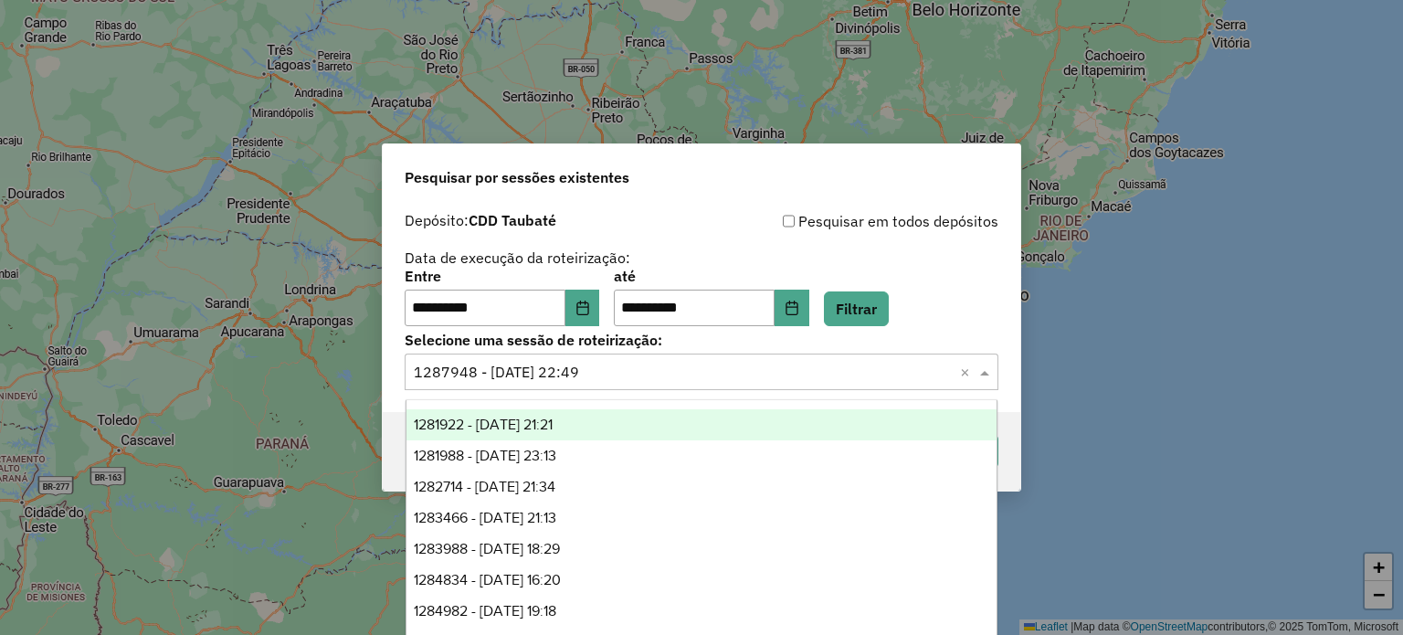
click at [501, 424] on span "1281922 - 24/09/2025 21:21" at bounding box center [483, 425] width 139 height 16
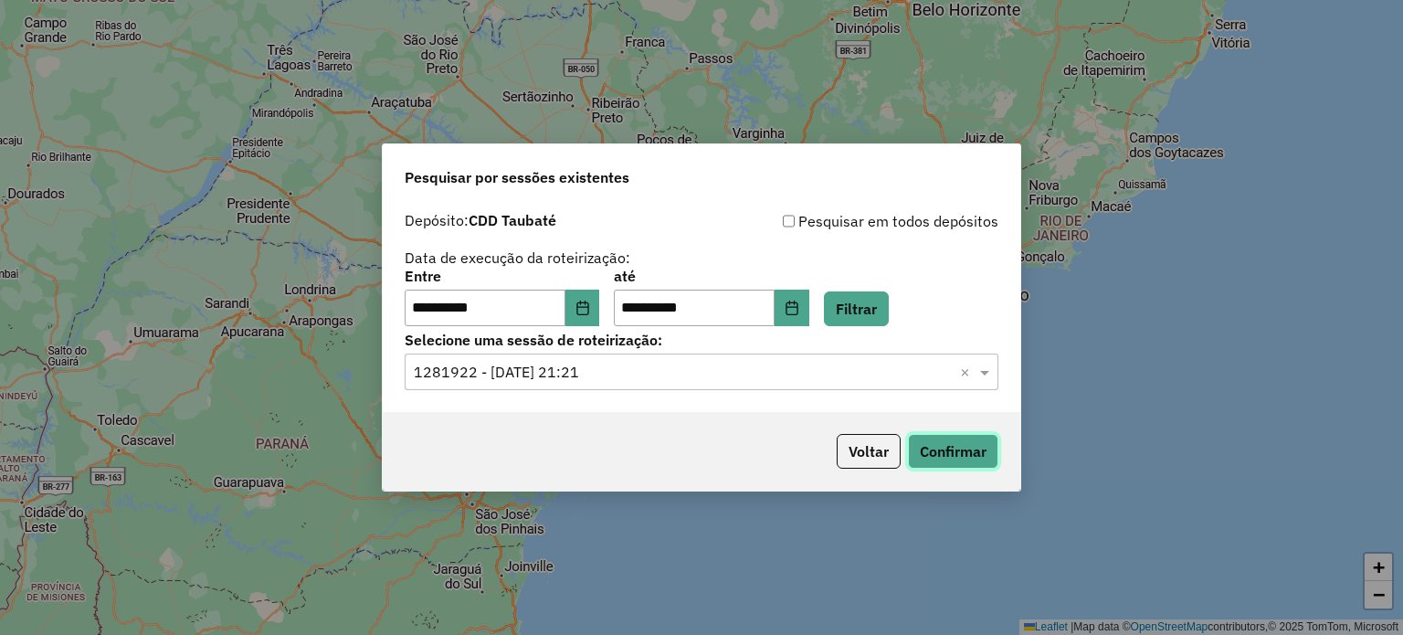
click at [961, 459] on button "Confirmar" at bounding box center [953, 451] width 90 height 35
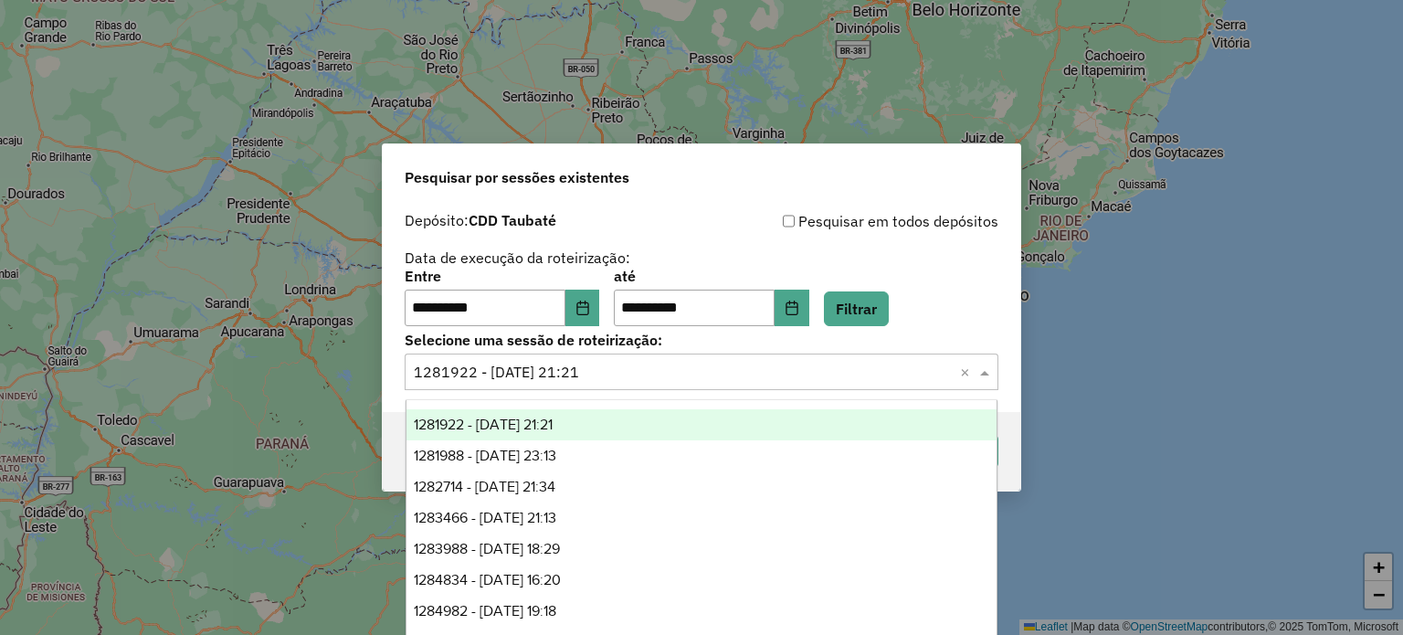
click at [617, 373] on input "text" at bounding box center [683, 373] width 539 height 22
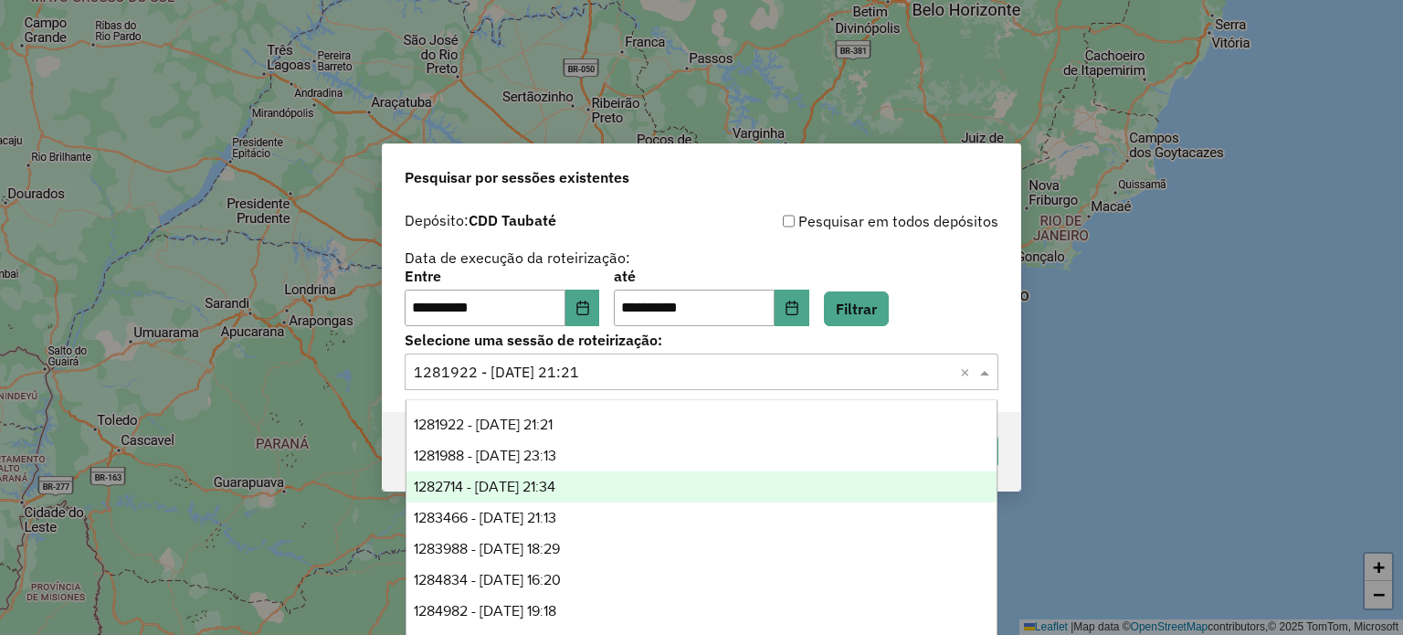
click at [555, 485] on span "1282714 - 25/09/2025 21:34" at bounding box center [485, 487] width 142 height 16
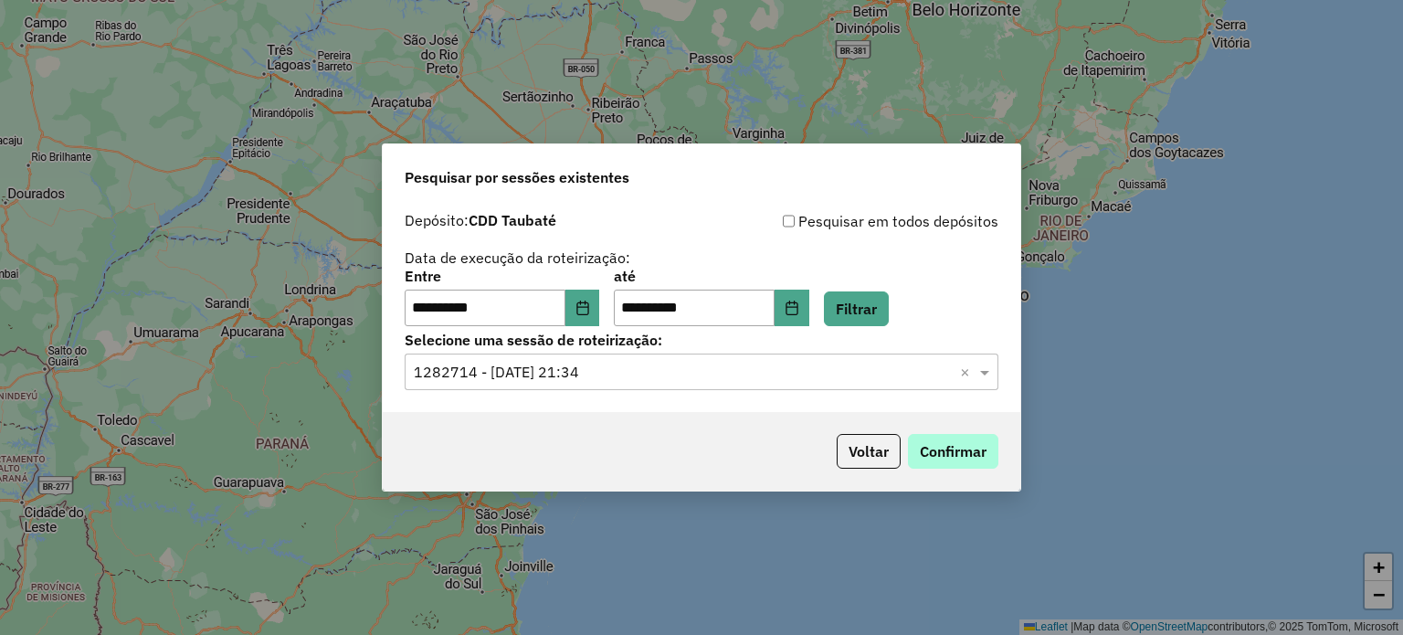
click at [972, 434] on div "Voltar Confirmar" at bounding box center [702, 451] width 638 height 79
click at [949, 453] on button "Confirmar" at bounding box center [953, 451] width 90 height 35
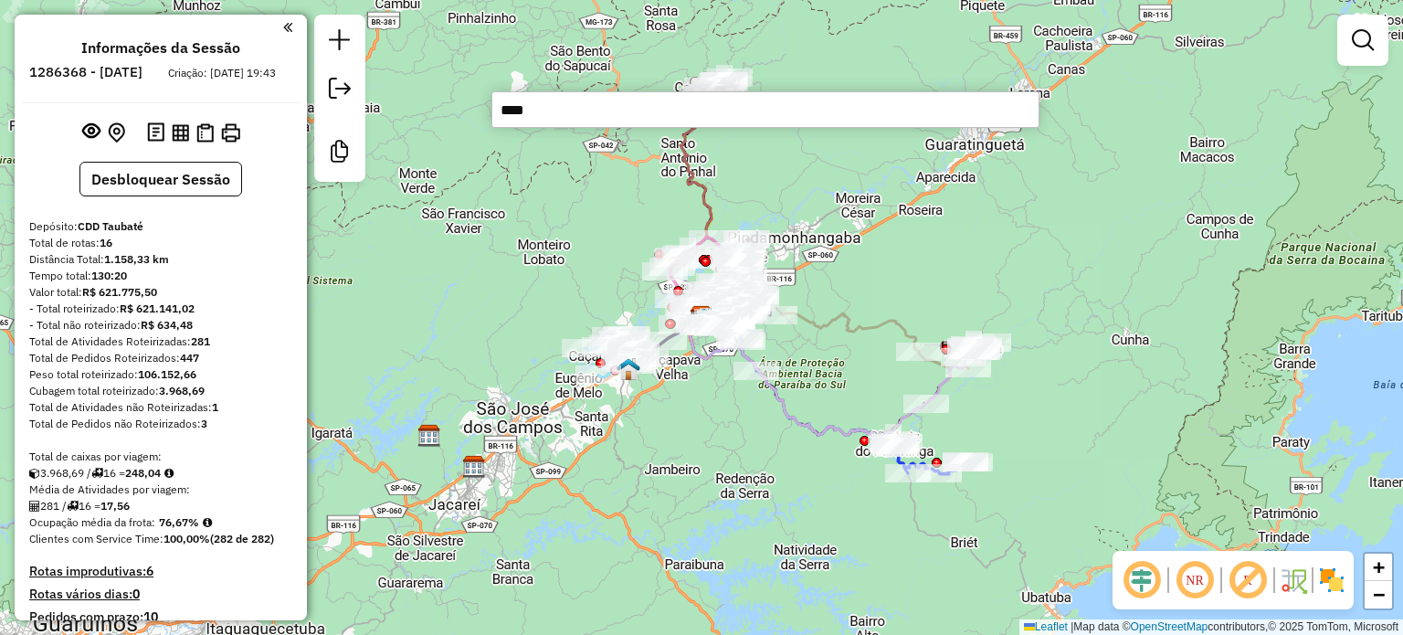
type input "*****"
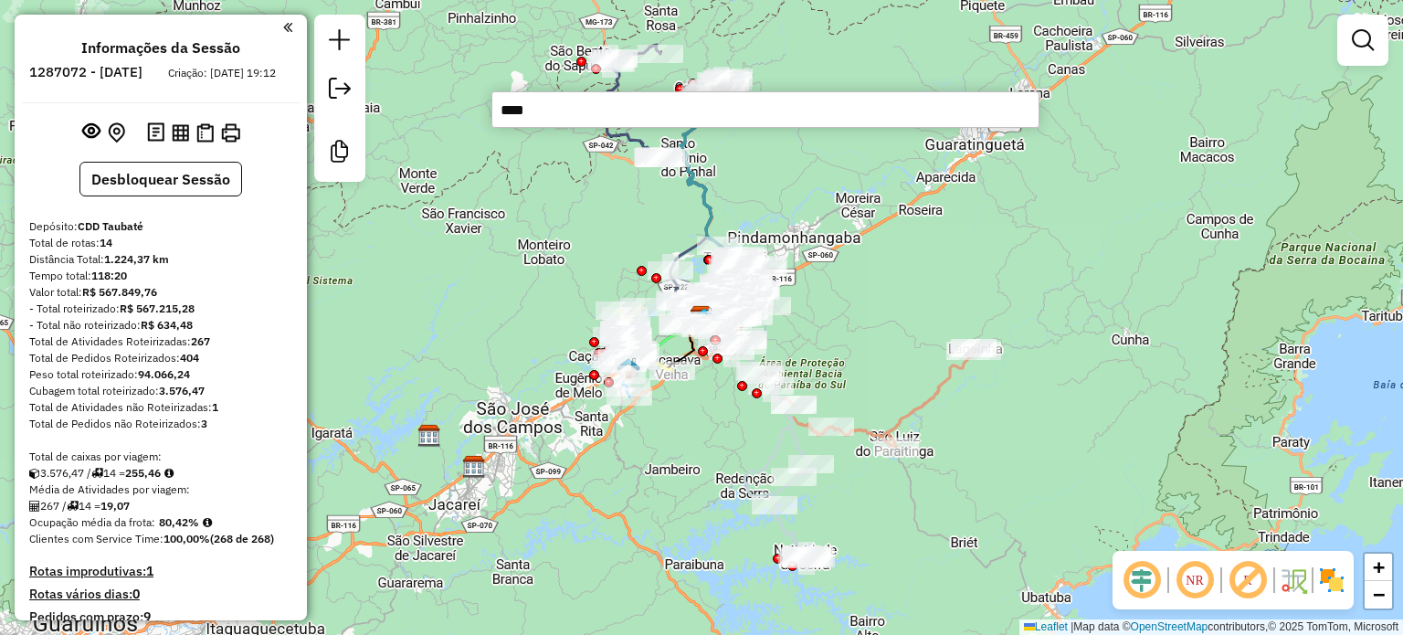
type input "*****"
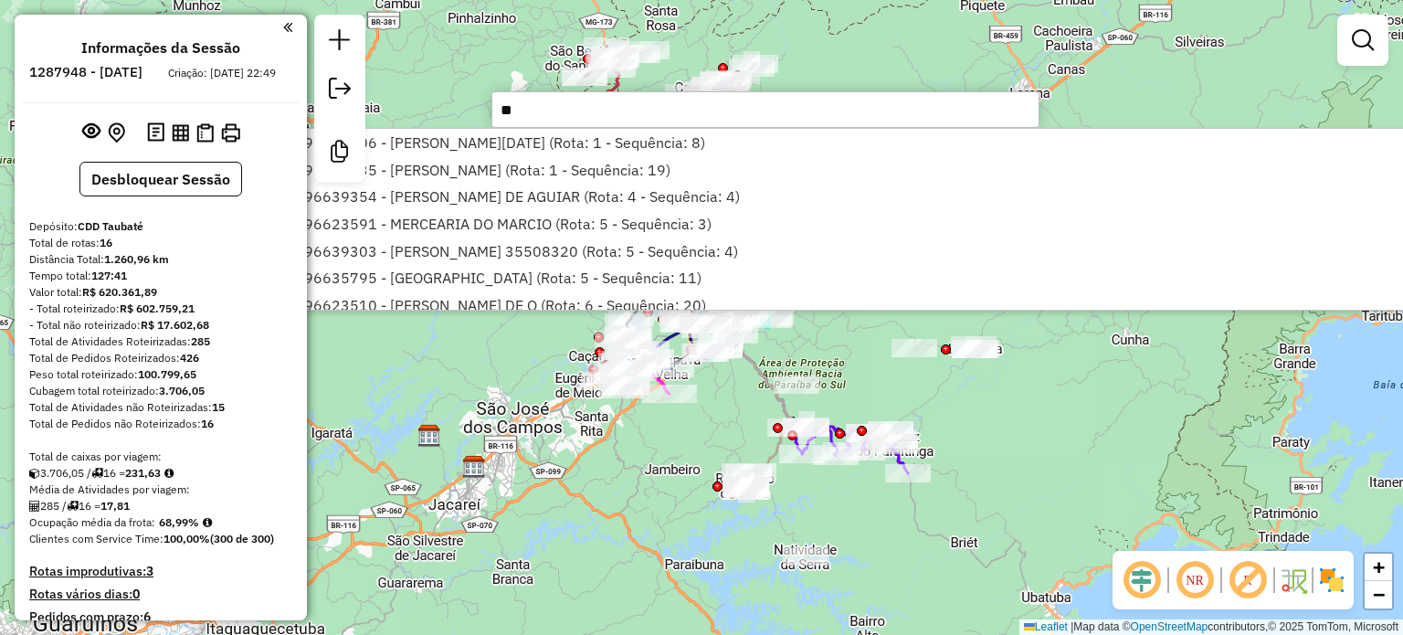
type input "*"
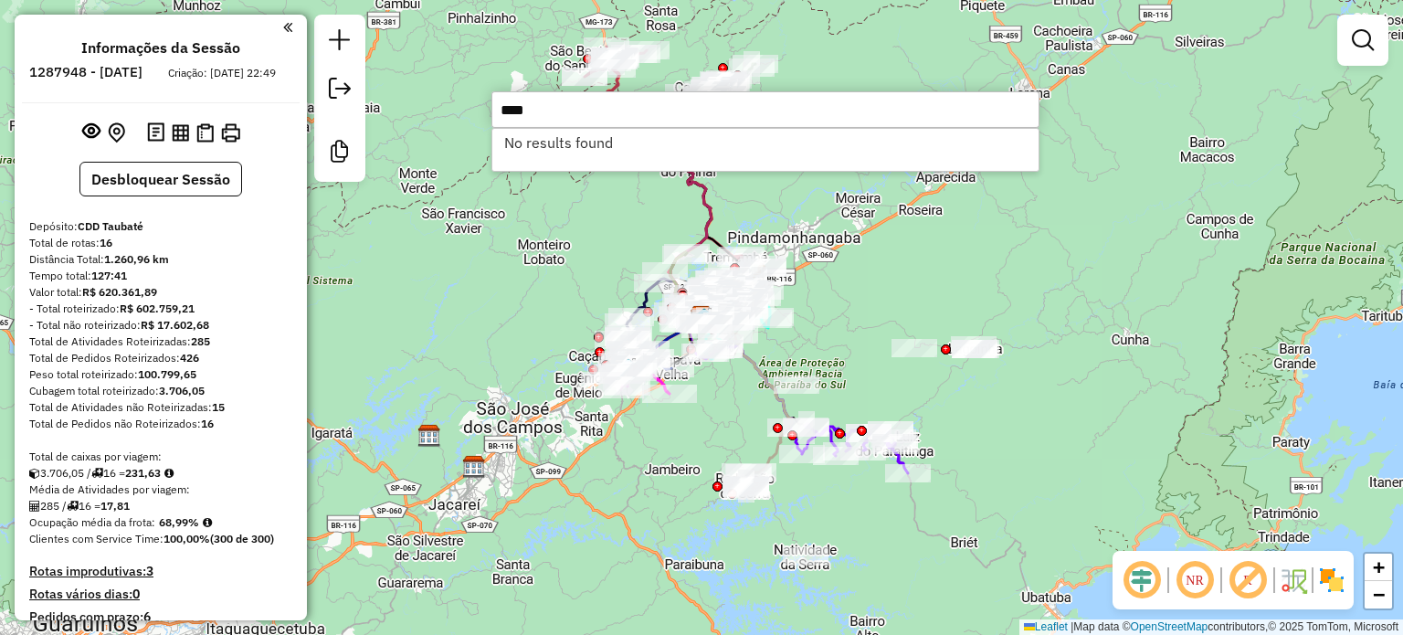
type input "****"
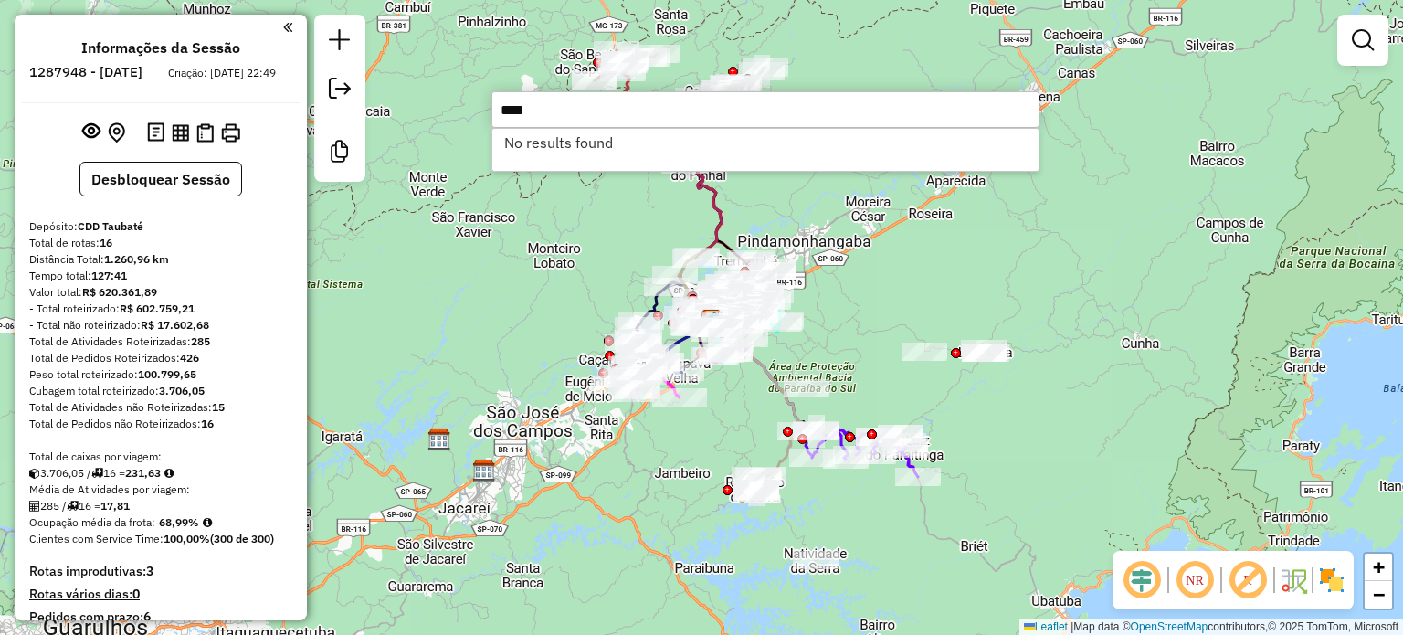
drag, startPoint x: 890, startPoint y: 249, endPoint x: 878, endPoint y: 253, distance: 12.4
click at [894, 248] on div "Rota 13 - Placa RFY5F95 96621350 - COMERCIO E DISTRIBUI Rota 14 - Placa FUE4D67…" at bounding box center [701, 317] width 1403 height 635
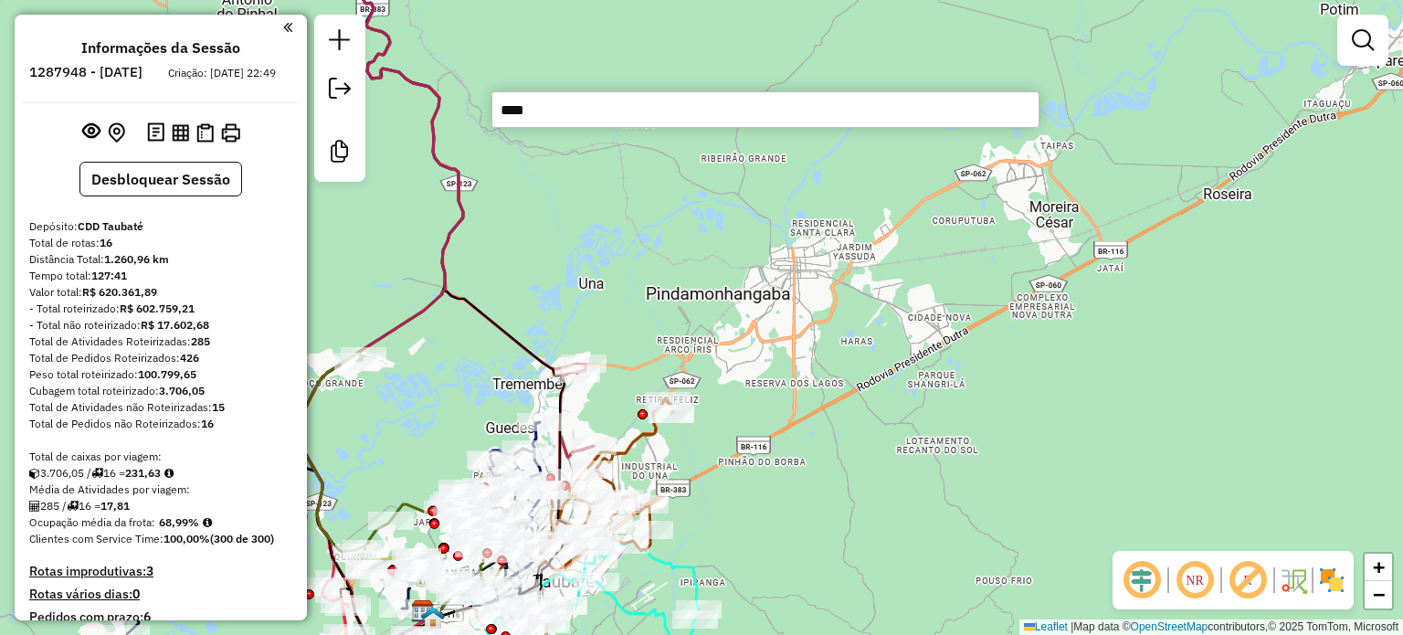
click at [1259, 577] on em at bounding box center [1248, 580] width 44 height 44
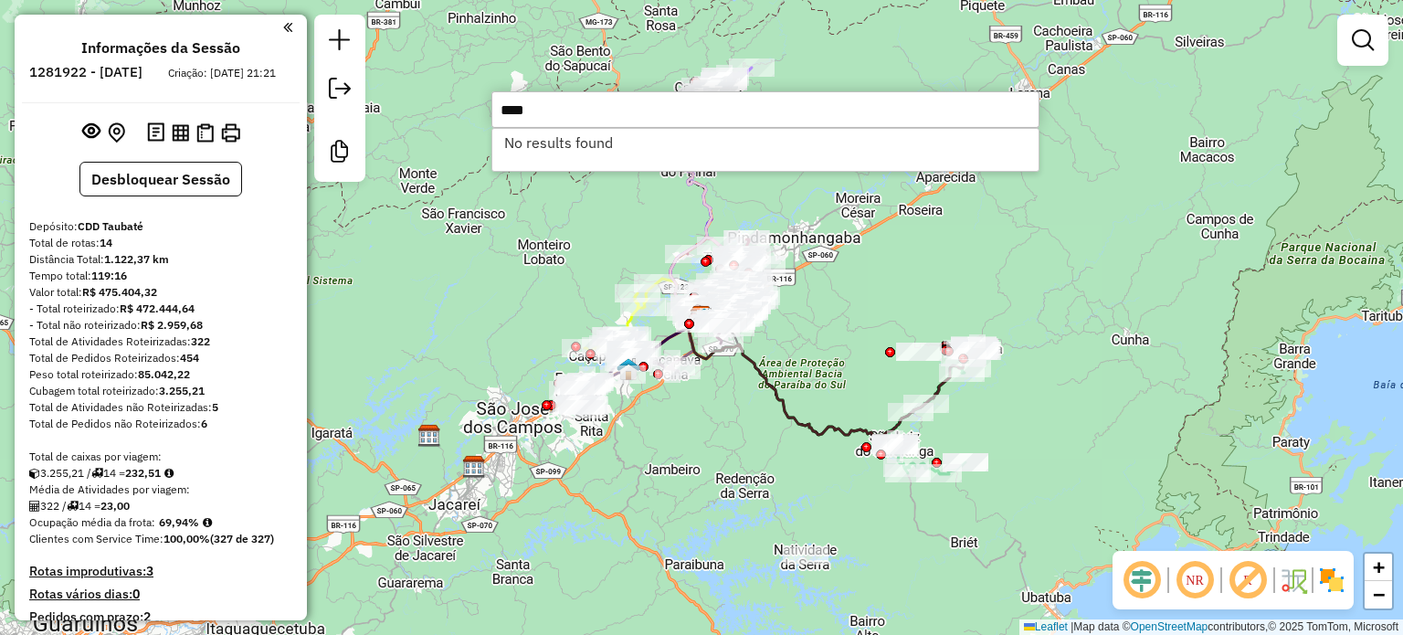
type input "****"
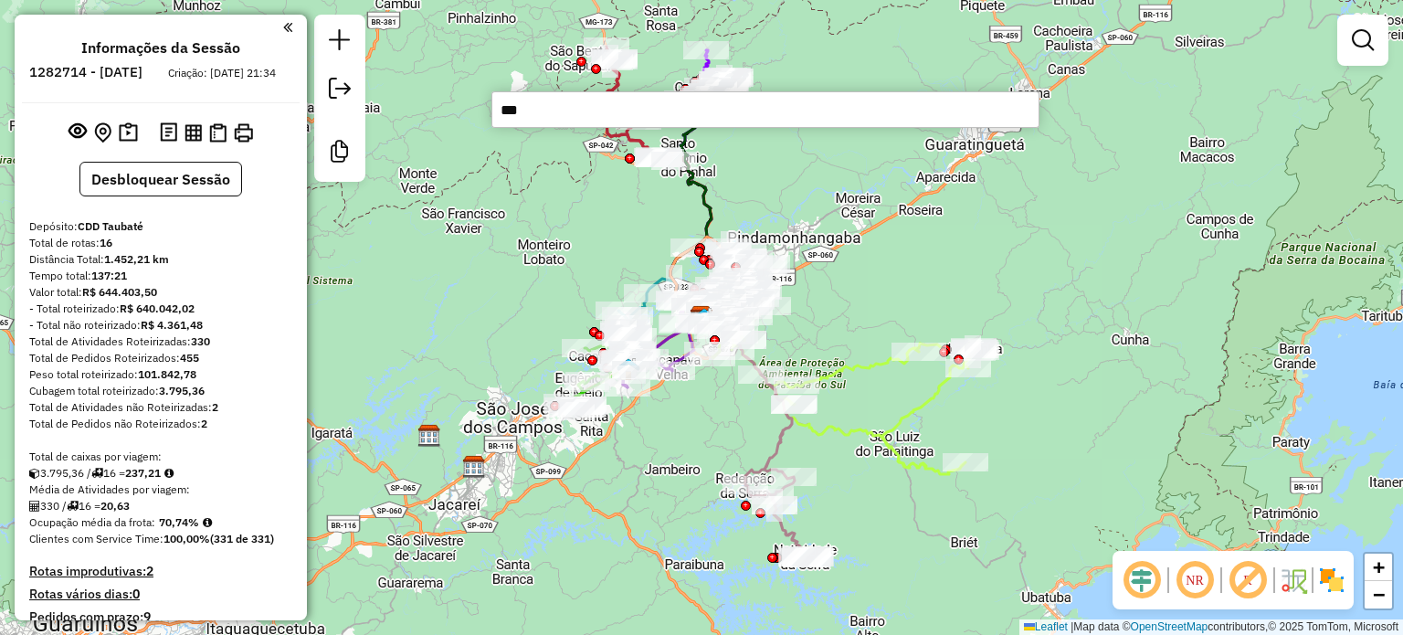
type input "****"
